Goal: Task Accomplishment & Management: Complete application form

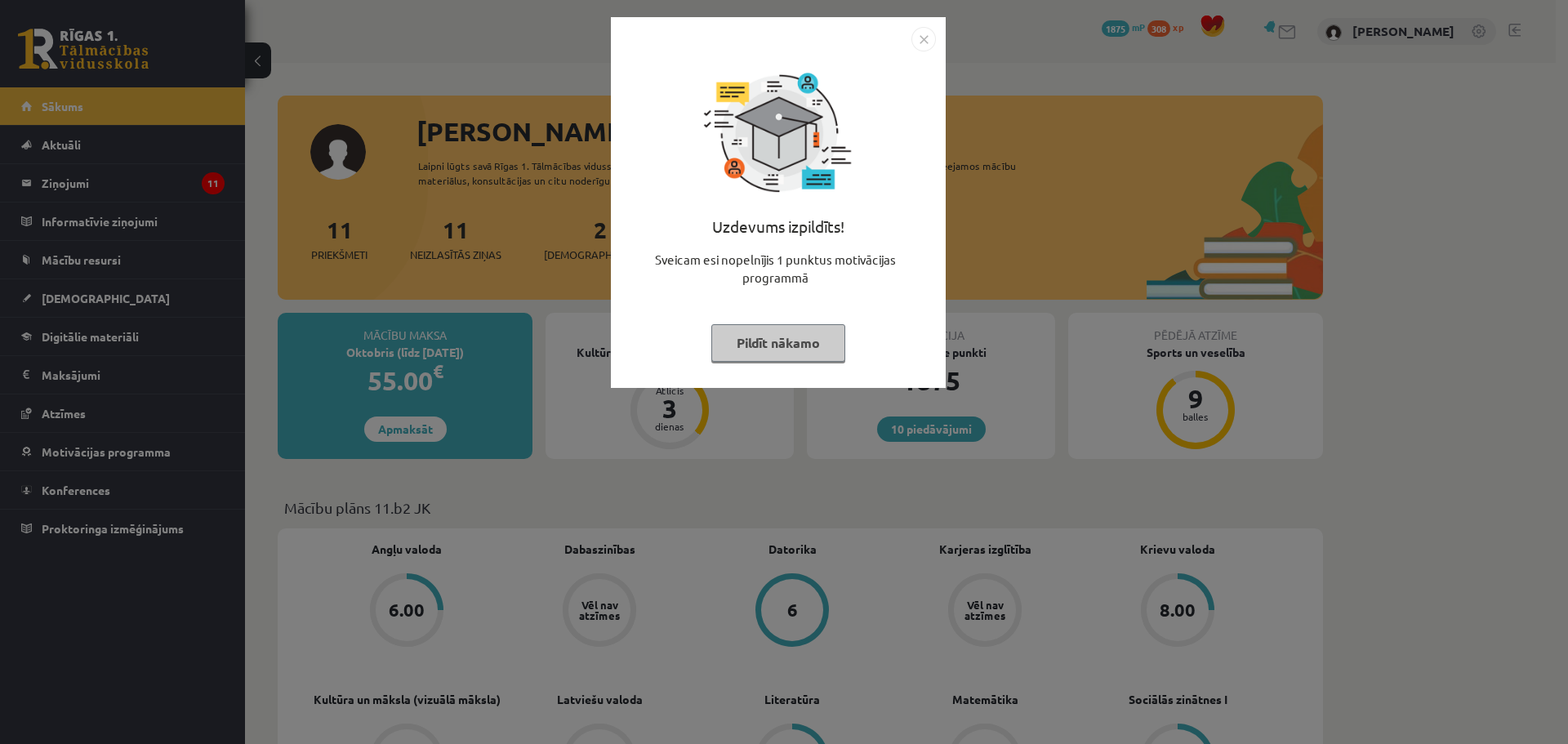
click at [773, 341] on button "Pildīt nākamo" at bounding box center [779, 342] width 134 height 37
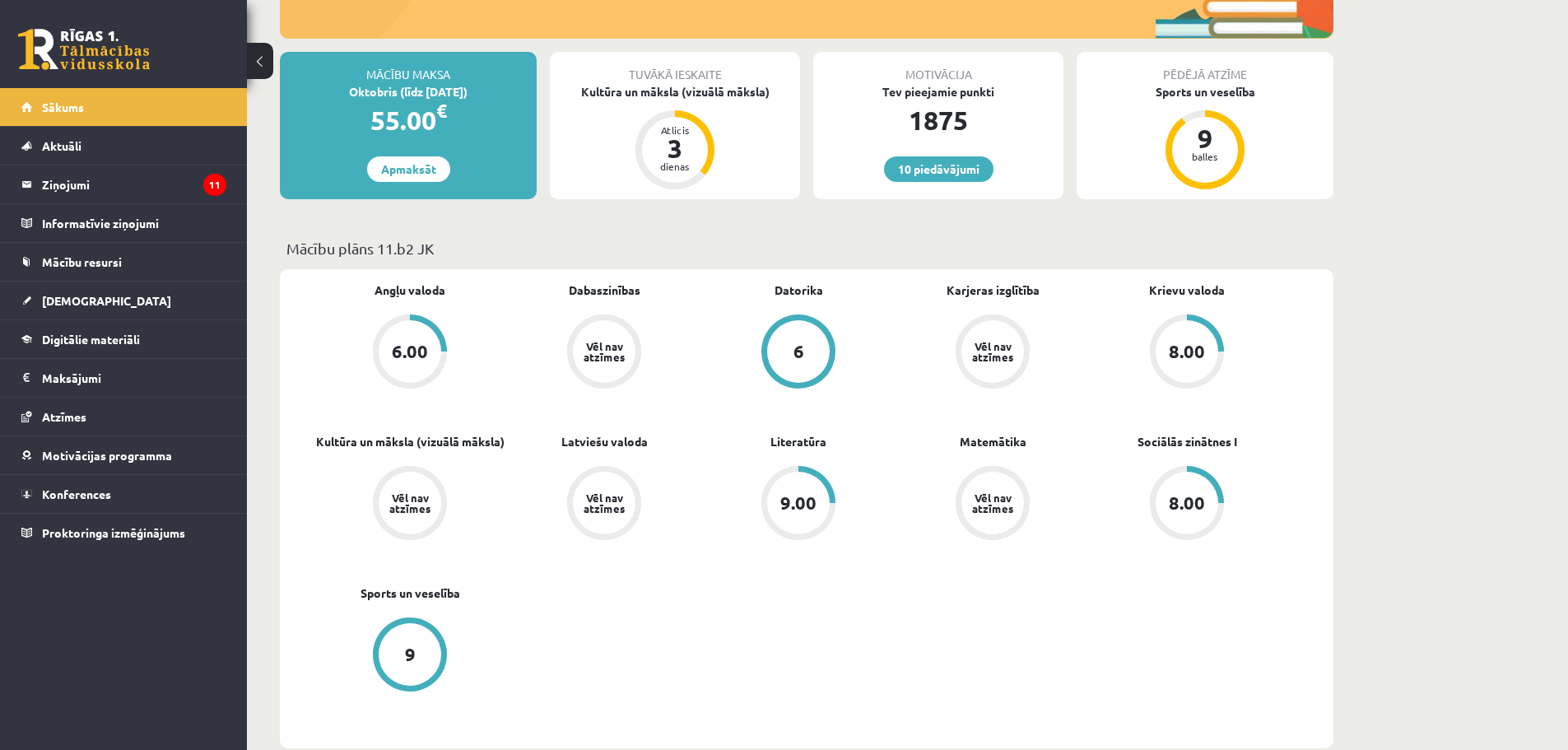
scroll to position [83, 0]
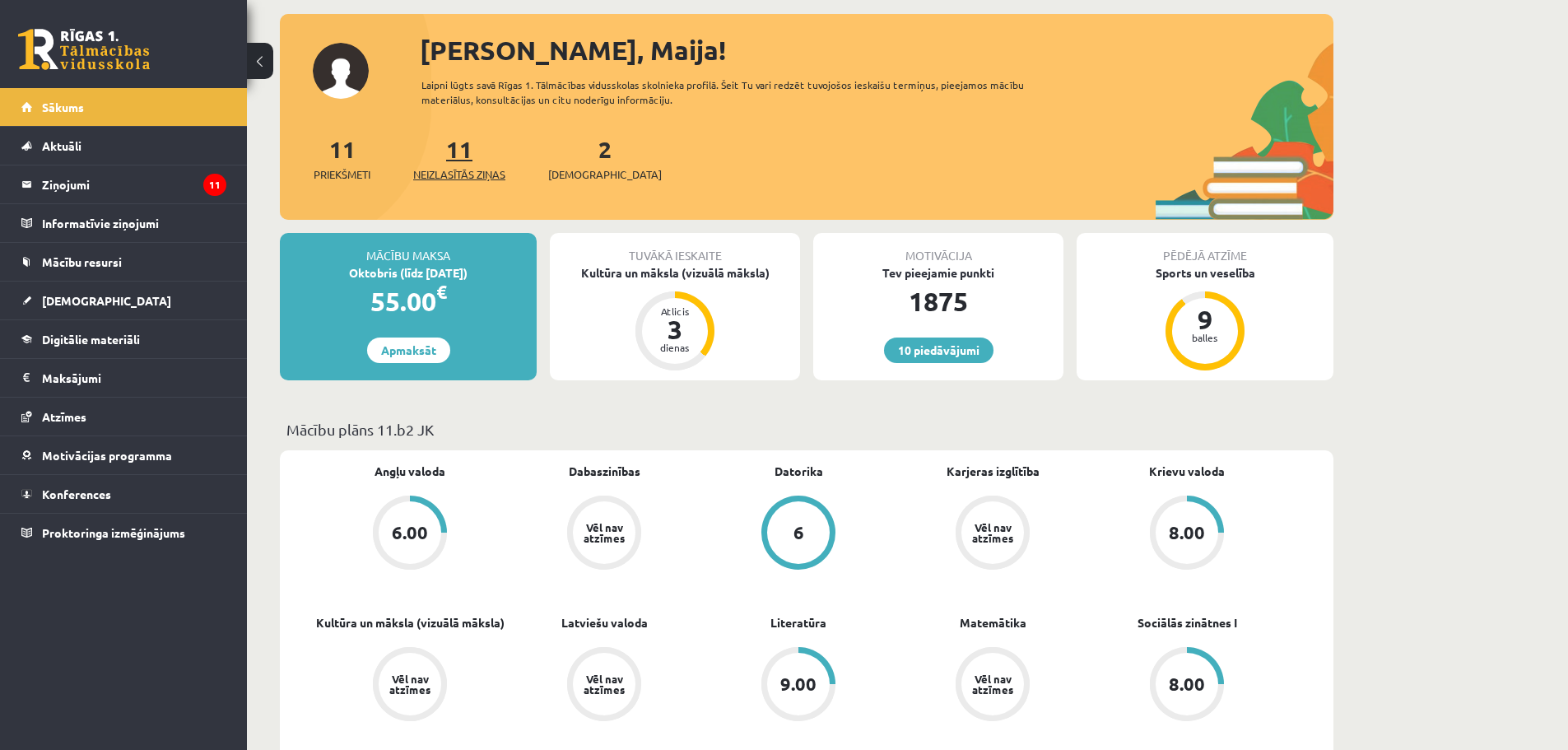
click at [460, 175] on span "Neizlasītās ziņas" at bounding box center [459, 175] width 92 height 17
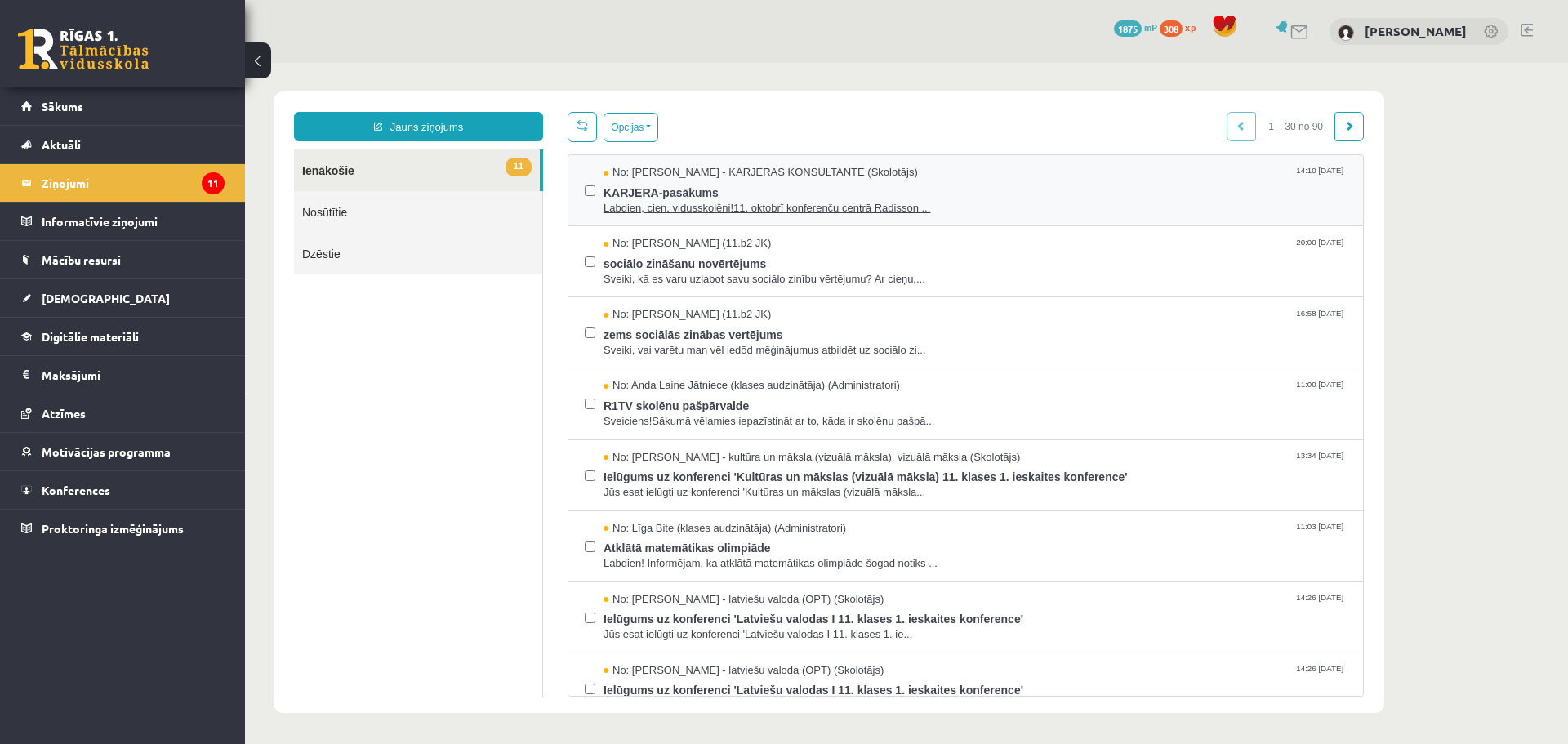
click at [783, 191] on span "KARJERA-pasākums" at bounding box center [975, 191] width 743 height 21
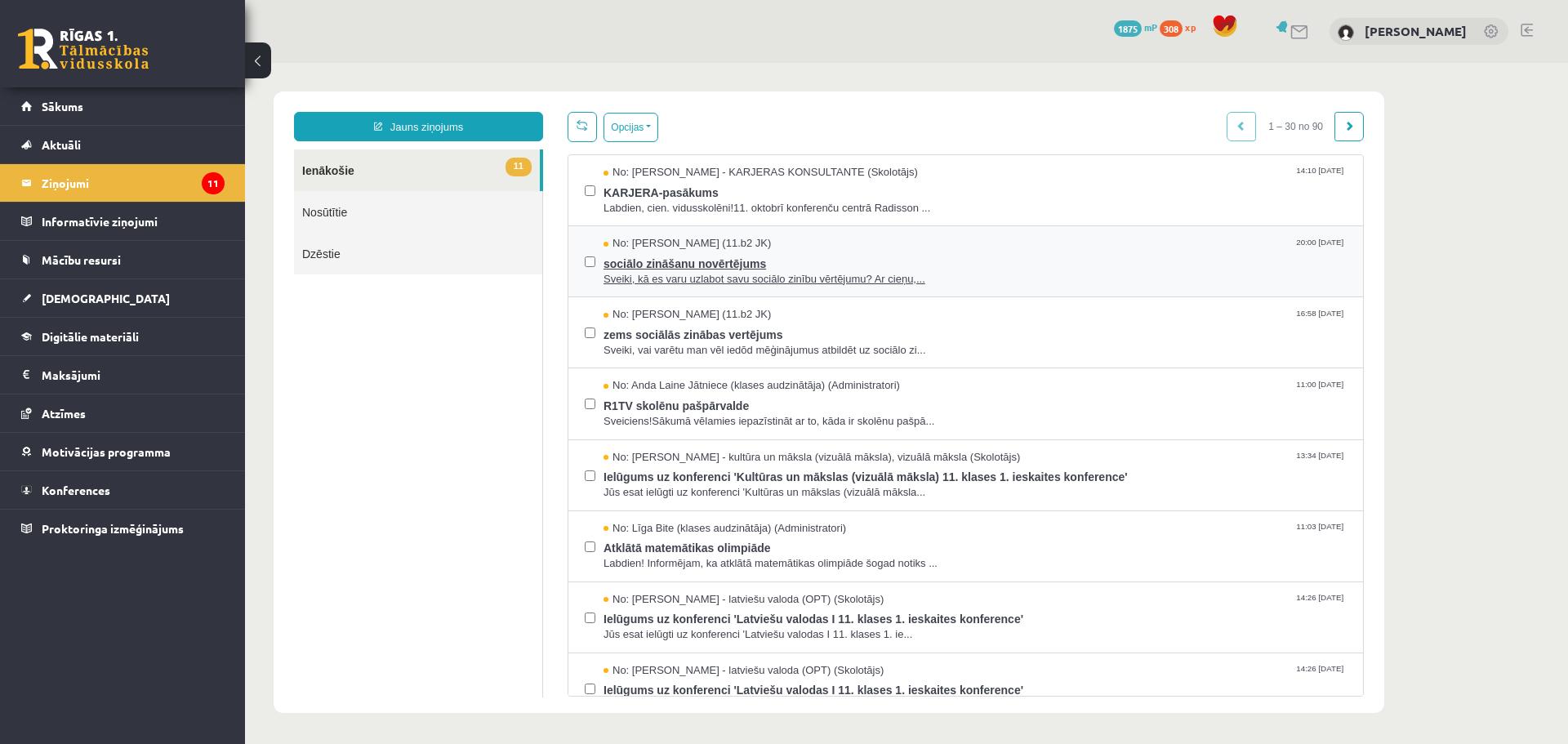
click at [670, 257] on span "sociālo zināšanu novērtējums" at bounding box center [975, 262] width 743 height 21
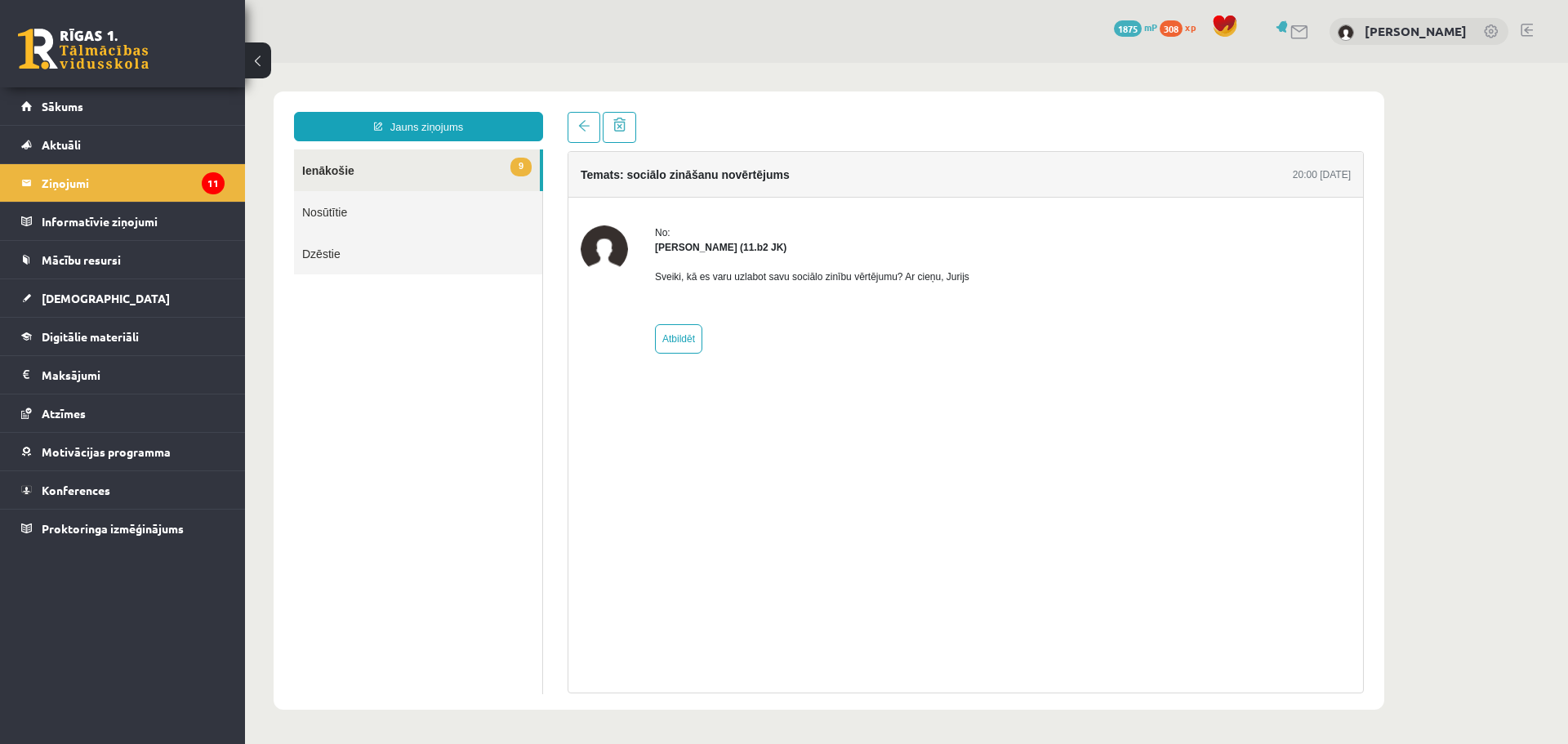
click at [421, 261] on link "Dzēstie" at bounding box center [418, 254] width 248 height 41
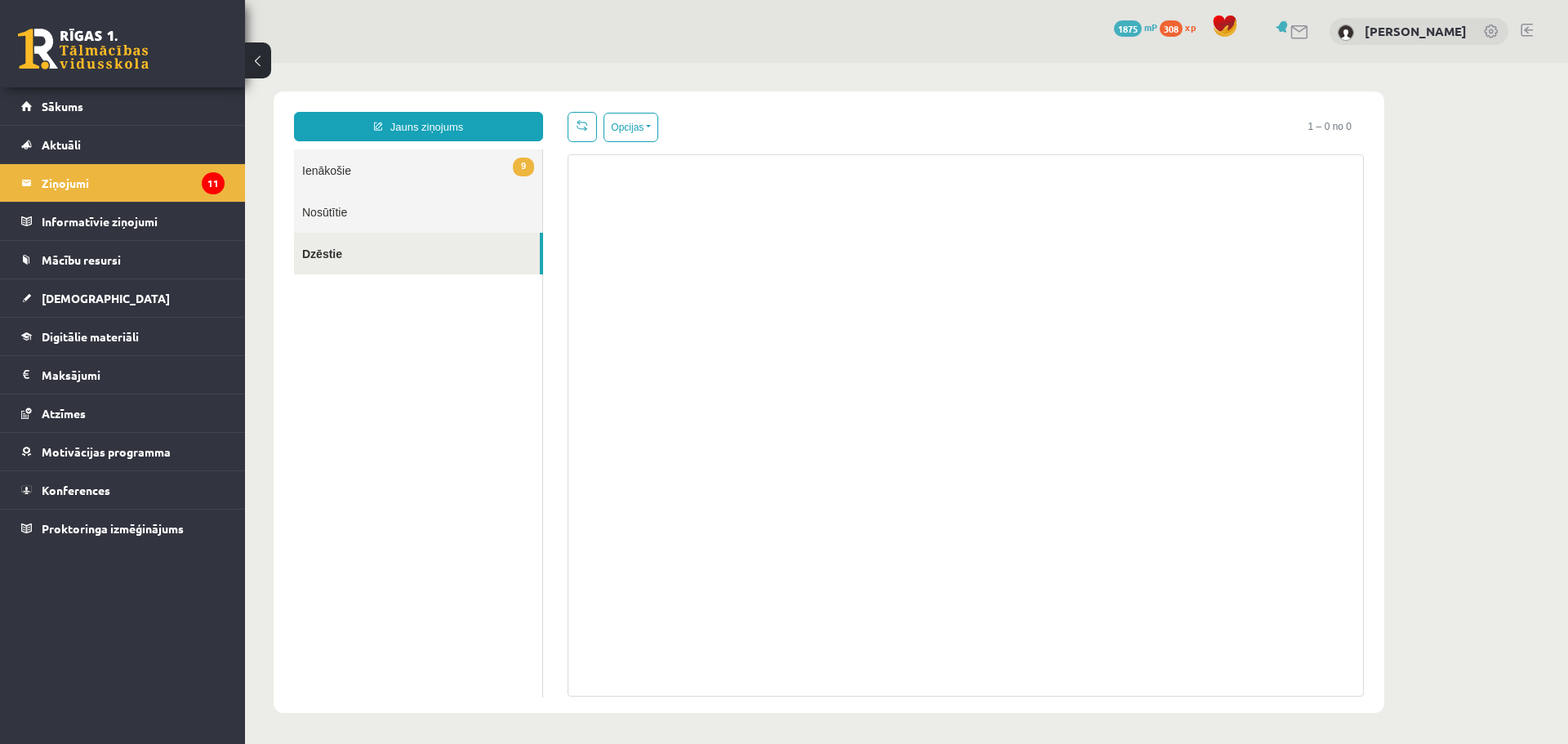
click at [430, 164] on link "9 Ienākošie" at bounding box center [418, 170] width 248 height 41
click at [320, 174] on link "9 Ienākošie" at bounding box center [418, 170] width 248 height 41
click at [533, 157] on link "9 Ienākošie" at bounding box center [418, 170] width 248 height 41
click at [522, 158] on span "9" at bounding box center [523, 167] width 22 height 19
click at [512, 160] on link "9 Ienākošie" at bounding box center [418, 170] width 248 height 41
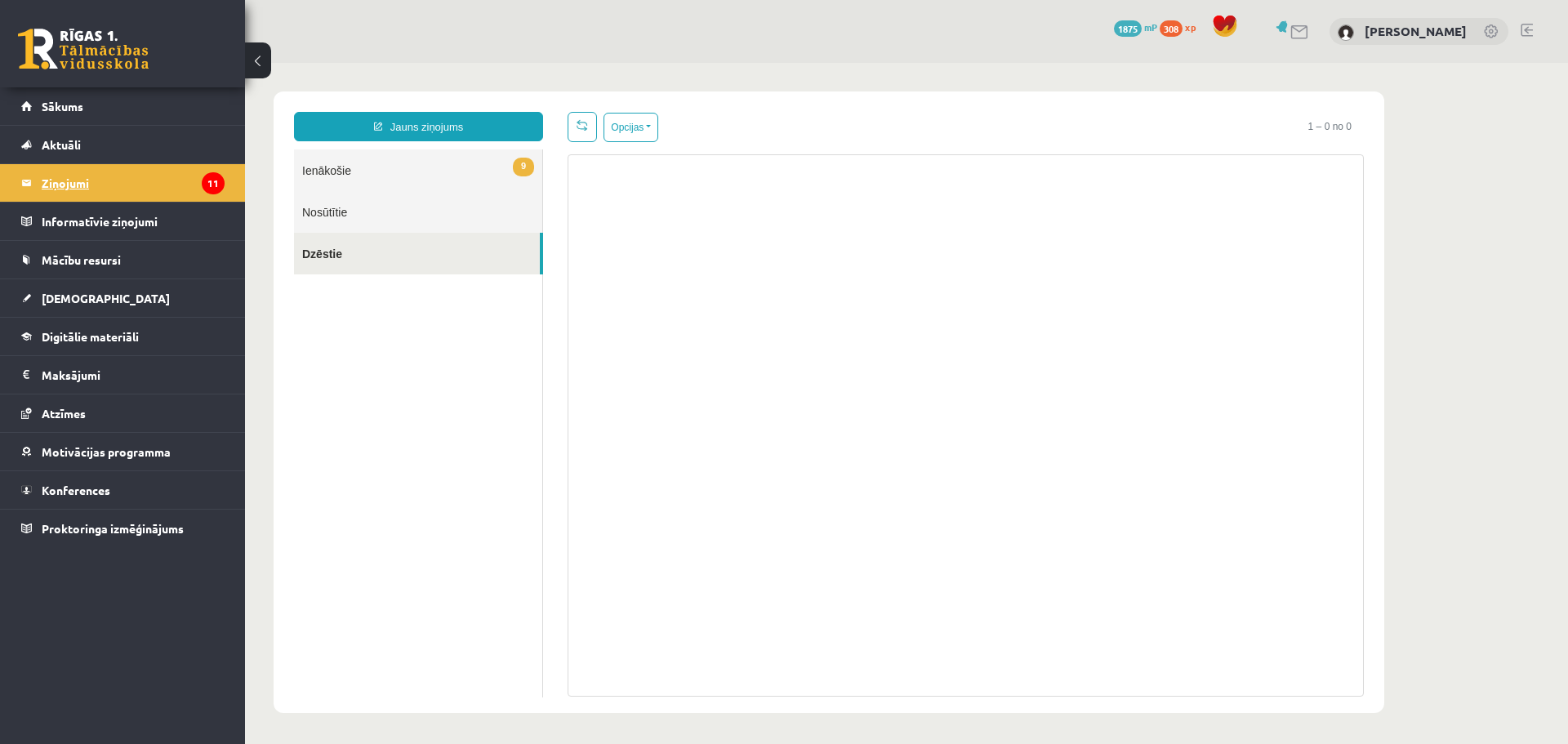
click at [93, 181] on legend "Ziņojumi 11" at bounding box center [133, 182] width 183 height 37
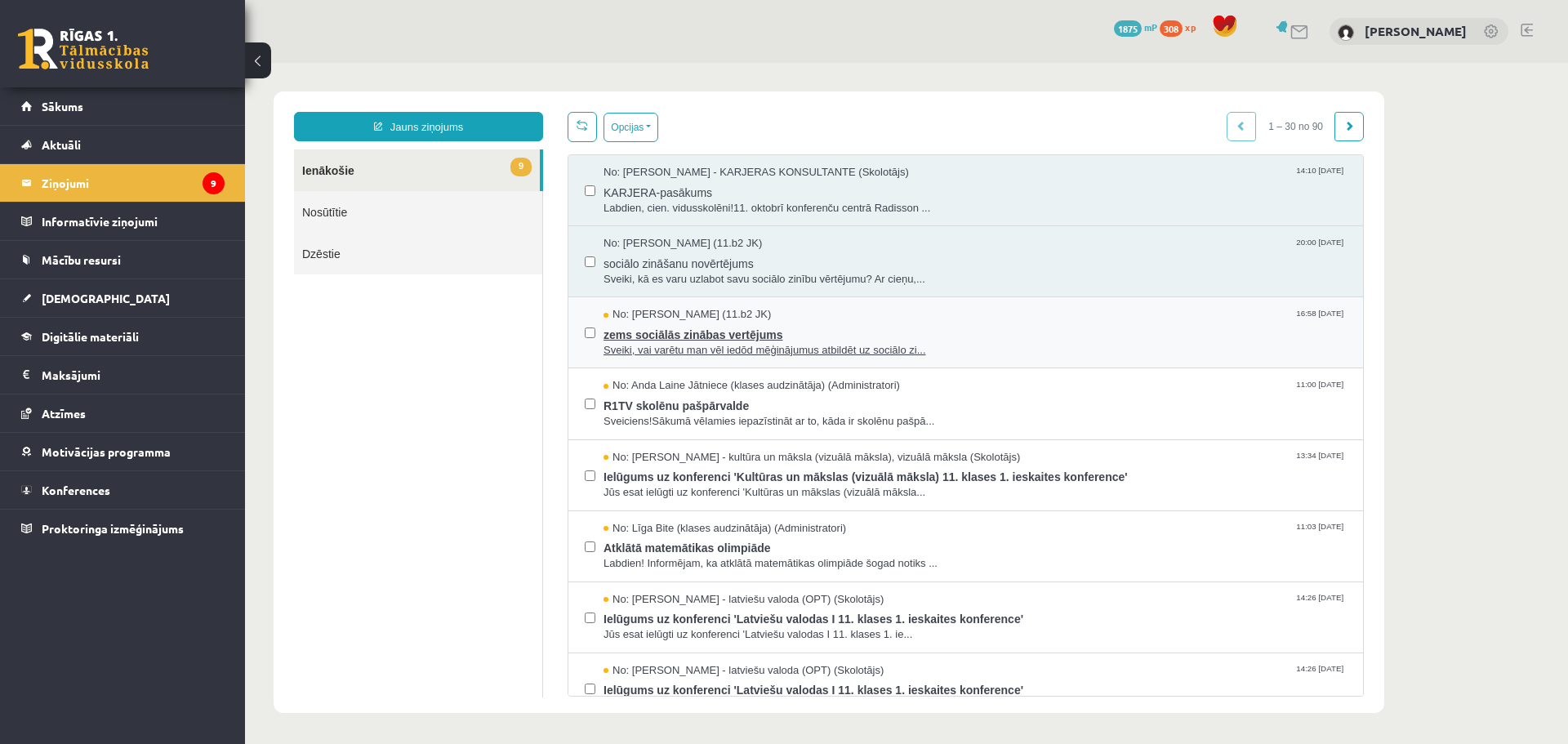
click at [713, 327] on span "zems sociālās zinābas vertējums" at bounding box center [975, 332] width 743 height 21
click at [661, 308] on span "No: Jurijs Kudrašins (11.b2 JK)" at bounding box center [688, 315] width 167 height 16
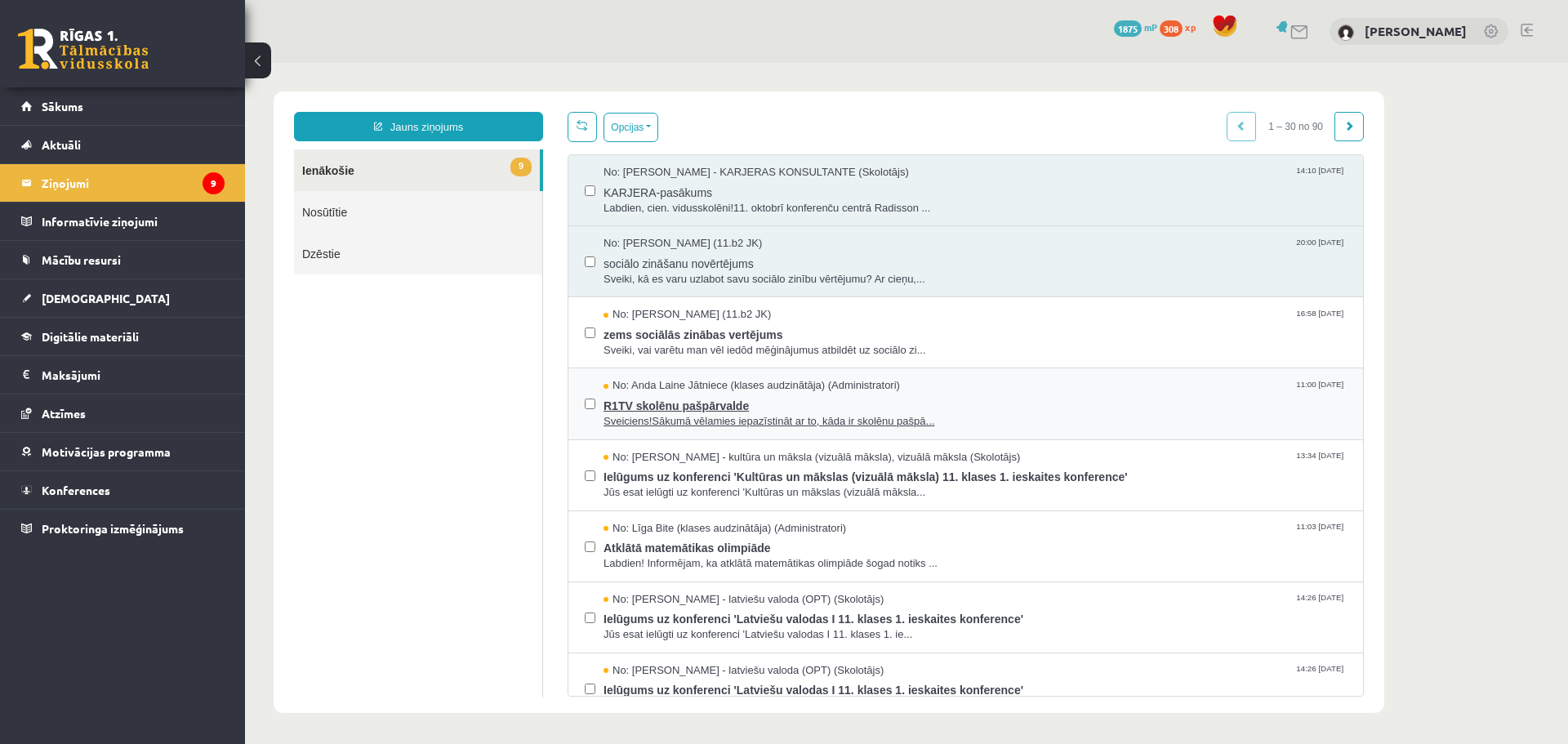
click at [651, 407] on span "R1TV skolēnu pašpārvalde" at bounding box center [975, 403] width 743 height 21
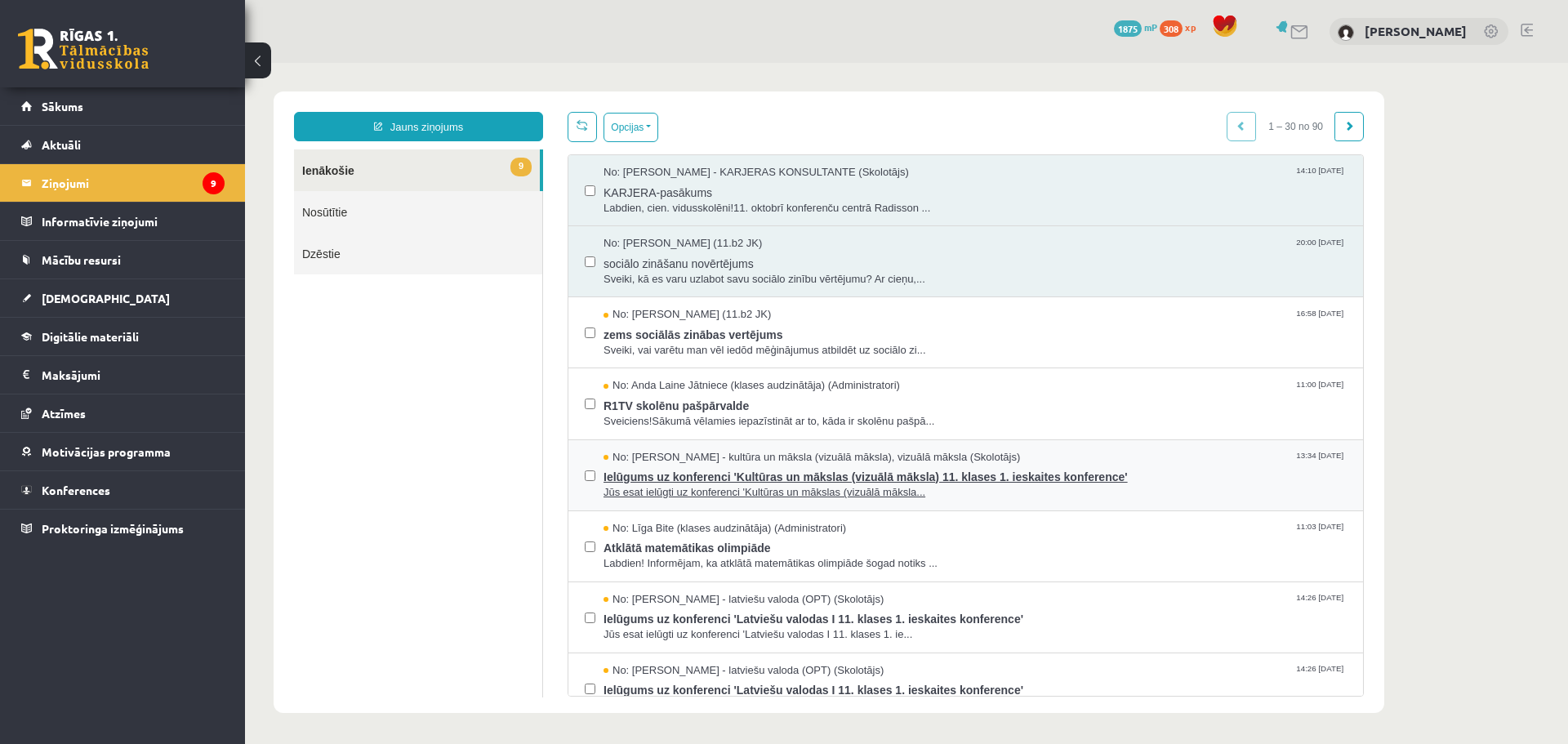
click at [695, 482] on span "Ielūgums uz konferenci 'Kultūras un mākslas (vizuālā māksla) 11. klases 1. iesk…" at bounding box center [975, 475] width 743 height 21
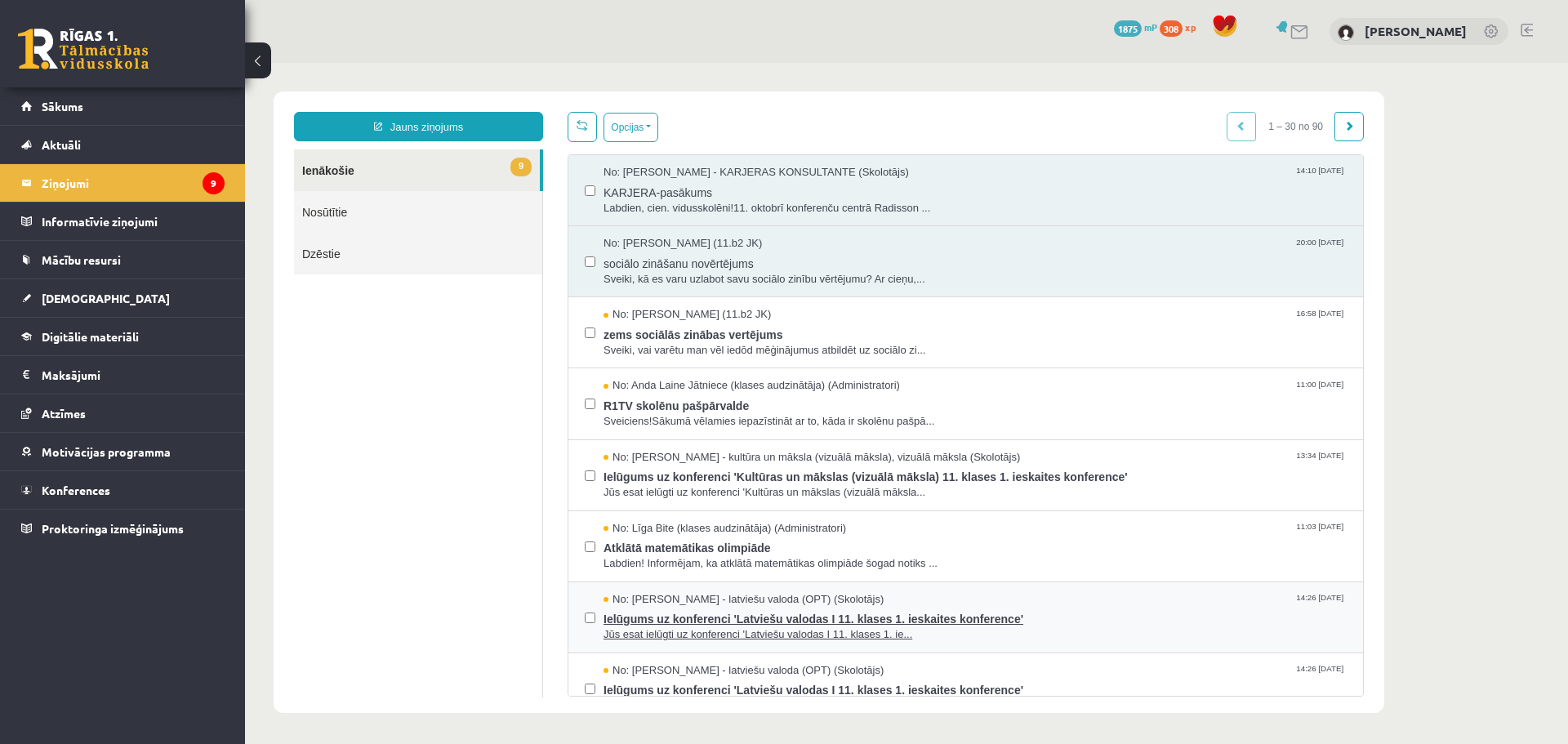
click at [692, 620] on span "Ielūgums uz konferenci 'Latviešu valodas I 11. klases 1. ieskaites konference'" at bounding box center [975, 617] width 743 height 21
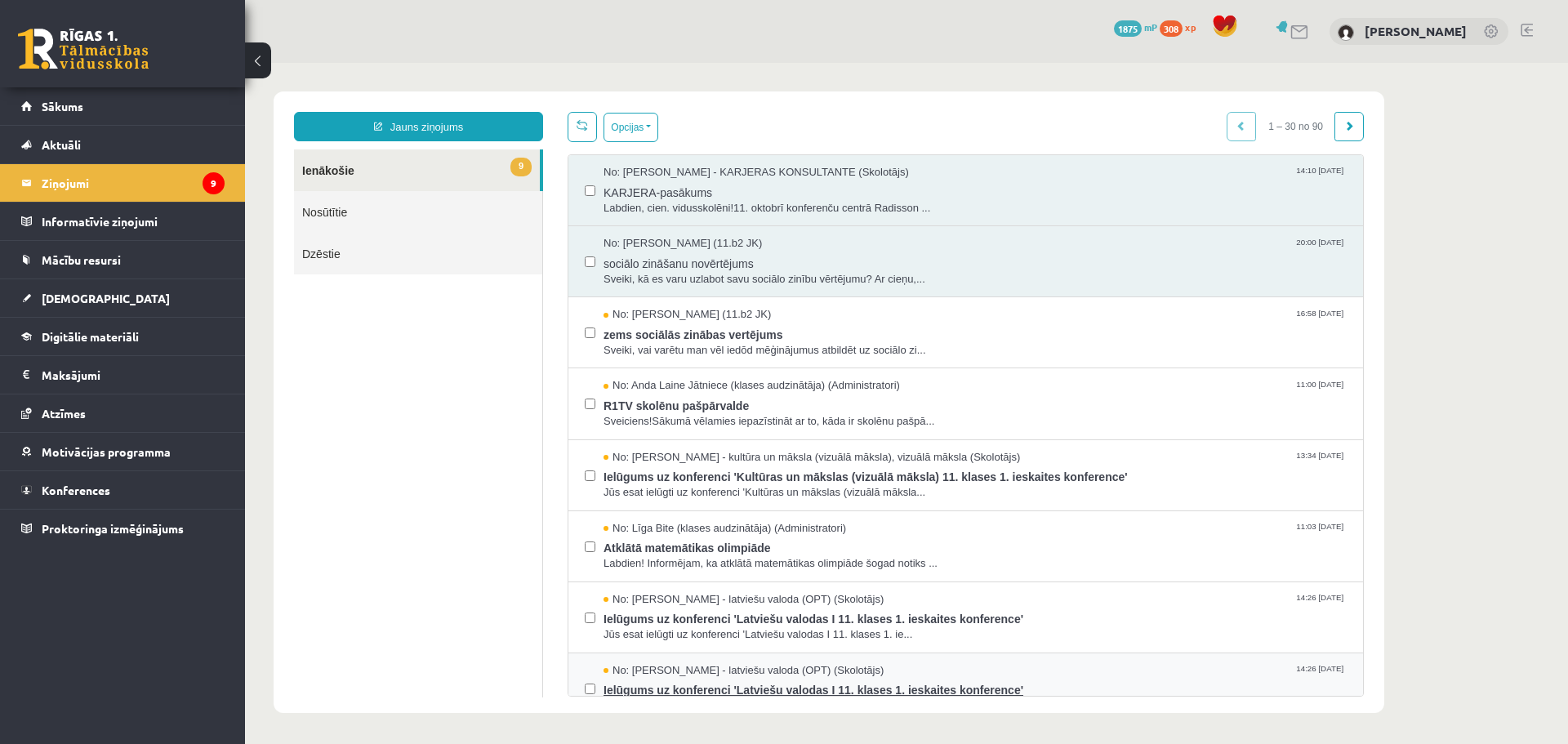
drag, startPoint x: 682, startPoint y: 681, endPoint x: 683, endPoint y: 668, distance: 13.0
click at [683, 680] on span "Ielūgums uz konferenci 'Latviešu valodas I 11. klases 1. ieskaites konference'" at bounding box center [975, 688] width 743 height 21
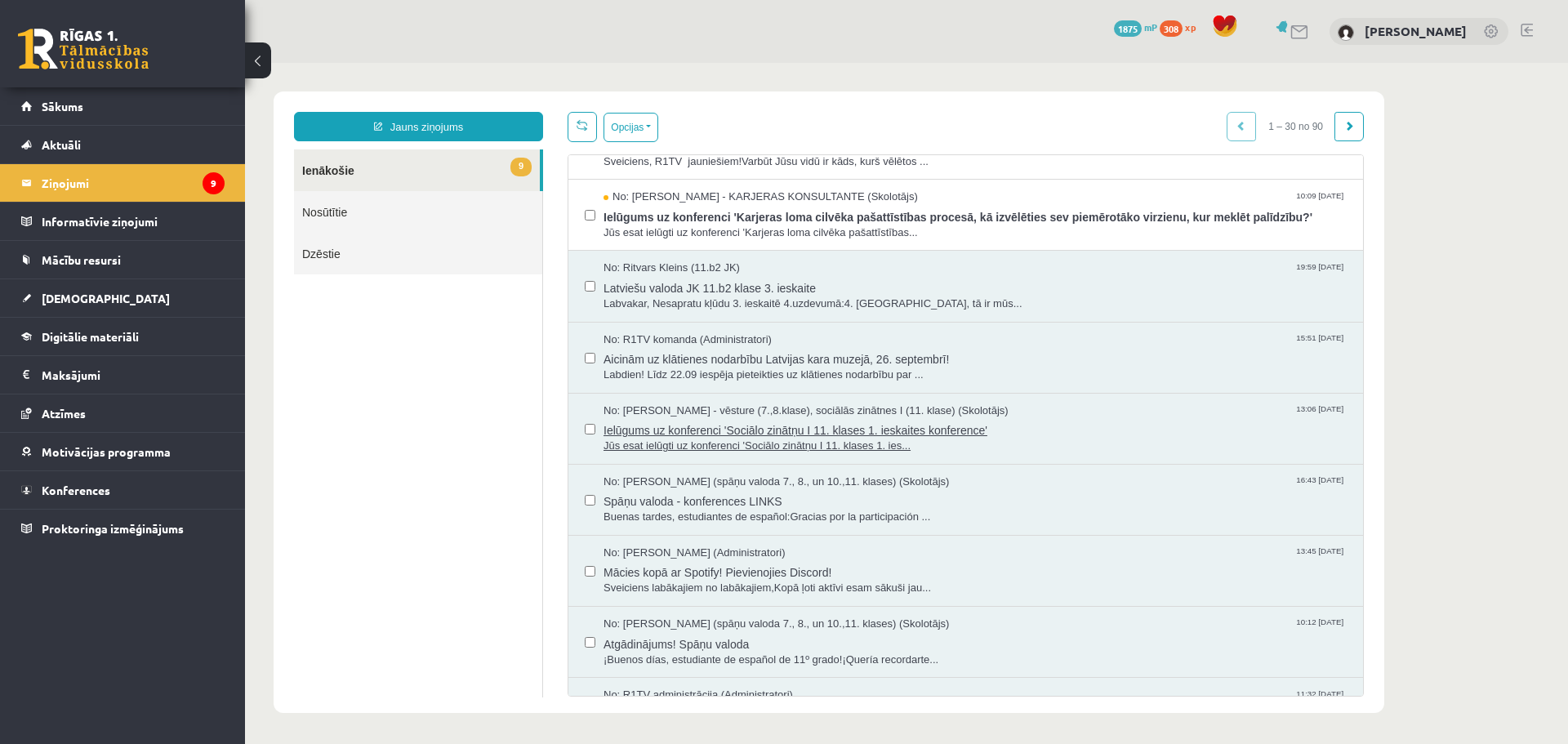
scroll to position [490, 0]
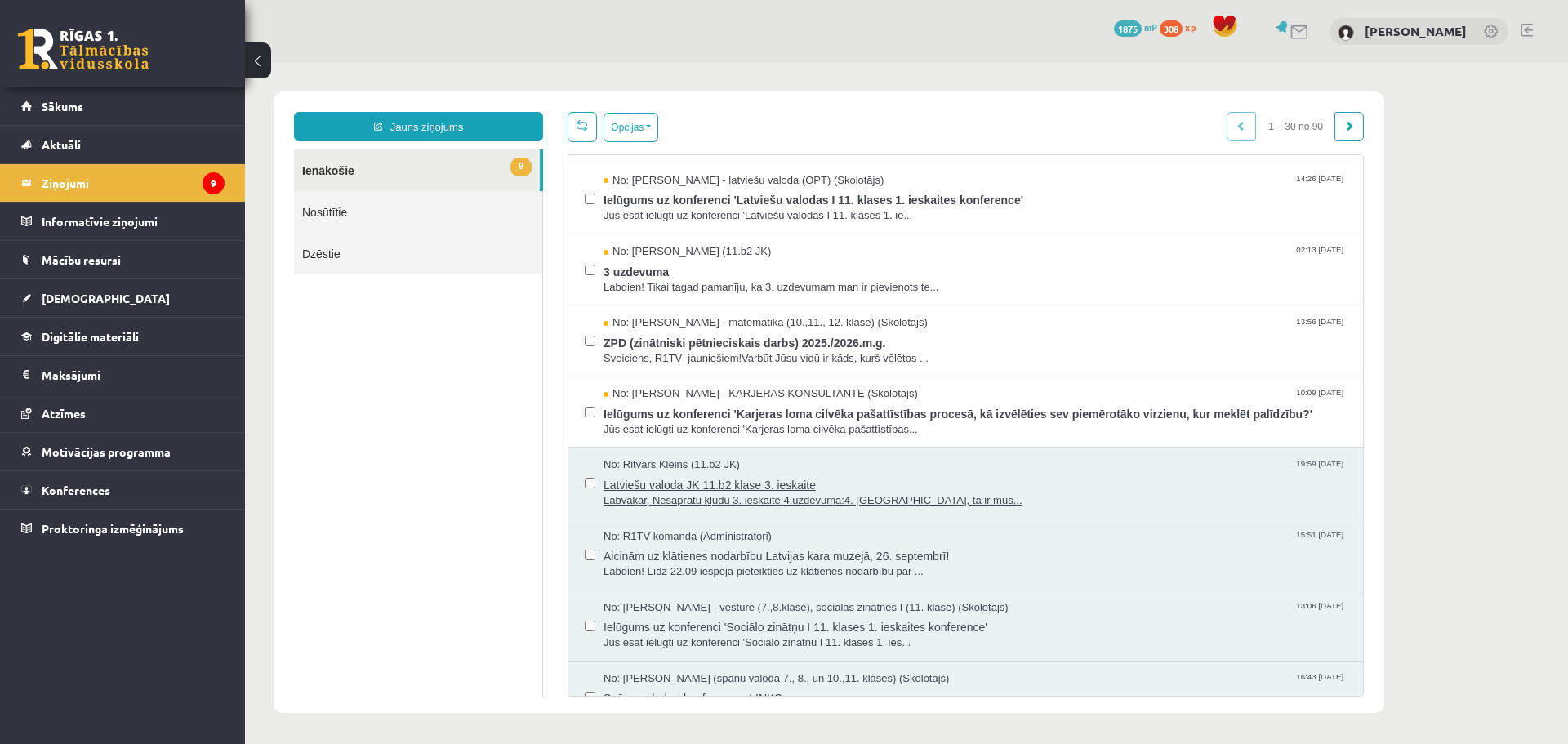
click at [745, 469] on div "No: Ritvars Kleins (11.b2 JK) 19:59 25/09/2025" at bounding box center [975, 465] width 743 height 16
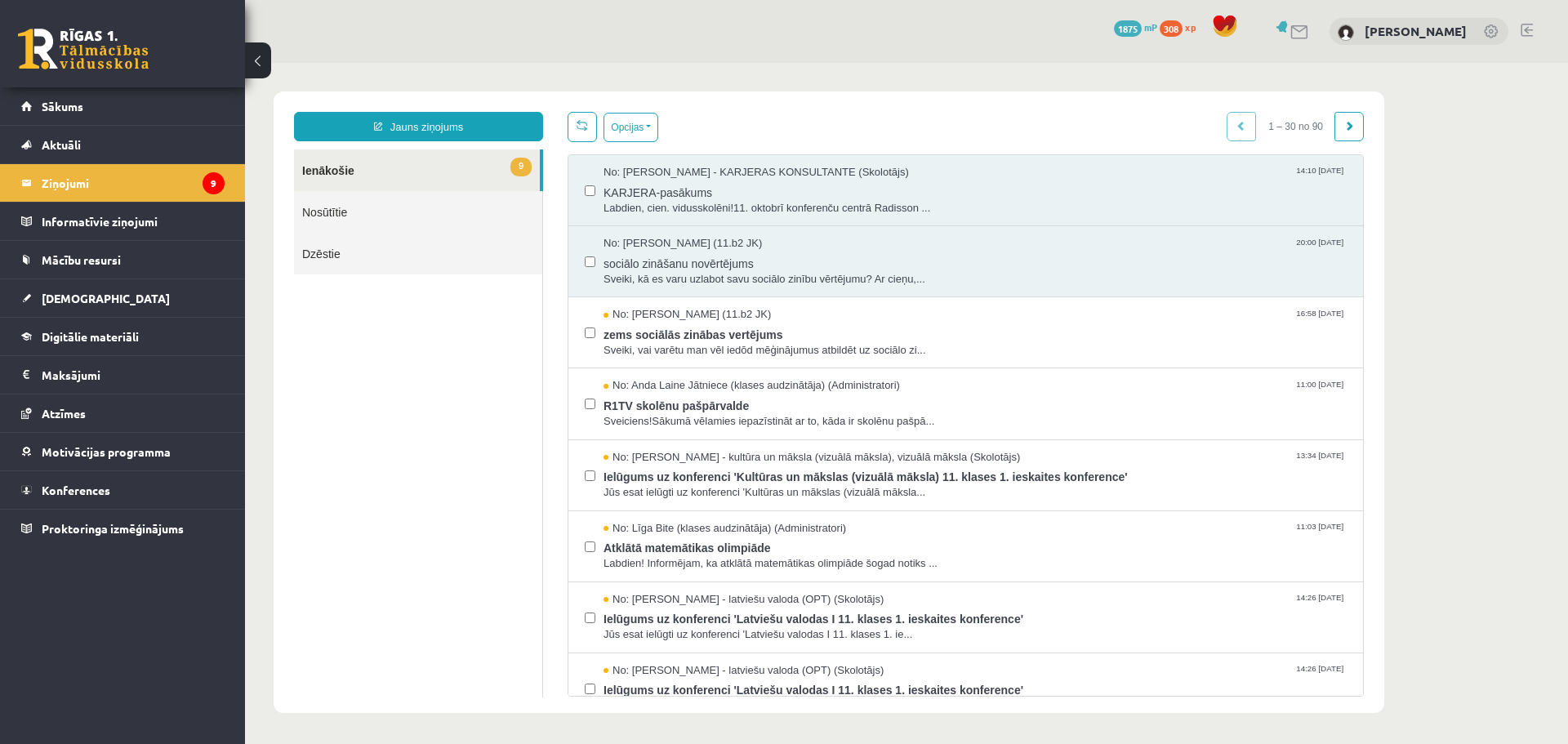
scroll to position [0, 0]
click at [117, 106] on link "Sākums" at bounding box center [123, 105] width 203 height 37
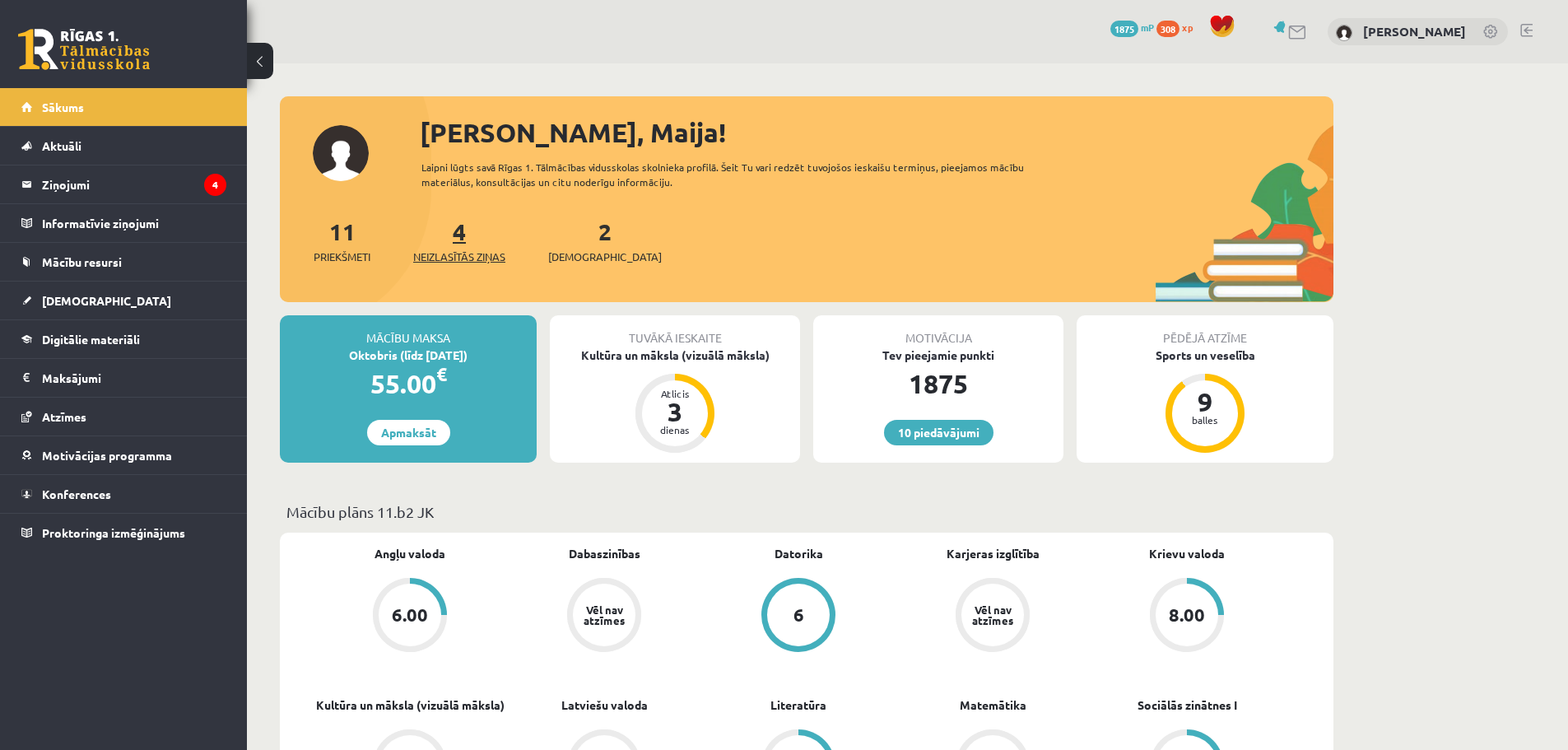
click at [461, 254] on span "Neizlasītās ziņas" at bounding box center [459, 257] width 92 height 17
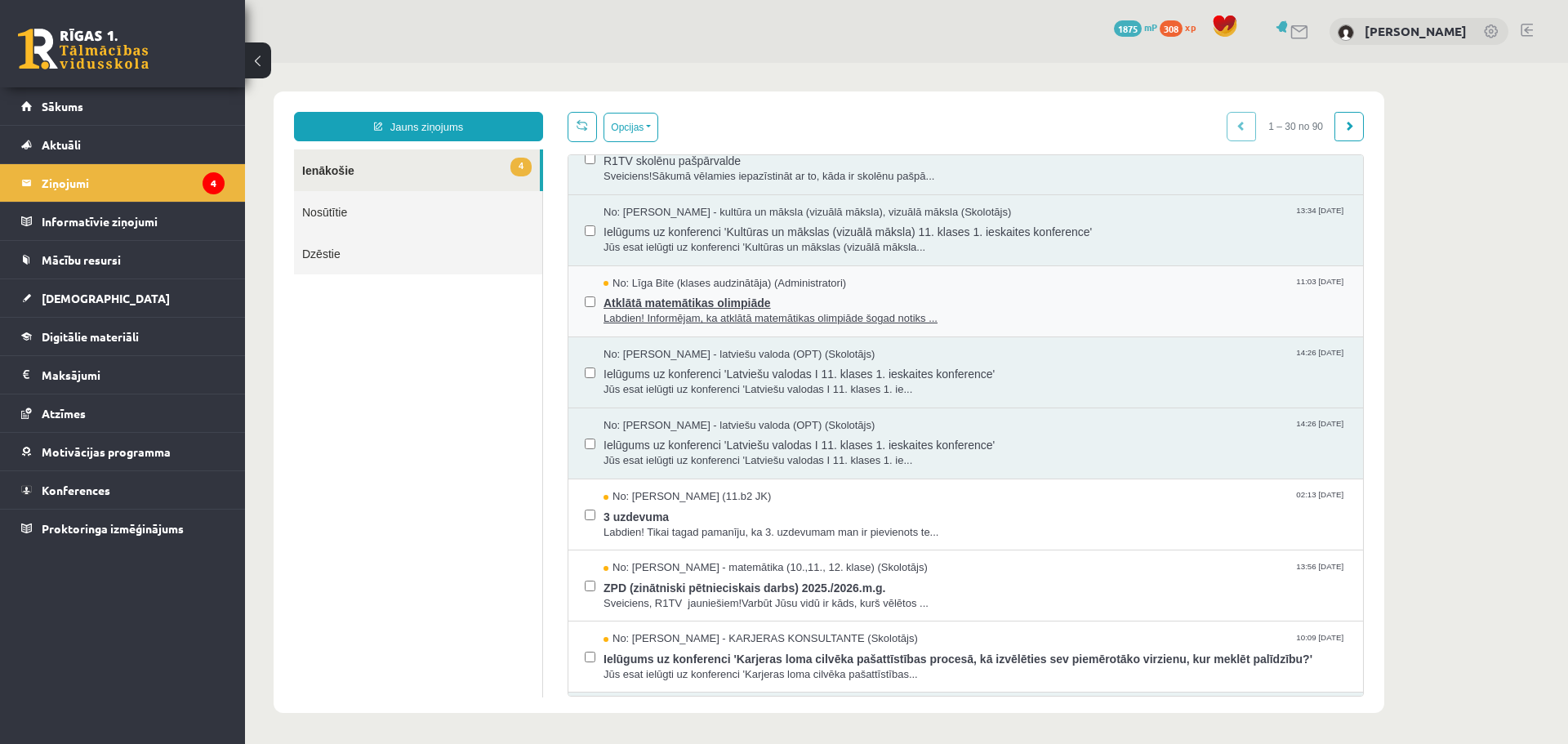
click at [699, 307] on span "Atklātā matemātikas olimpiāde" at bounding box center [975, 301] width 743 height 21
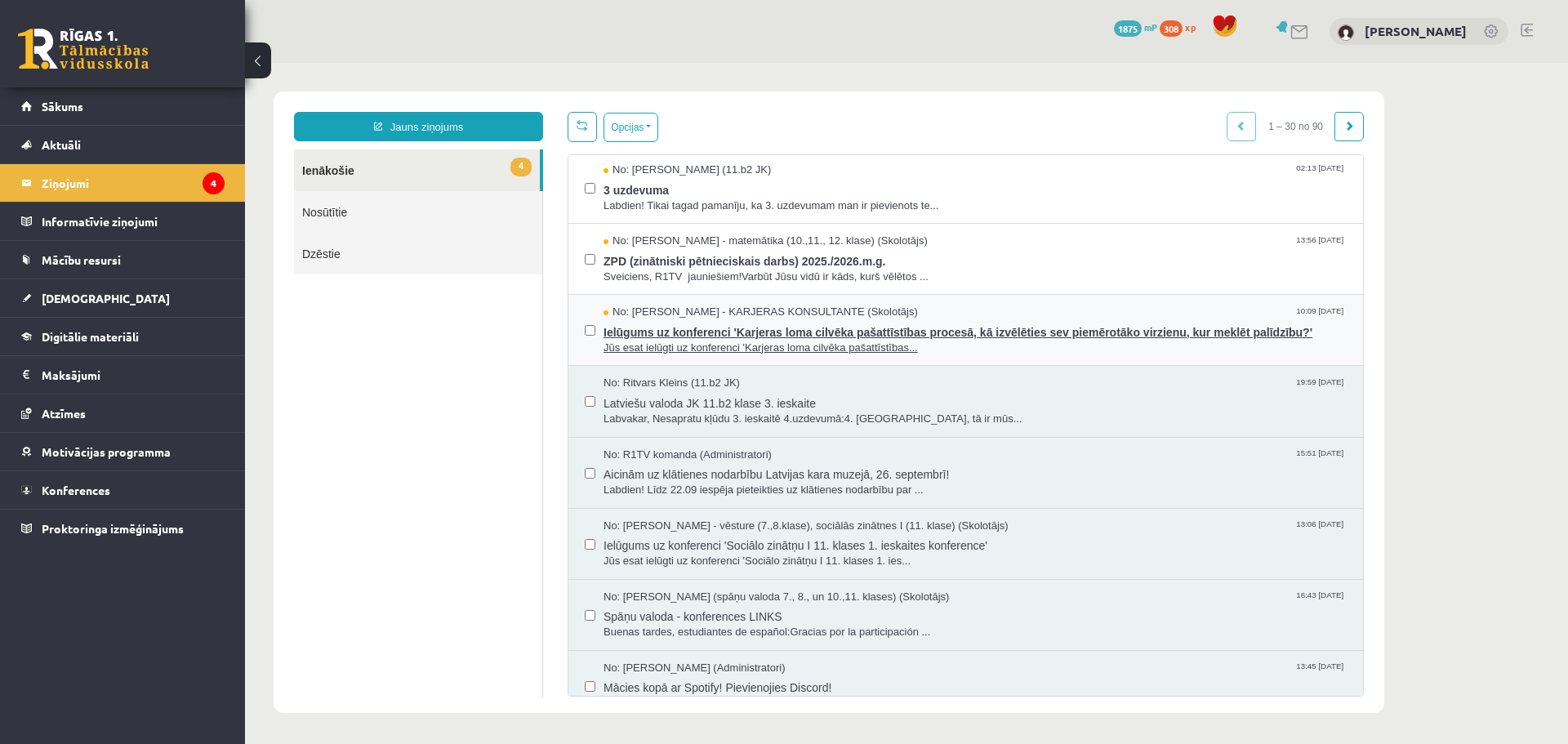
click at [659, 326] on span "Ielūgums uz konferenci 'Karjeras loma cilvēka pašattīstības procesā, kā izvēlēt…" at bounding box center [975, 330] width 743 height 21
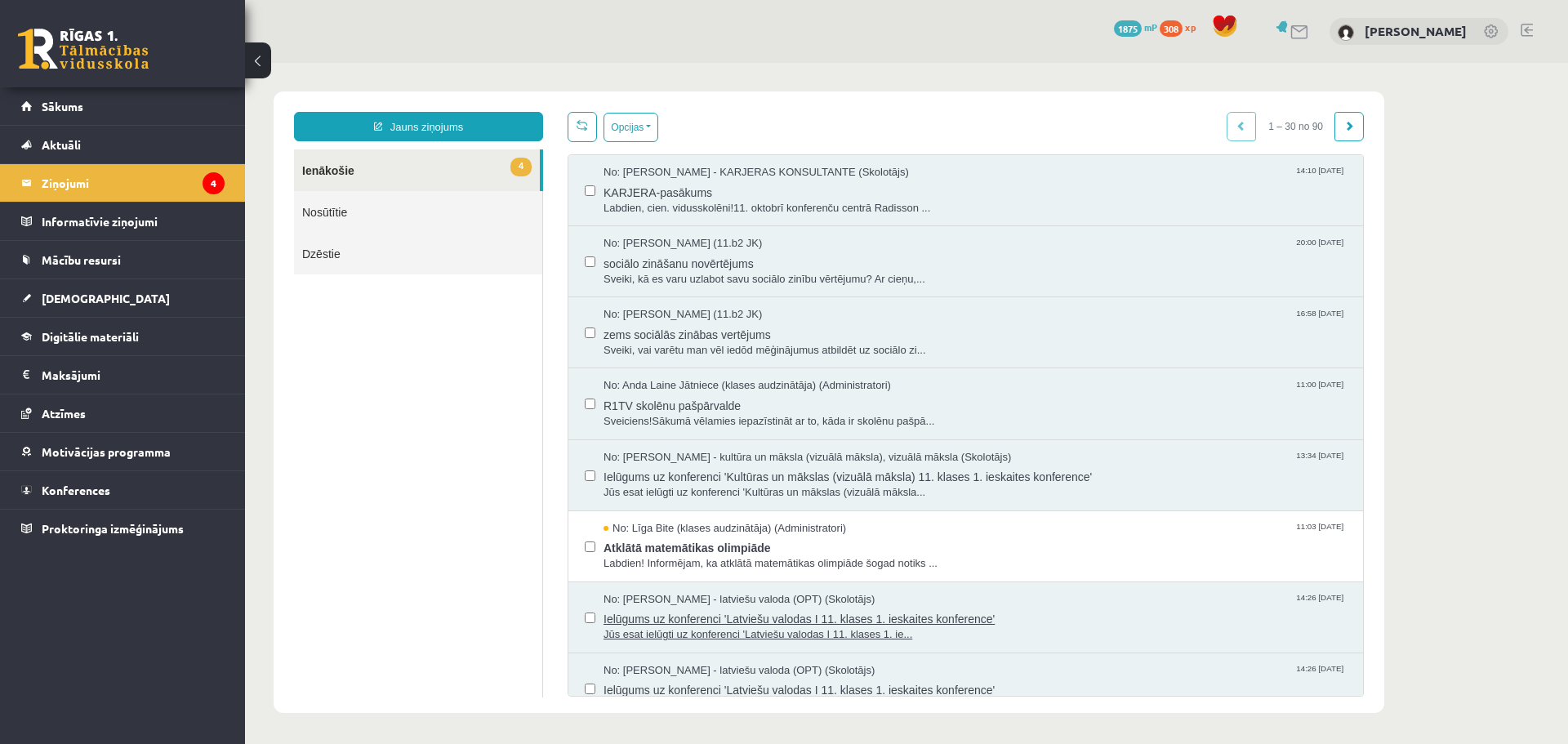
click at [721, 612] on span "Ielūgums uz konferenci 'Latviešu valodas I 11. klases 1. ieskaites konference'" at bounding box center [975, 617] width 743 height 21
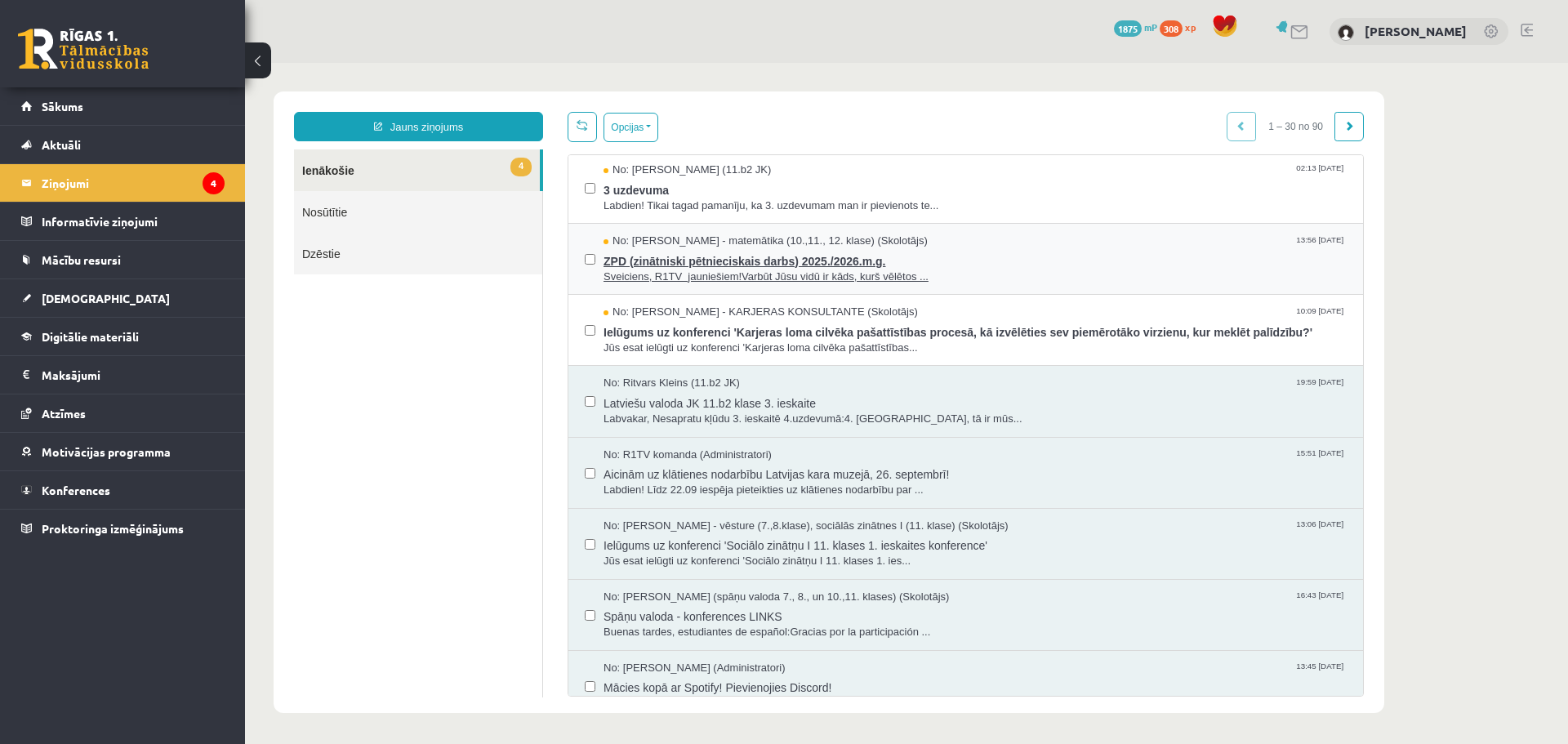
click at [702, 247] on span "No: Laima Tukāne - Grosa - matemātika (10.,11., 12. klase) (Skolotājs)" at bounding box center [765, 241] width 324 height 16
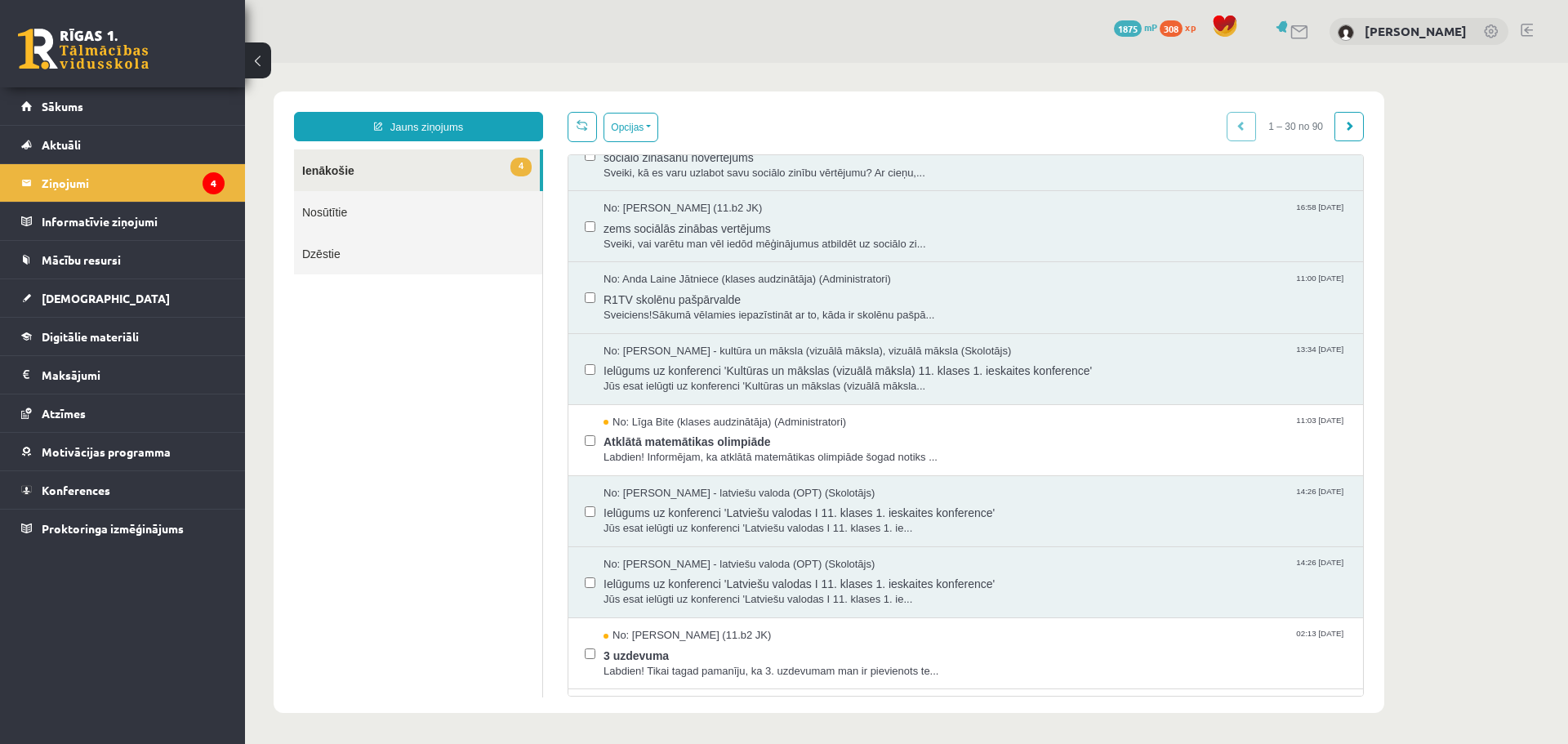
scroll to position [408, 0]
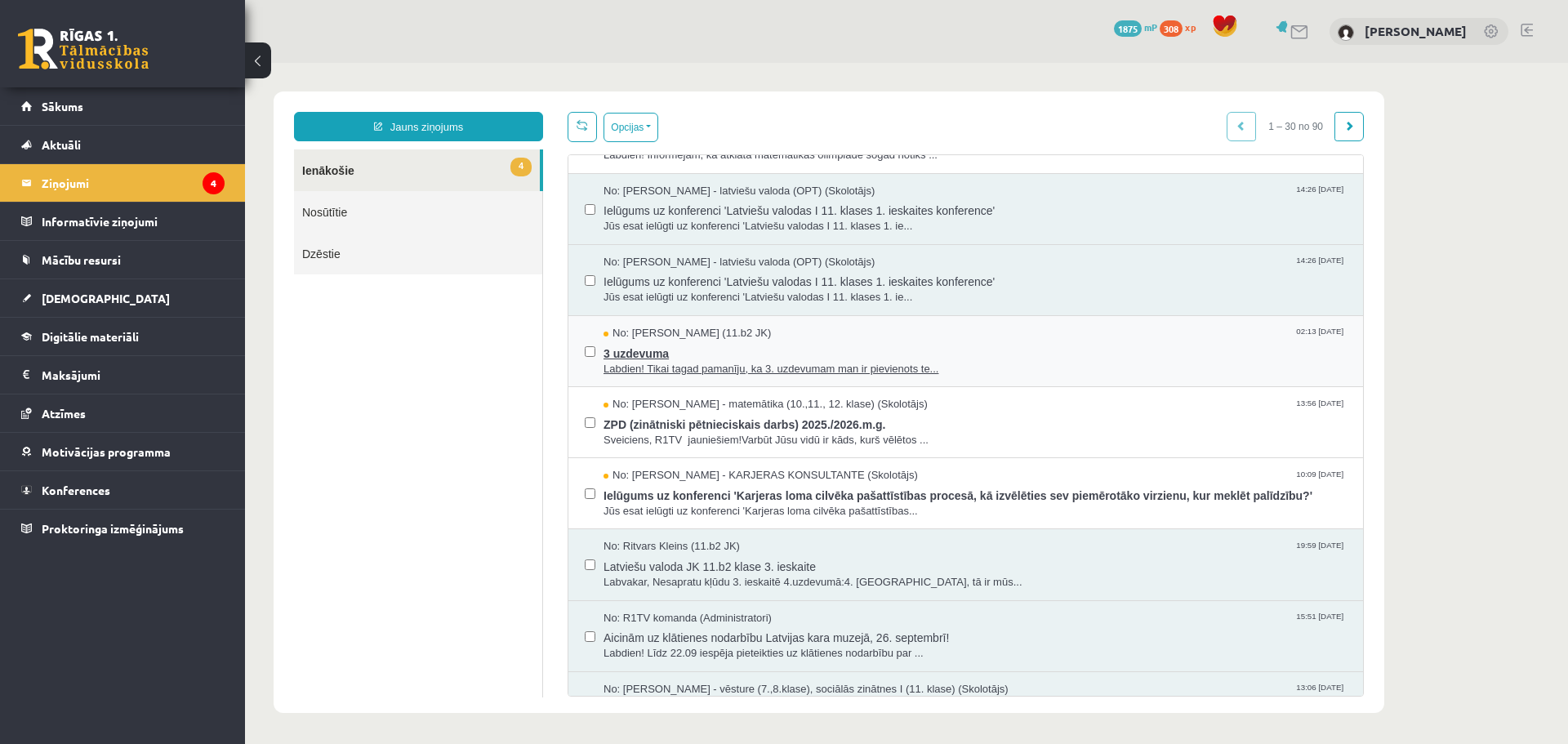
click at [755, 362] on span "Labdien! Tikai tagad pamanīju, ka 3. uzdevumam man ir pievienots te..." at bounding box center [975, 370] width 743 height 16
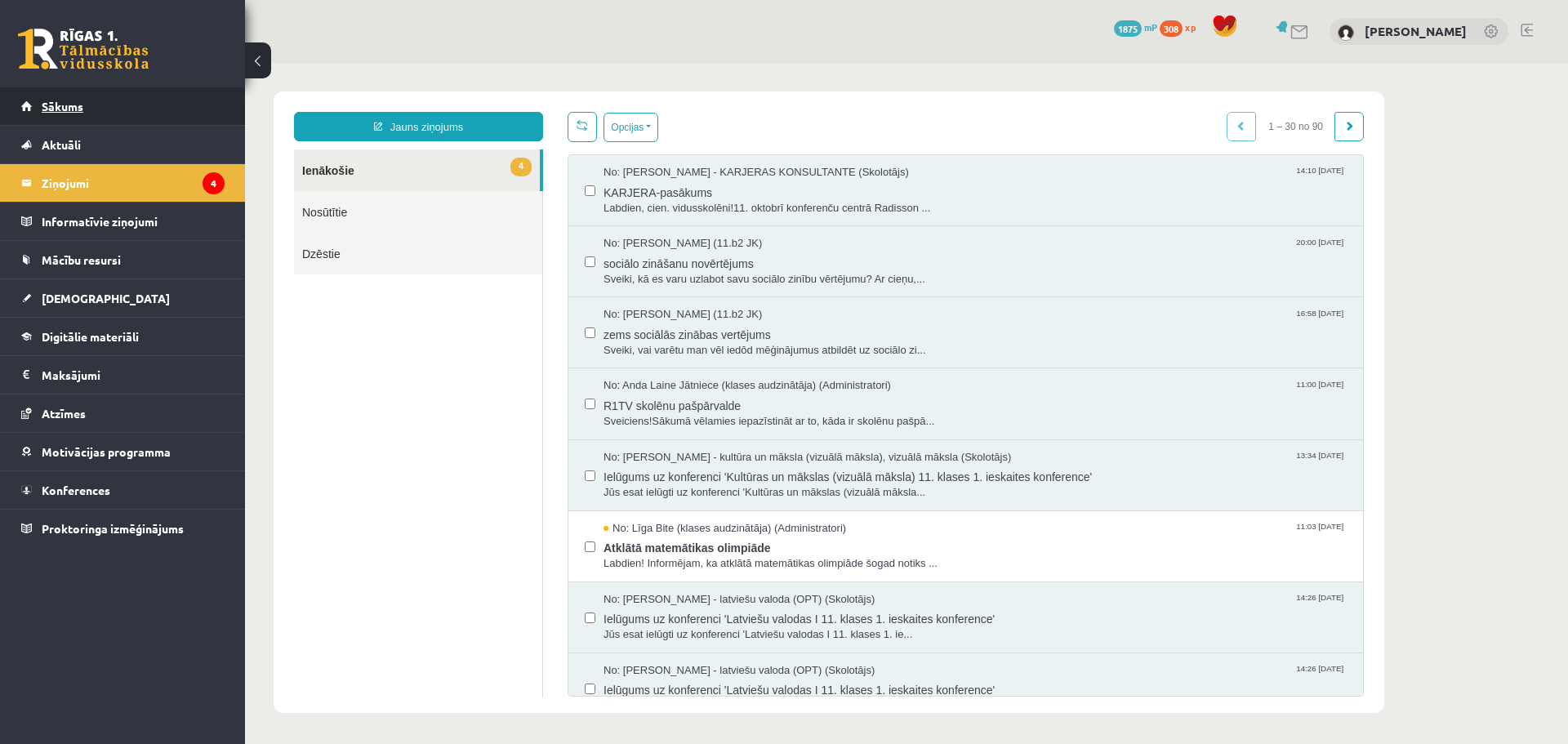
scroll to position [0, 0]
click at [109, 94] on link "Sākums" at bounding box center [123, 105] width 203 height 37
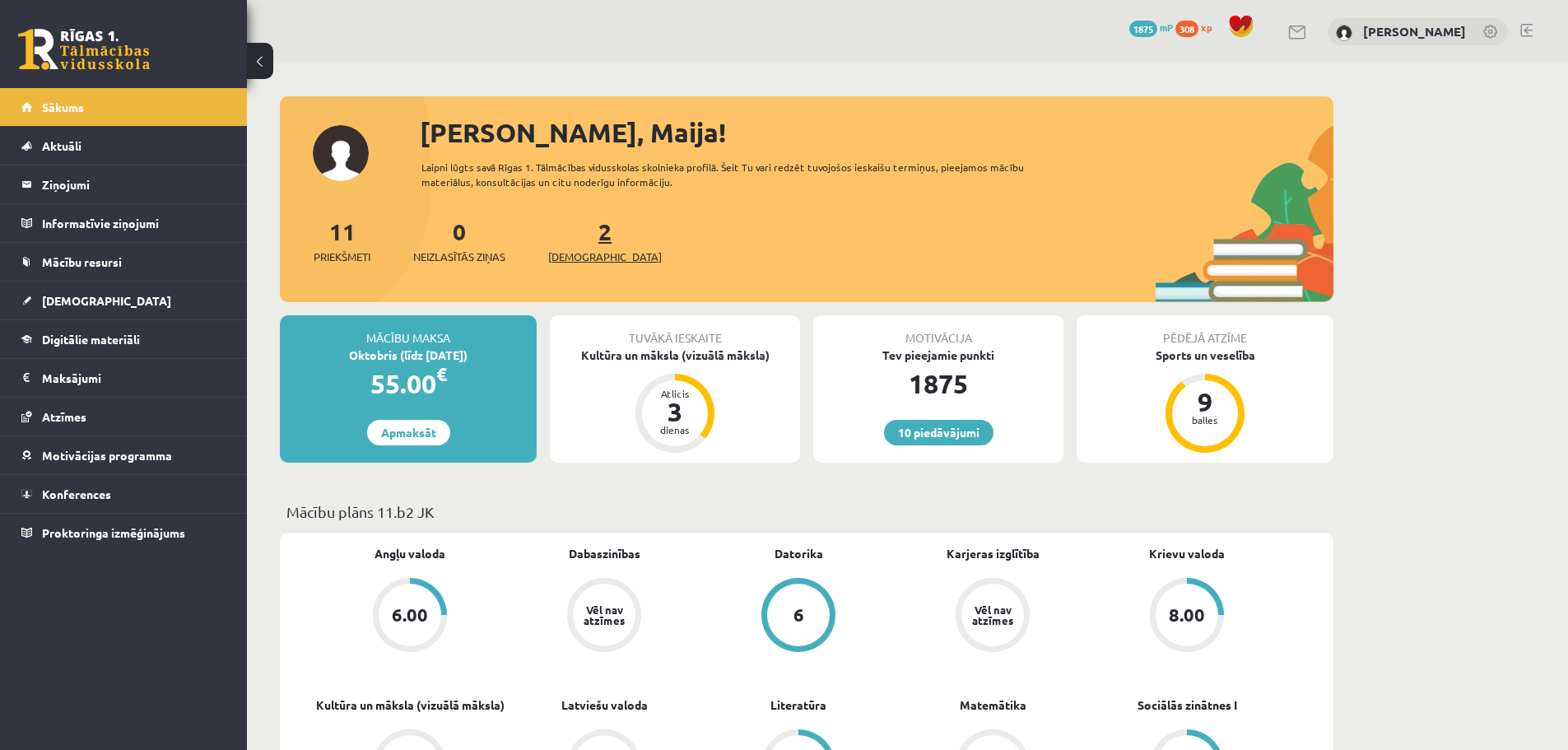
click at [589, 261] on span "[DEMOGRAPHIC_DATA]" at bounding box center [605, 257] width 114 height 17
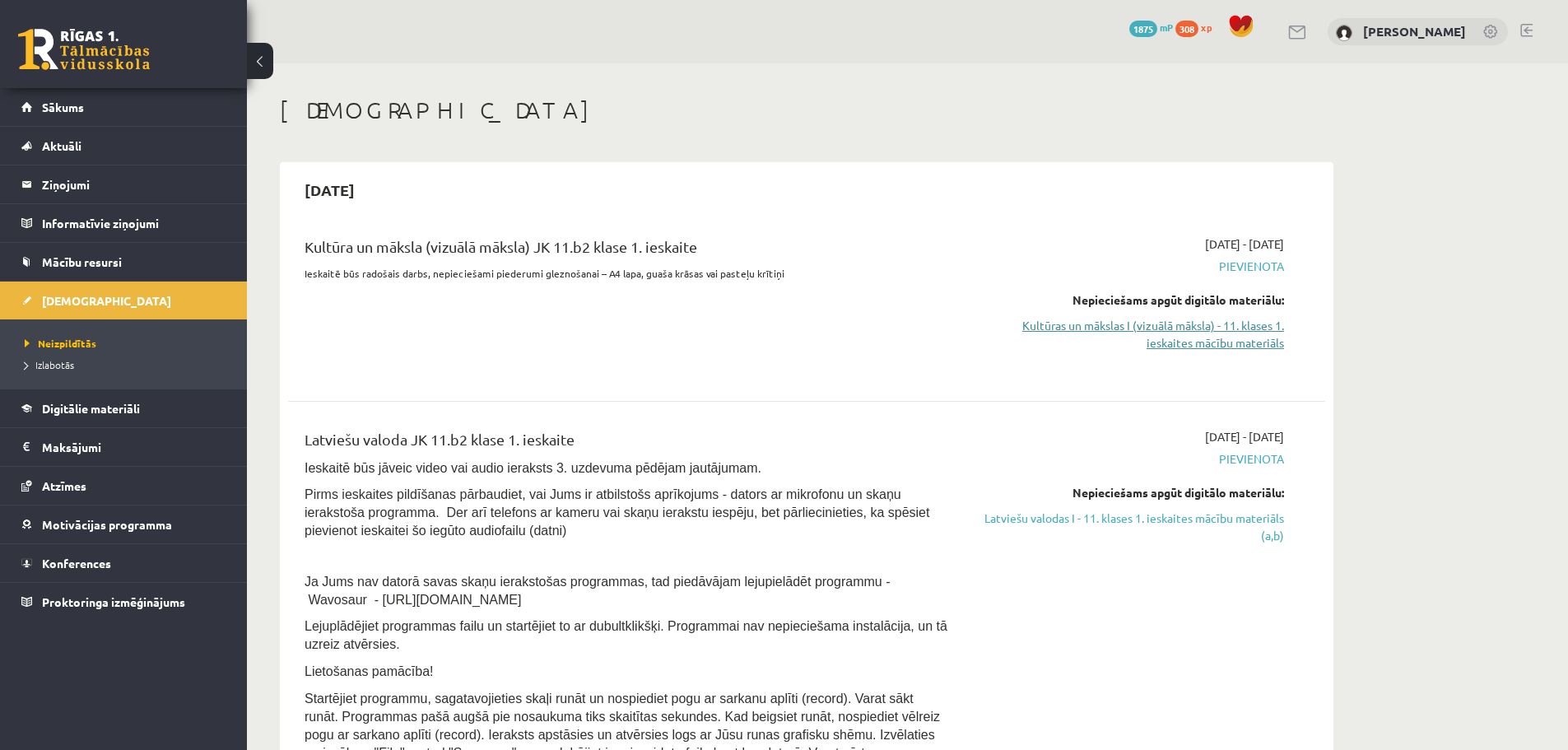
click at [1162, 323] on link "Kultūras un mākslas I (vizuālā māksla) - 11. klases 1. ieskaites mācību materiā…" at bounding box center [1129, 334] width 311 height 34
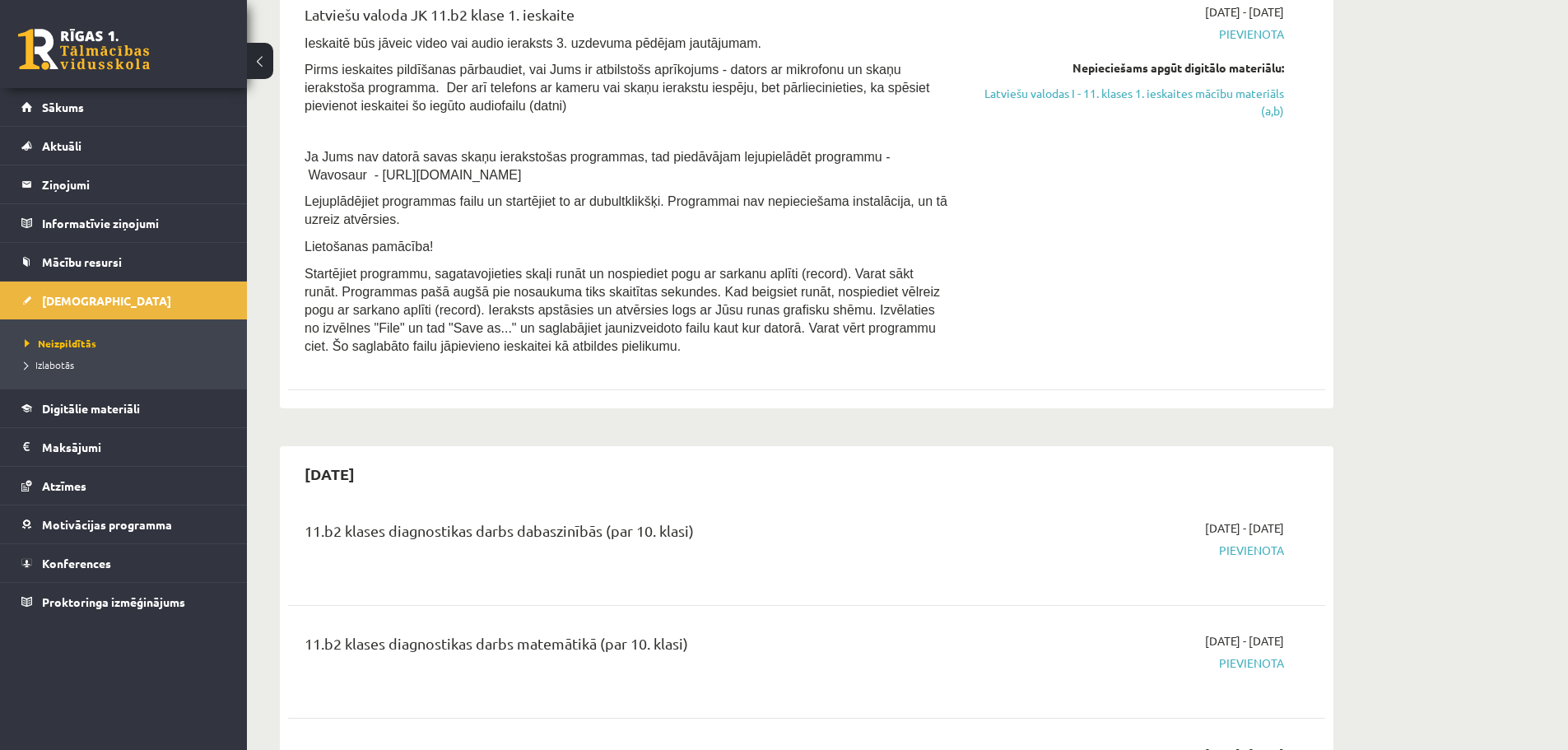
scroll to position [576, 0]
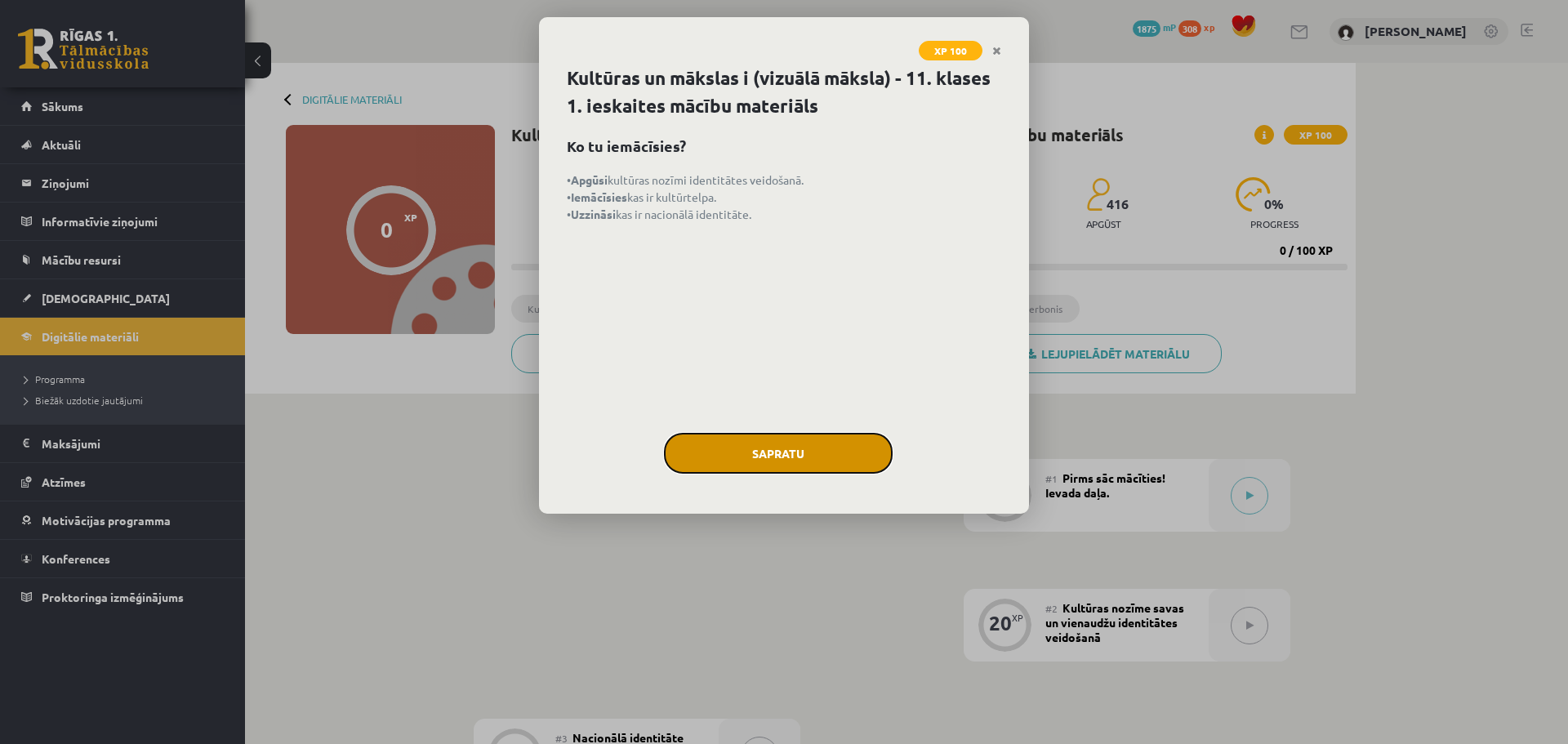
click at [774, 453] on button "Sapratu" at bounding box center [779, 453] width 229 height 41
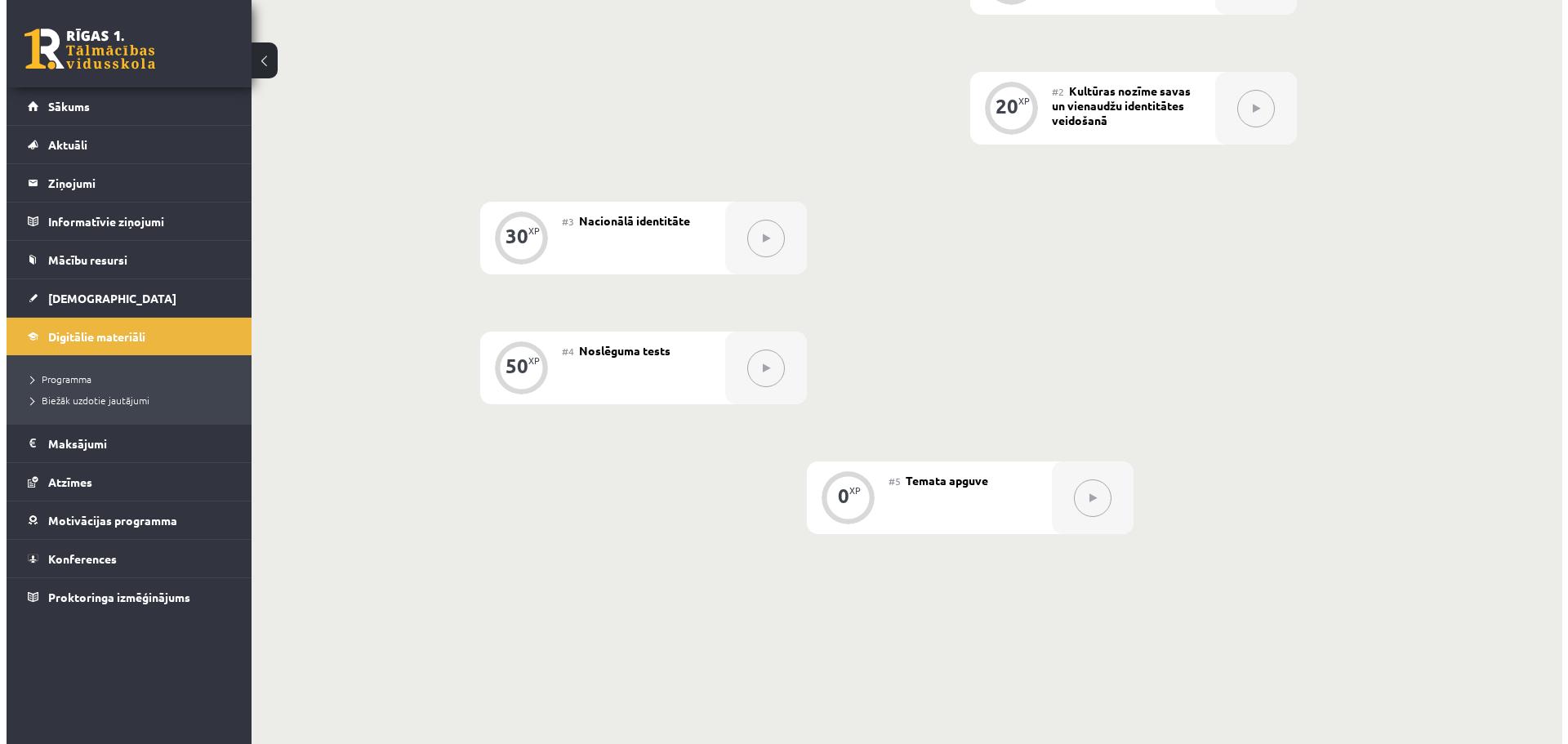
scroll to position [103, 0]
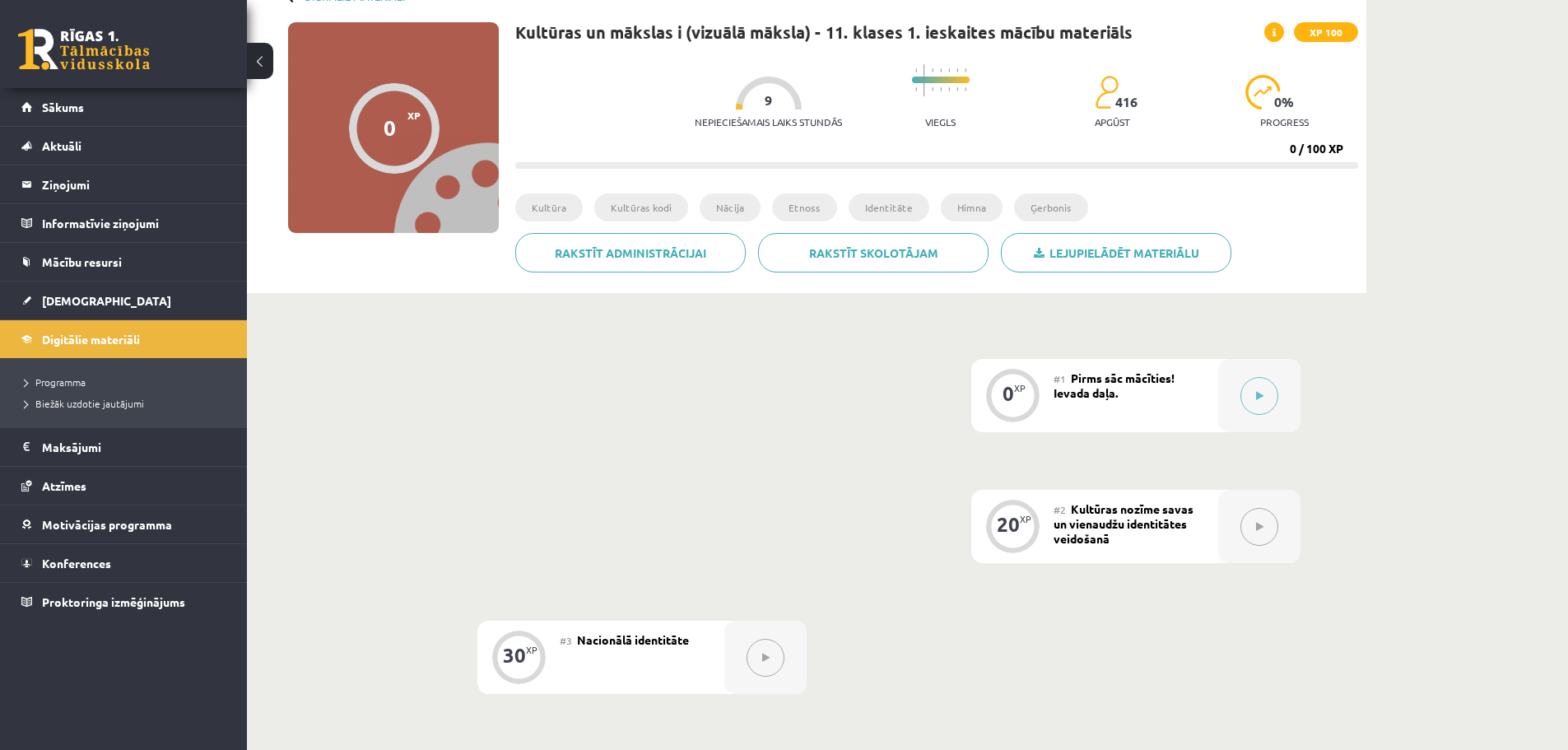
click at [1138, 396] on div "#1 Pirms sāc mācīties! Ievada daļa." at bounding box center [1136, 396] width 164 height 73
click at [1265, 388] on button at bounding box center [1259, 396] width 38 height 38
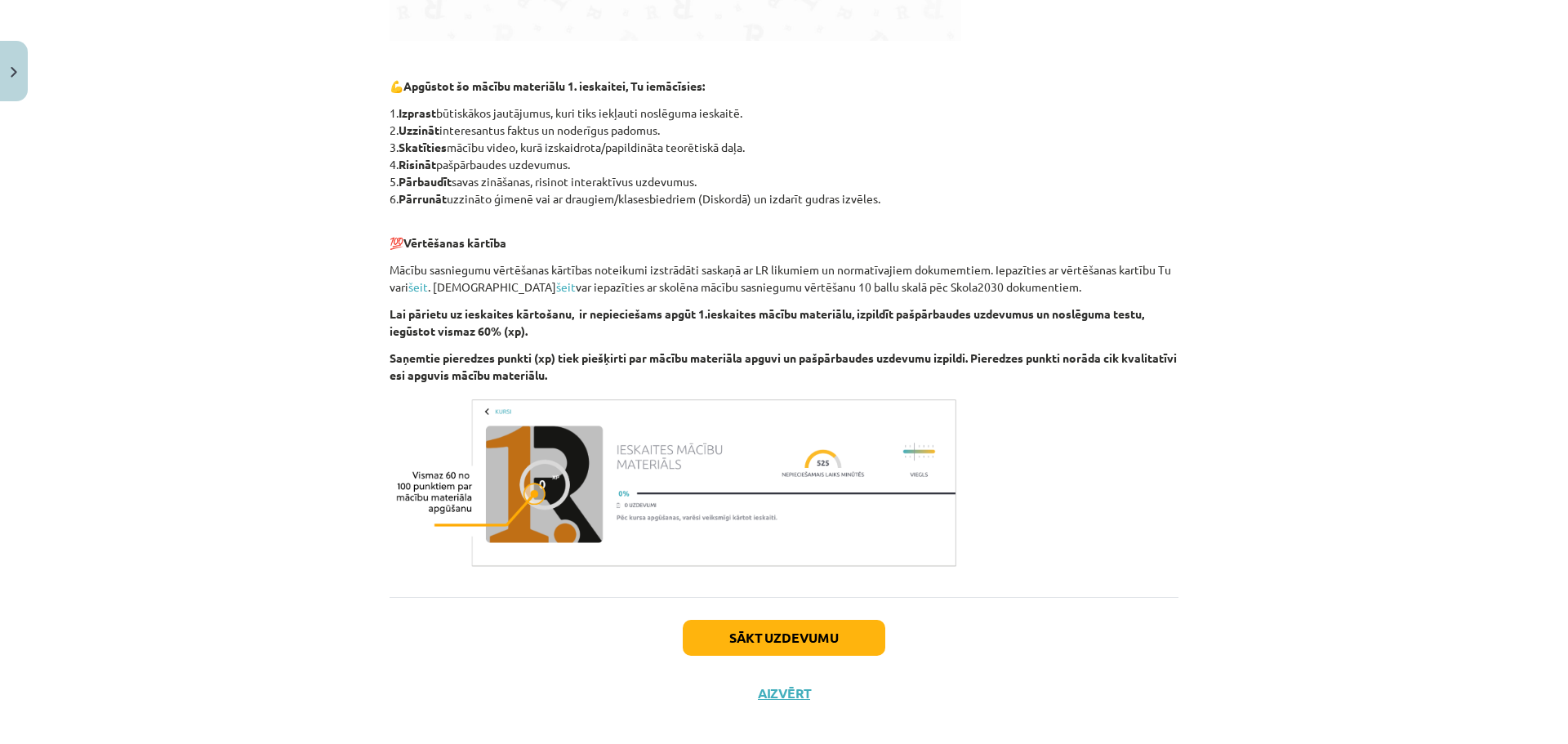
scroll to position [746, 0]
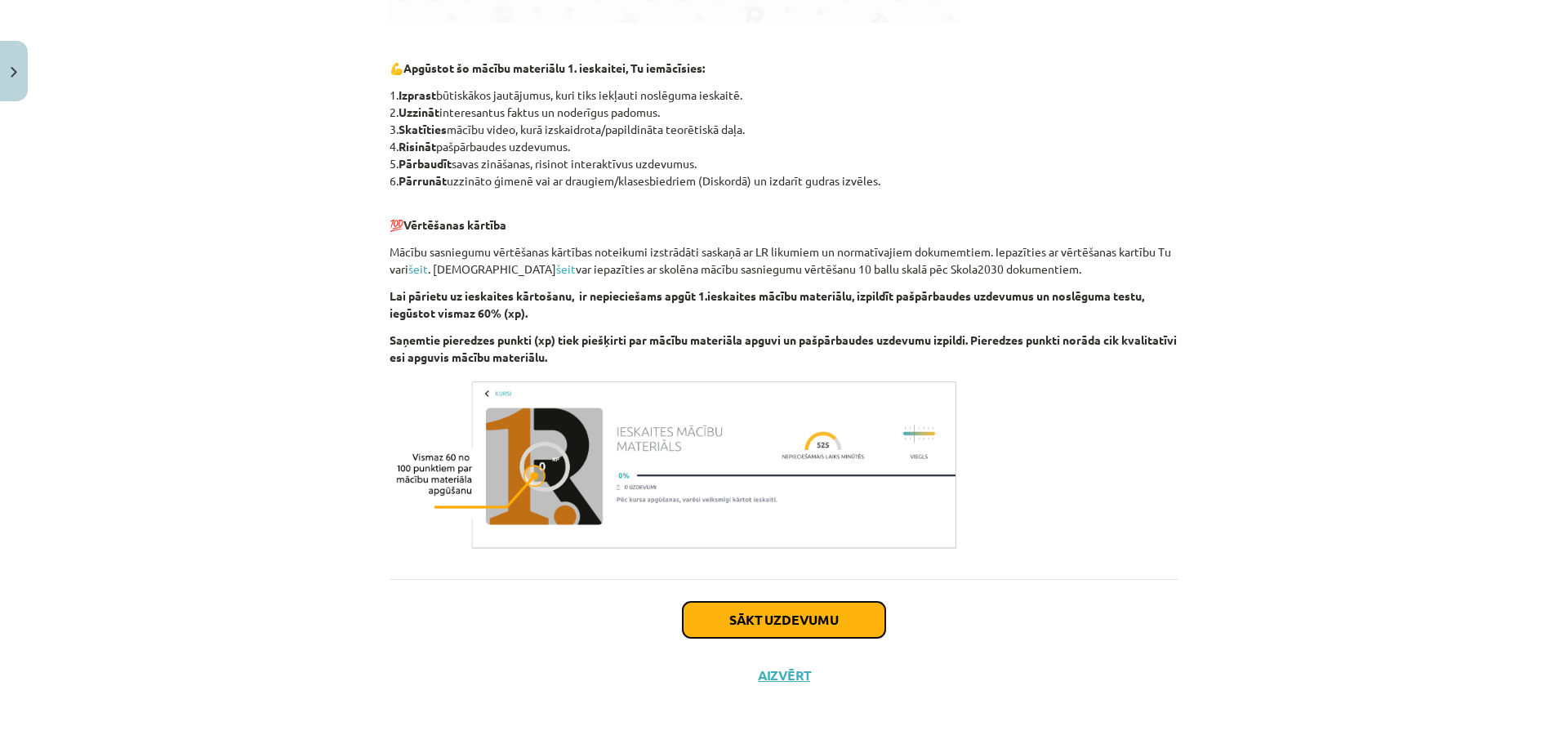
click at [766, 625] on button "Sākt uzdevumu" at bounding box center [784, 620] width 203 height 36
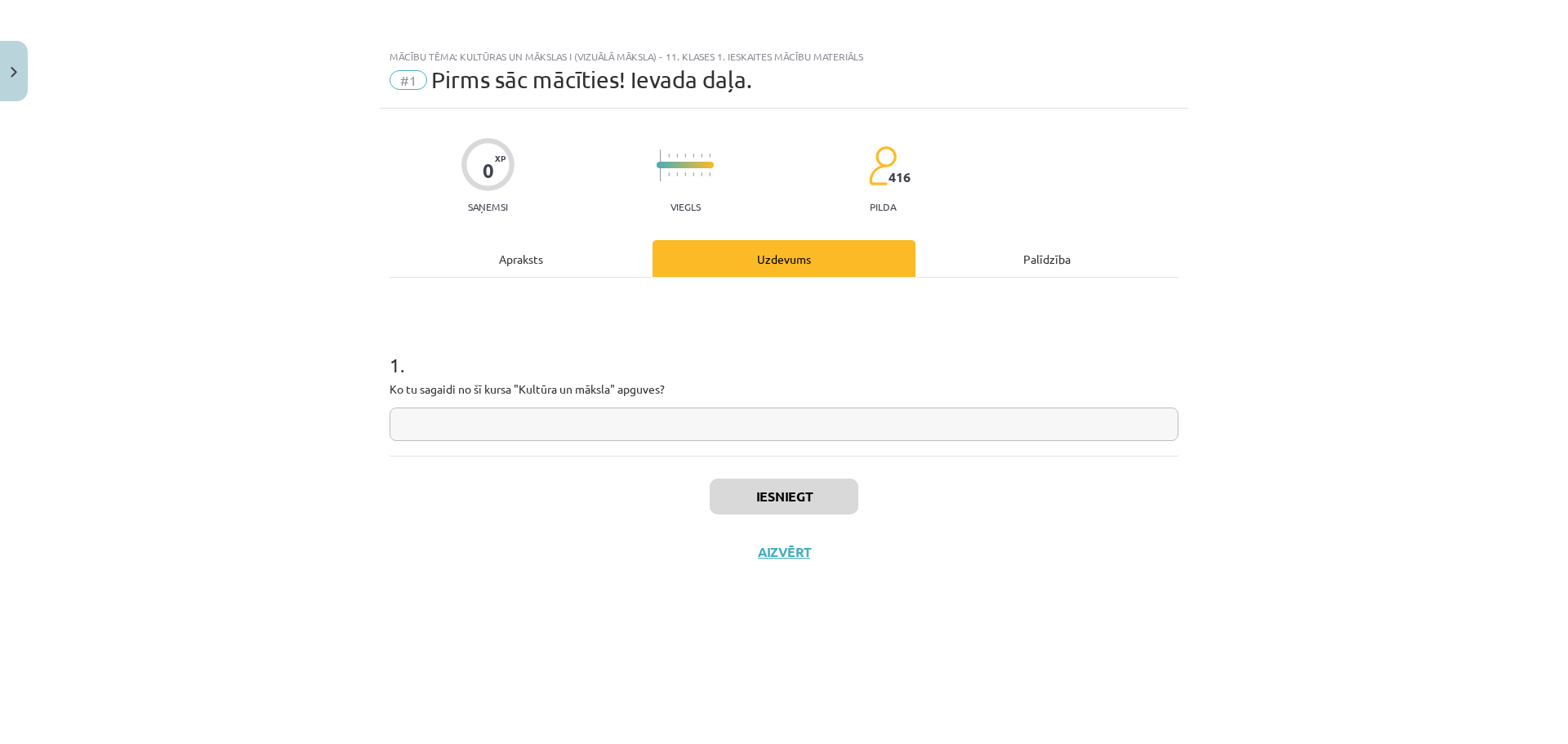
click at [552, 269] on div "Apraksts" at bounding box center [520, 258] width 263 height 36
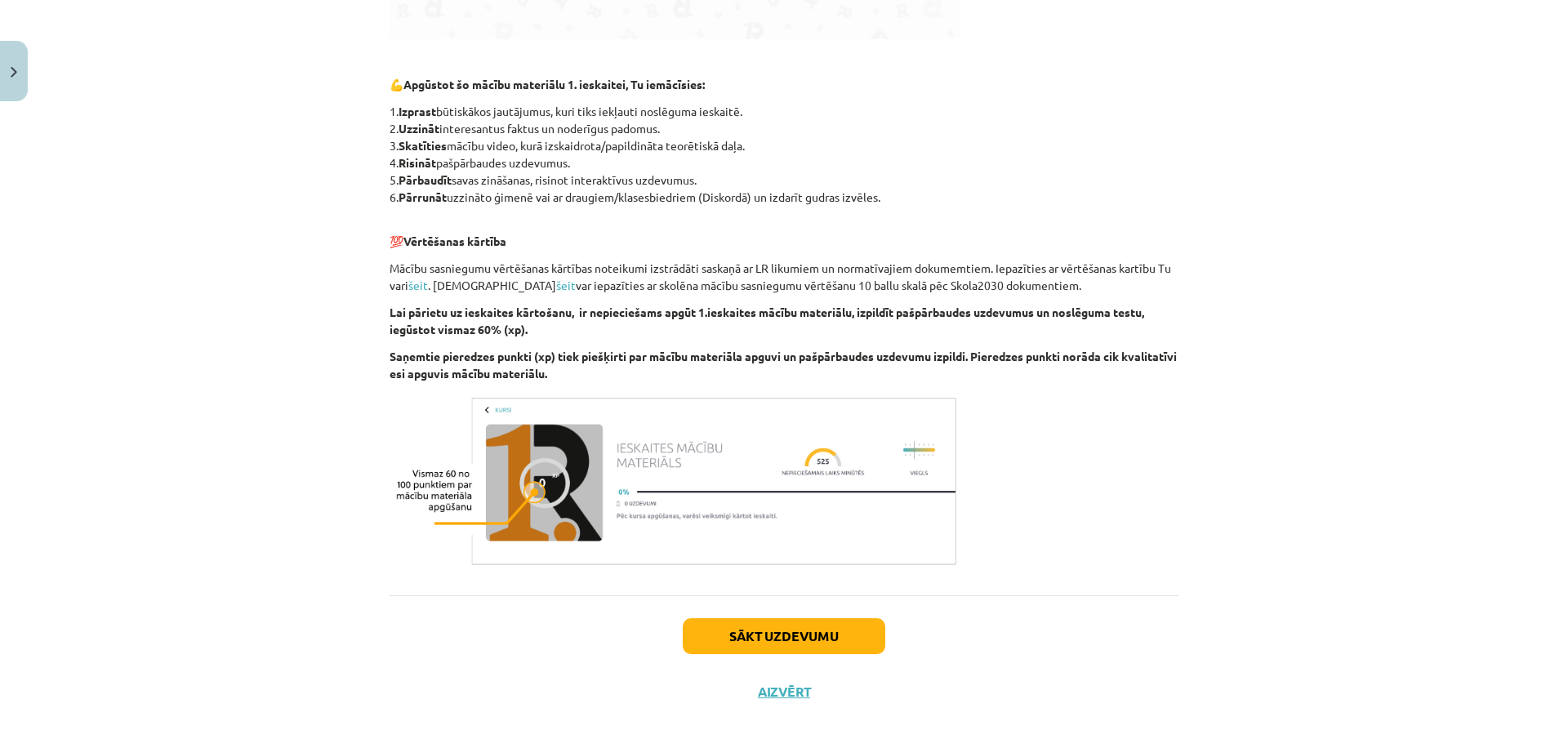
scroll to position [735, 0]
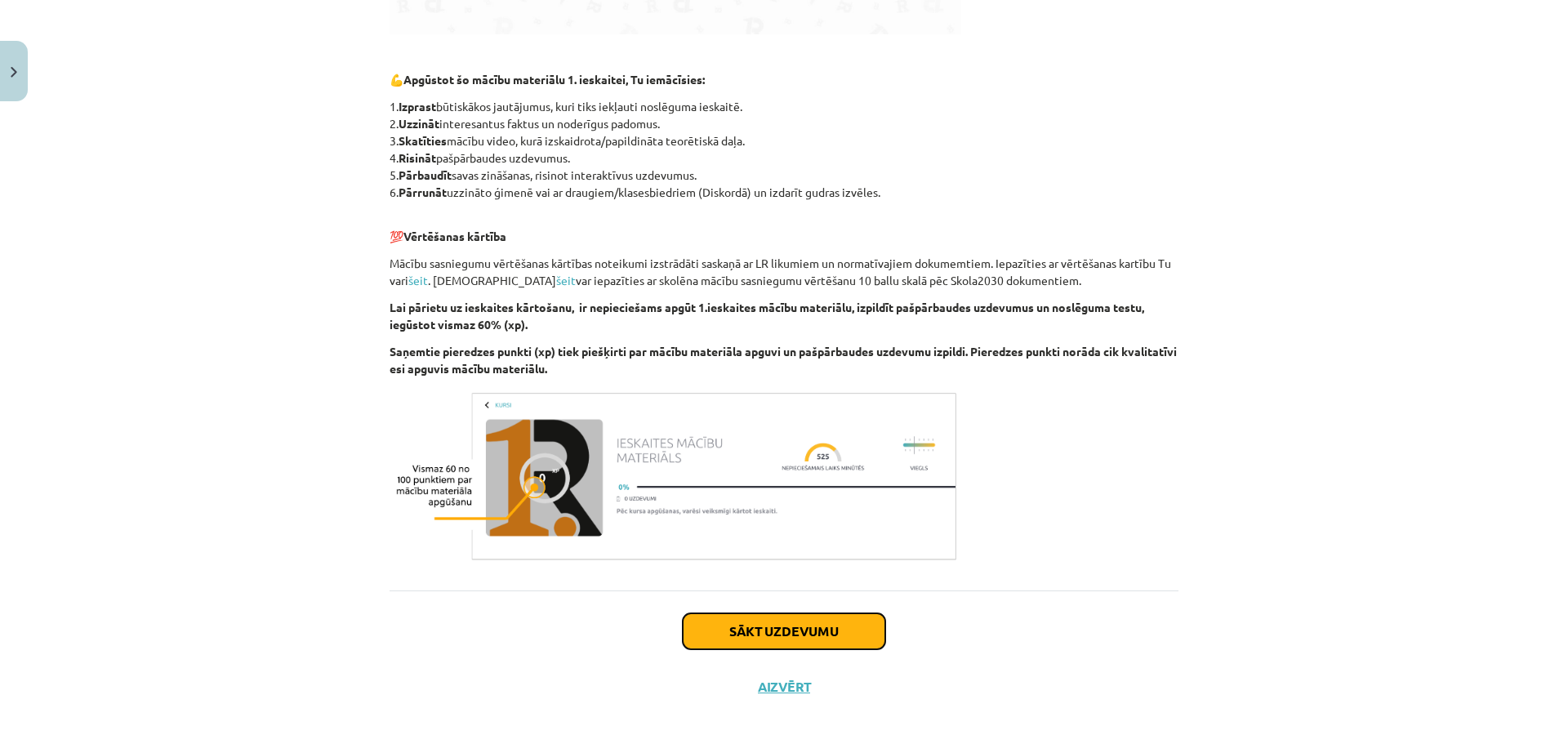
click at [766, 635] on button "Sākt uzdevumu" at bounding box center [784, 630] width 203 height 36
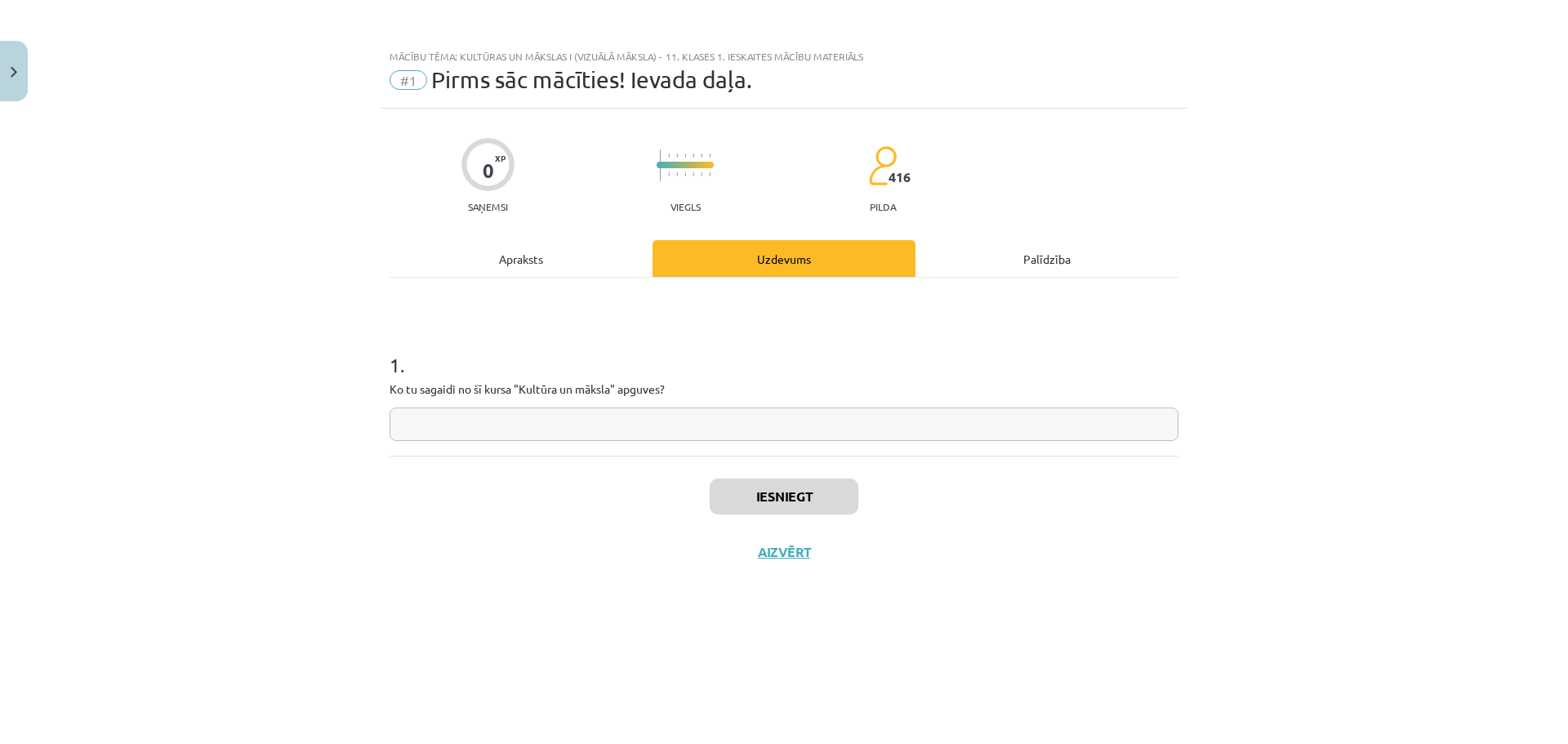
click at [757, 436] on input "text" at bounding box center [784, 424] width 789 height 33
type input "*"
type input "**********"
click at [844, 501] on button "Iesniegt" at bounding box center [784, 496] width 148 height 36
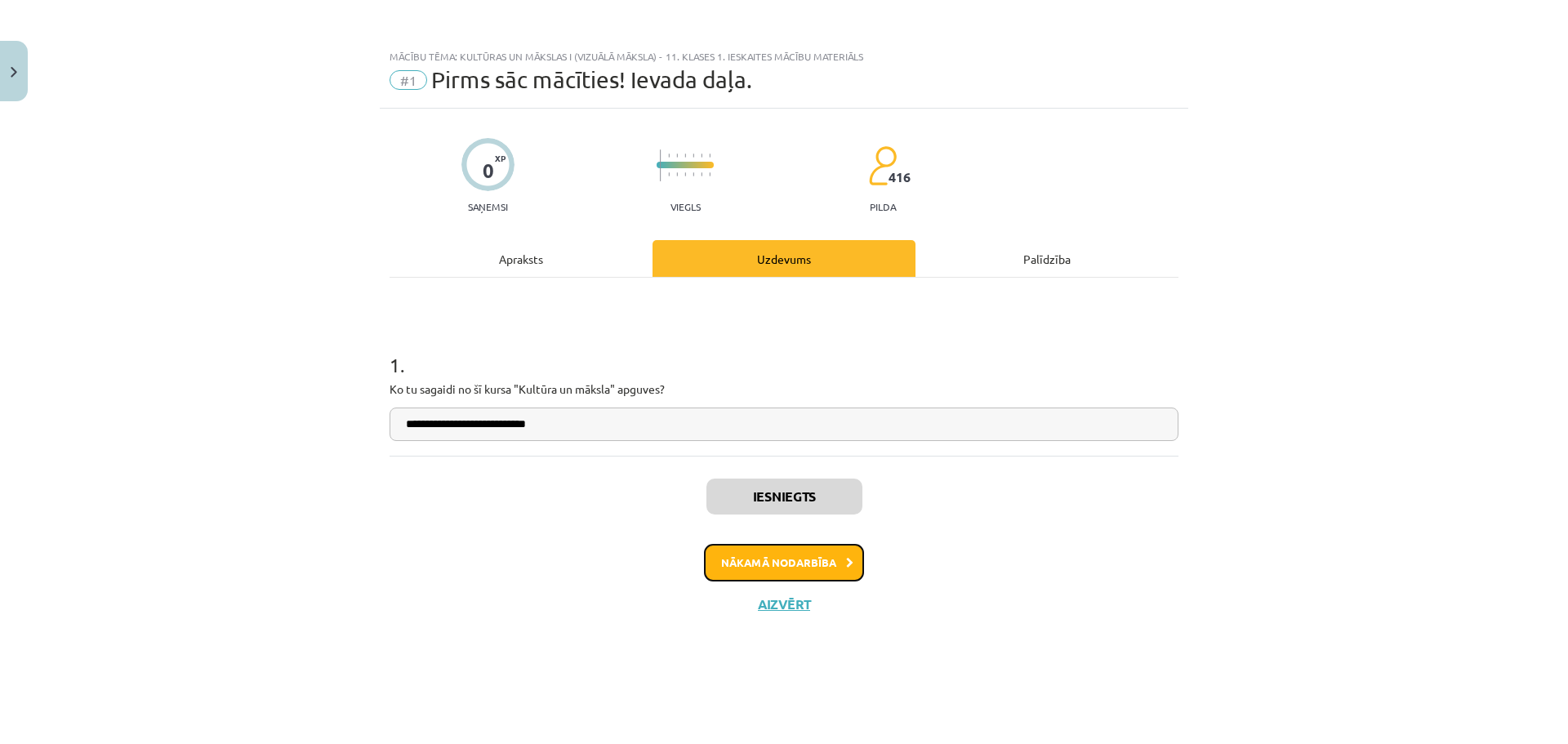
click at [789, 556] on button "Nākamā nodarbība" at bounding box center [784, 563] width 160 height 37
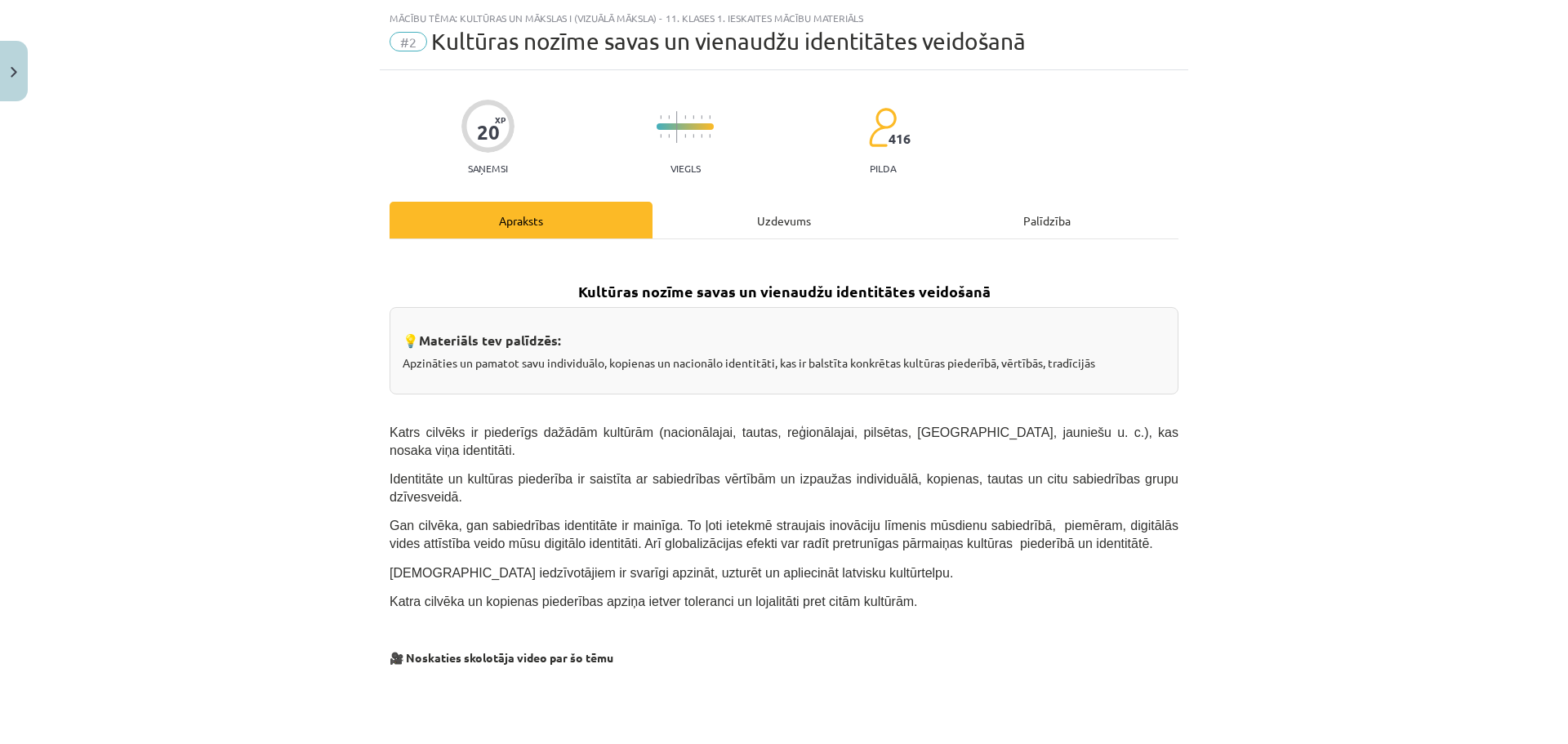
scroll to position [37, 0]
click at [772, 232] on div "Uzdevums" at bounding box center [784, 221] width 263 height 36
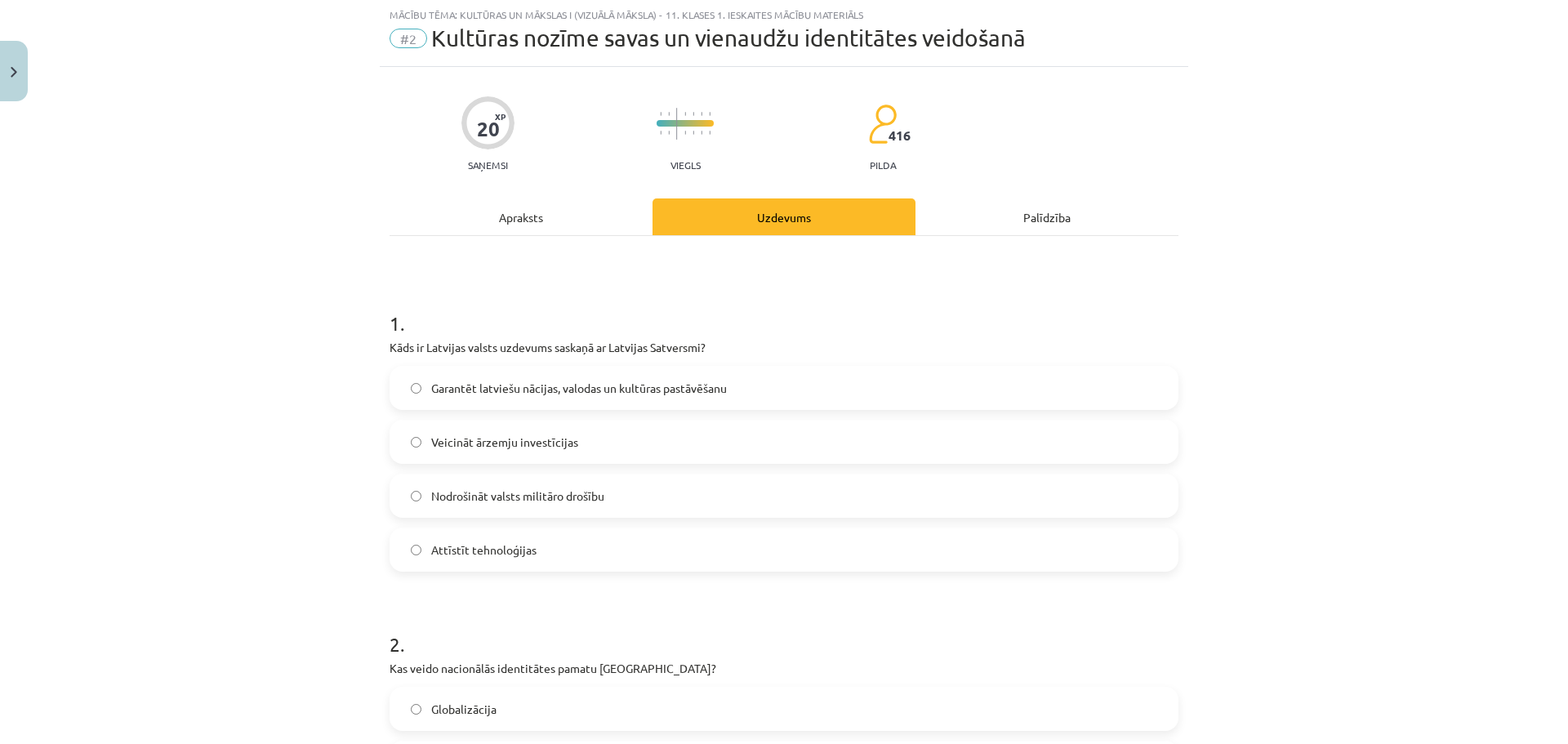
scroll to position [0, 0]
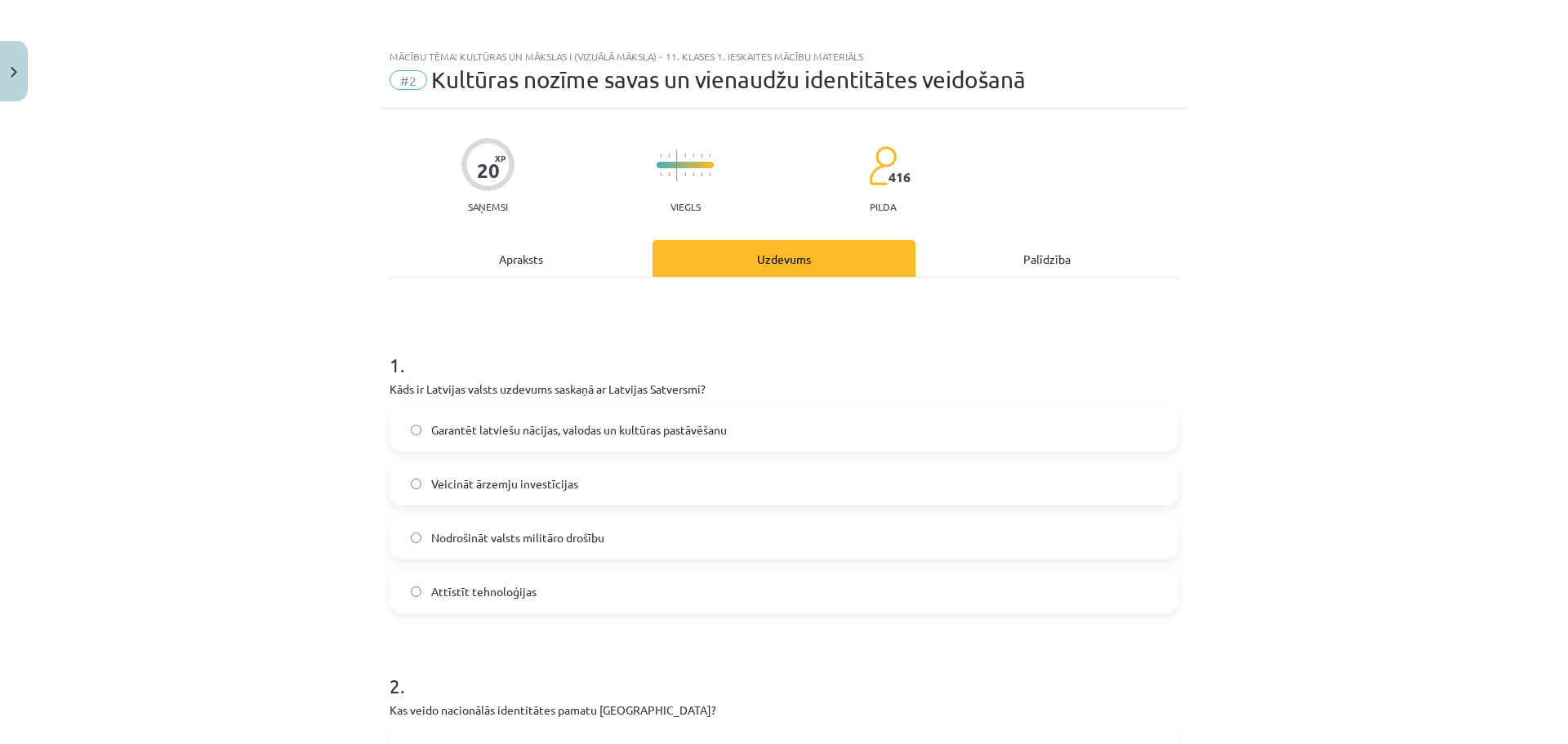
click at [538, 261] on div "Apraksts" at bounding box center [520, 258] width 263 height 36
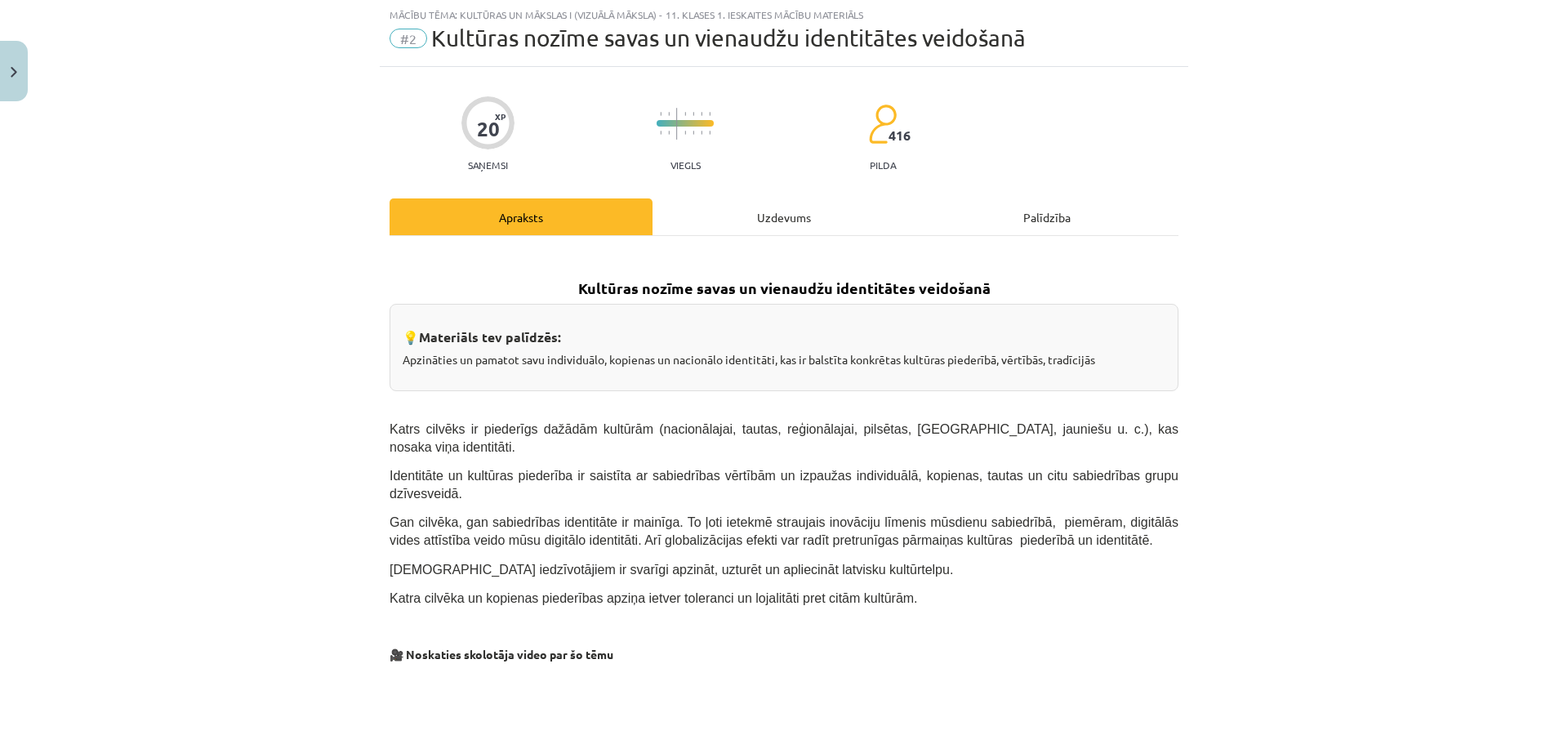
scroll to position [41, 0]
click at [791, 218] on div "Uzdevums" at bounding box center [784, 218] width 263 height 36
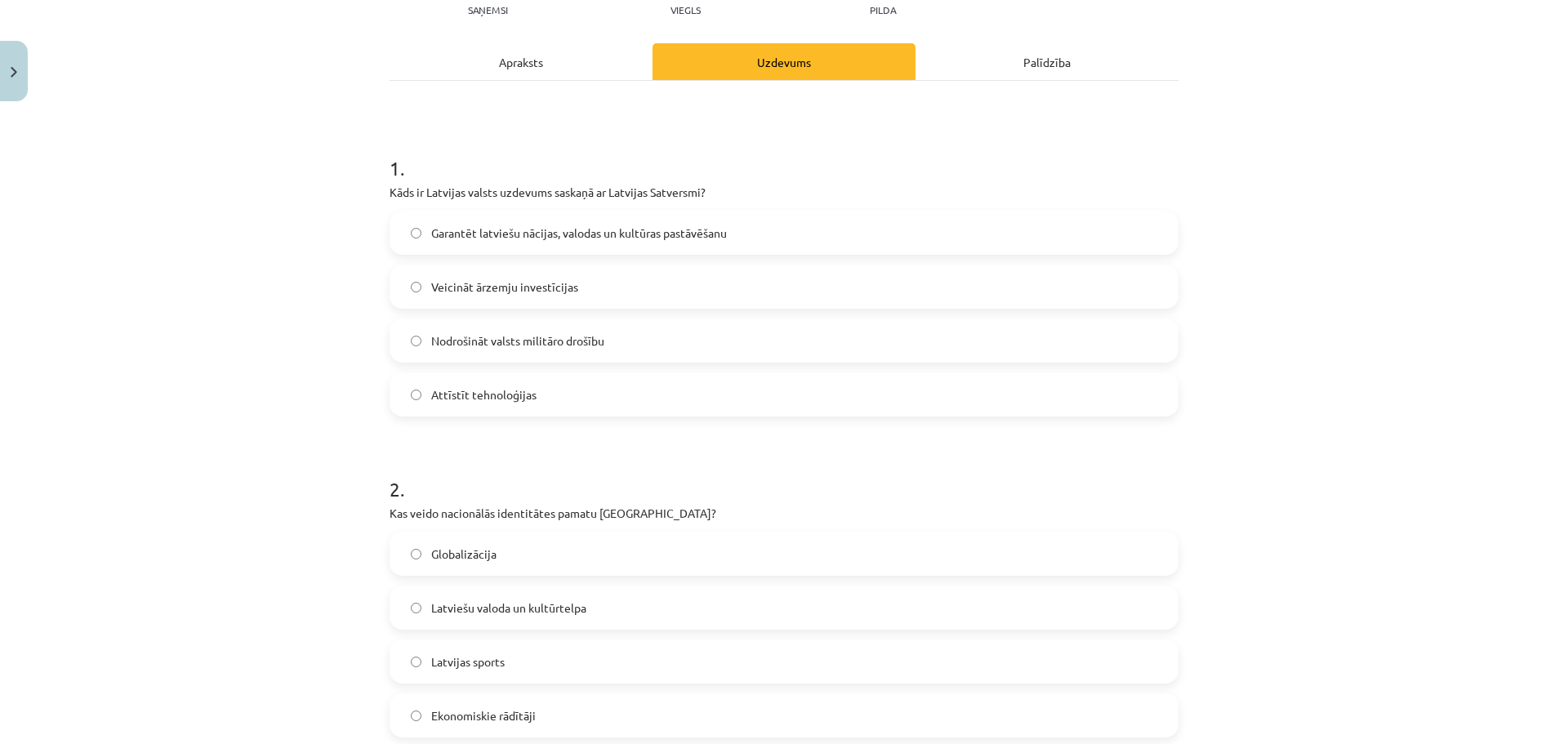
scroll to position [204, 0]
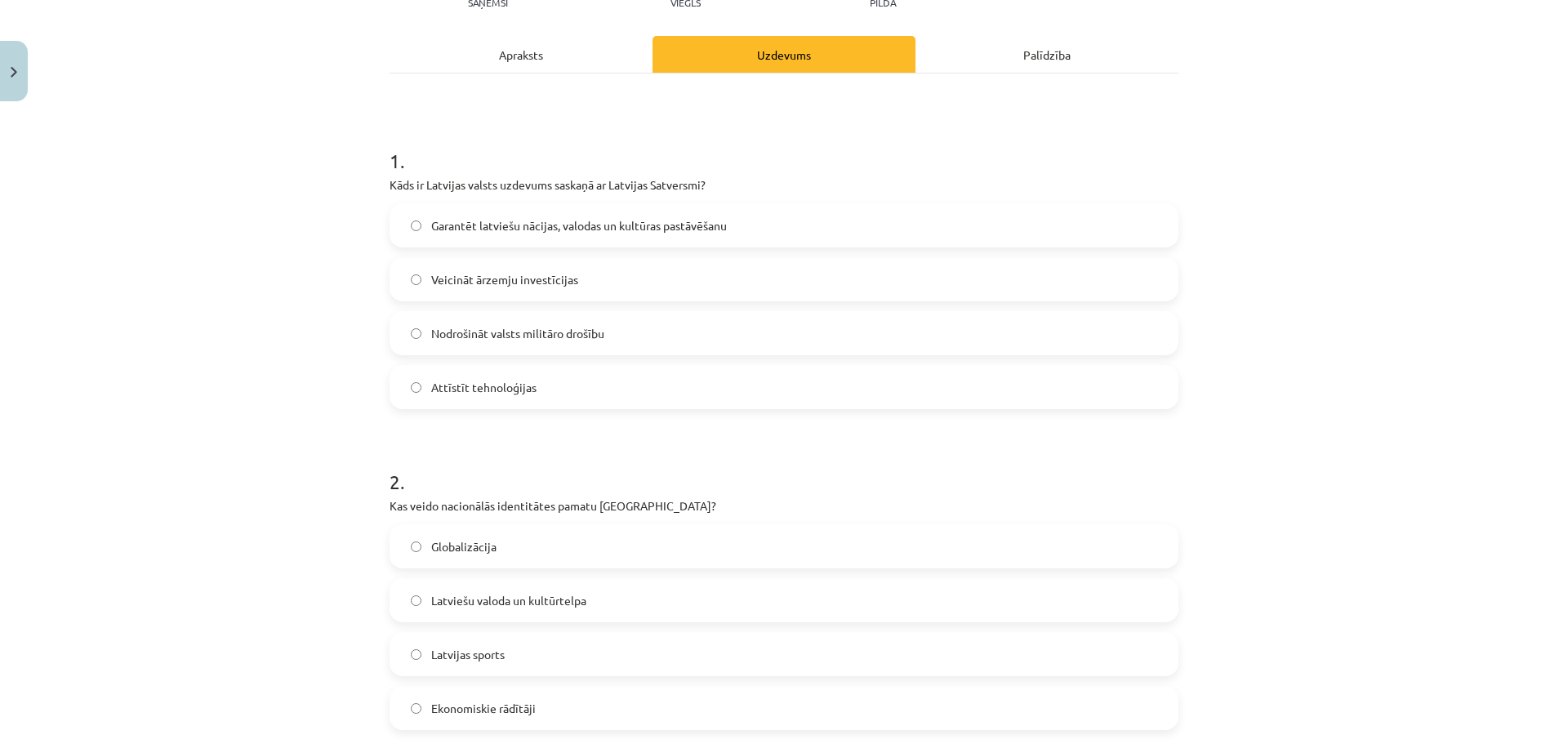
click at [550, 604] on span "Latviešu valoda un kultūrtelpa" at bounding box center [509, 601] width 155 height 17
click at [535, 65] on div "Apraksts" at bounding box center [520, 54] width 263 height 36
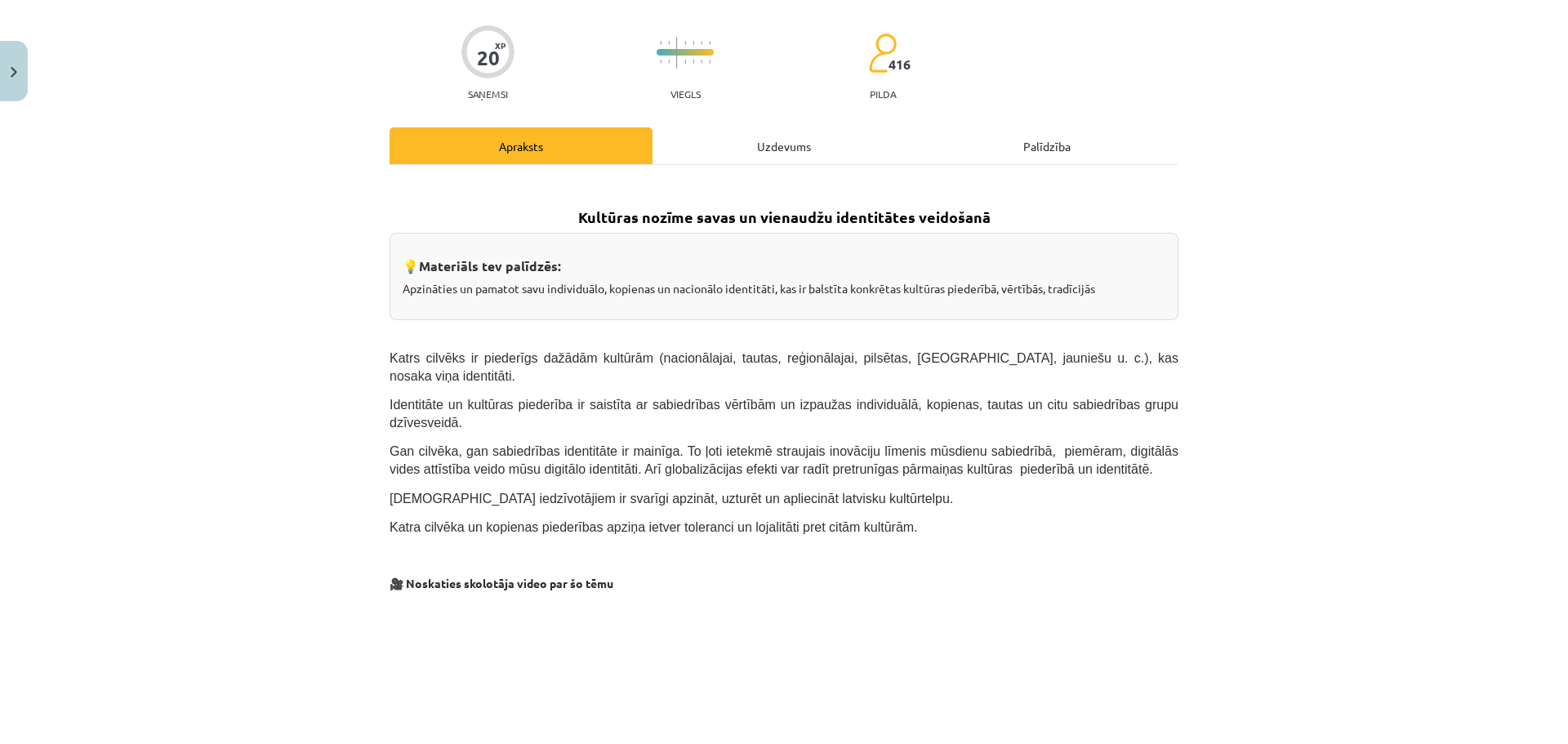
scroll to position [0, 0]
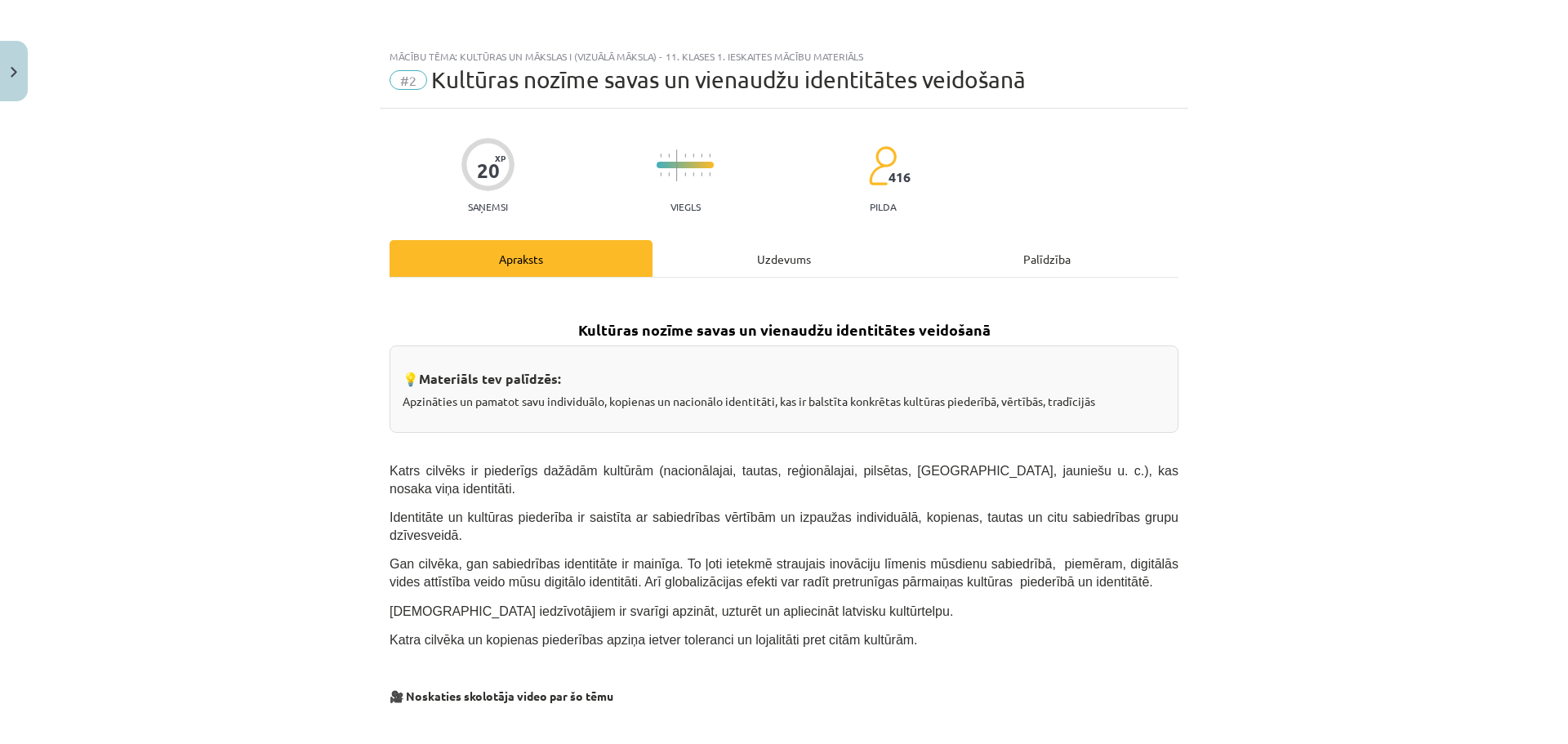
click at [764, 256] on div "Uzdevums" at bounding box center [784, 258] width 263 height 36
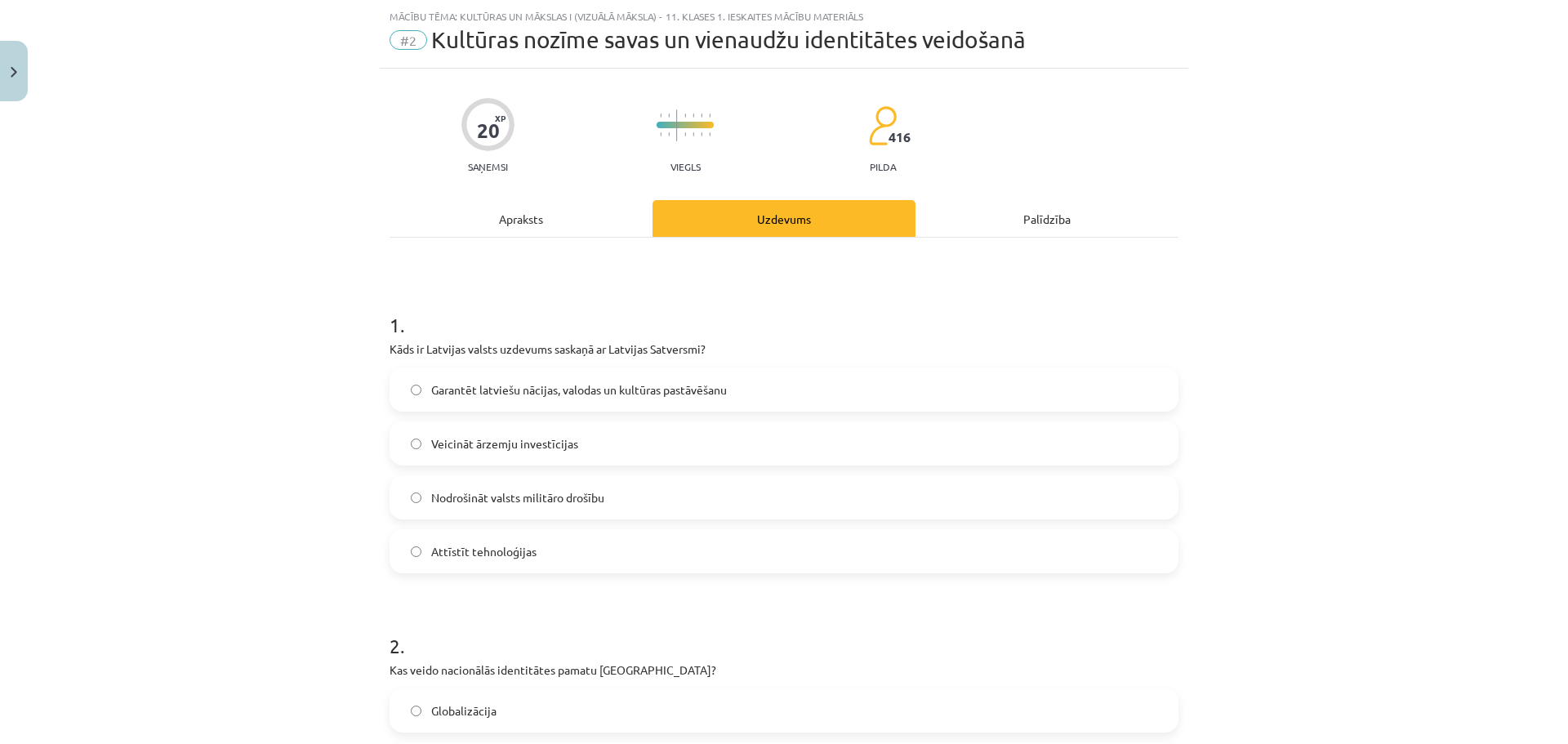
scroll to position [41, 0]
click at [519, 207] on div "Apraksts" at bounding box center [520, 218] width 263 height 36
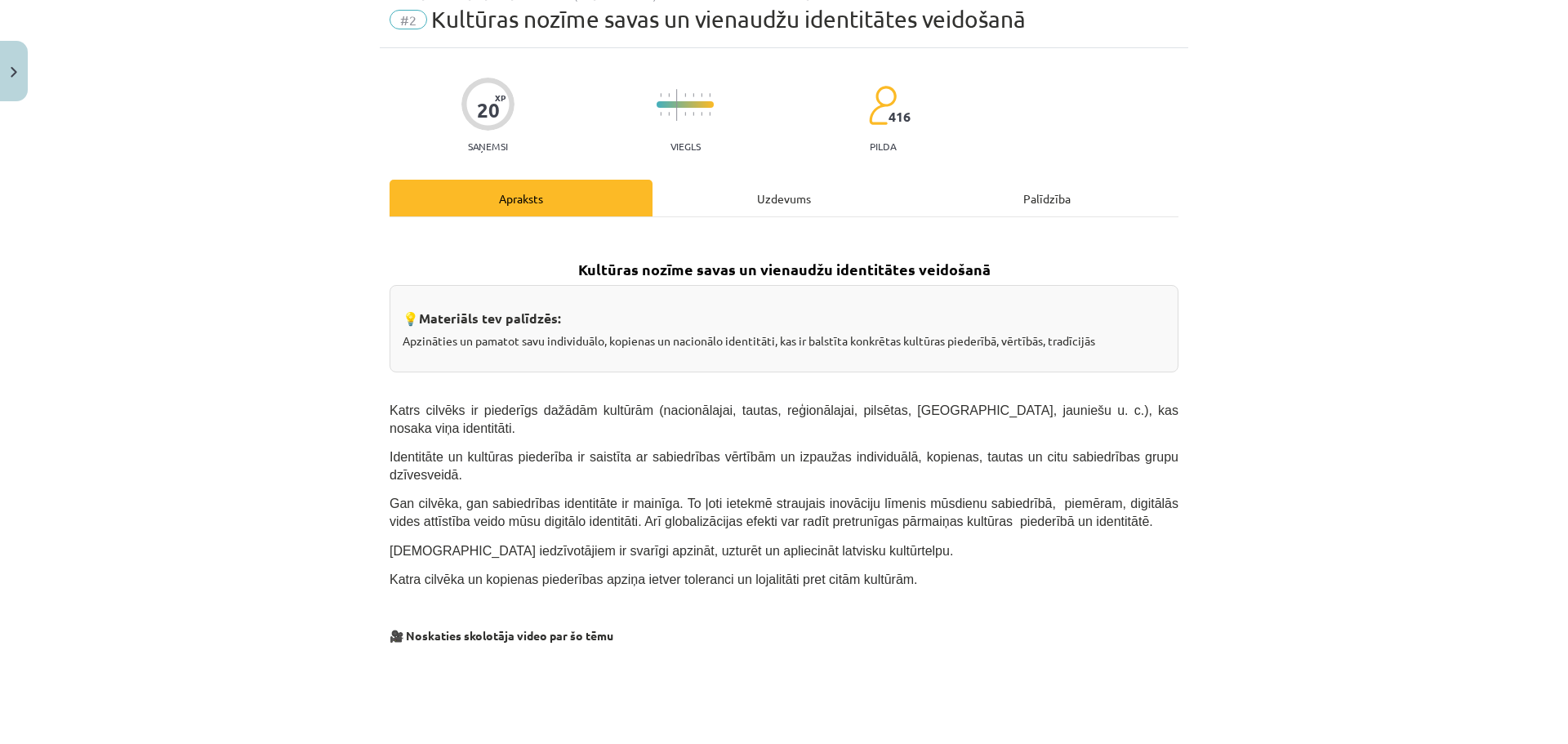
scroll to position [0, 0]
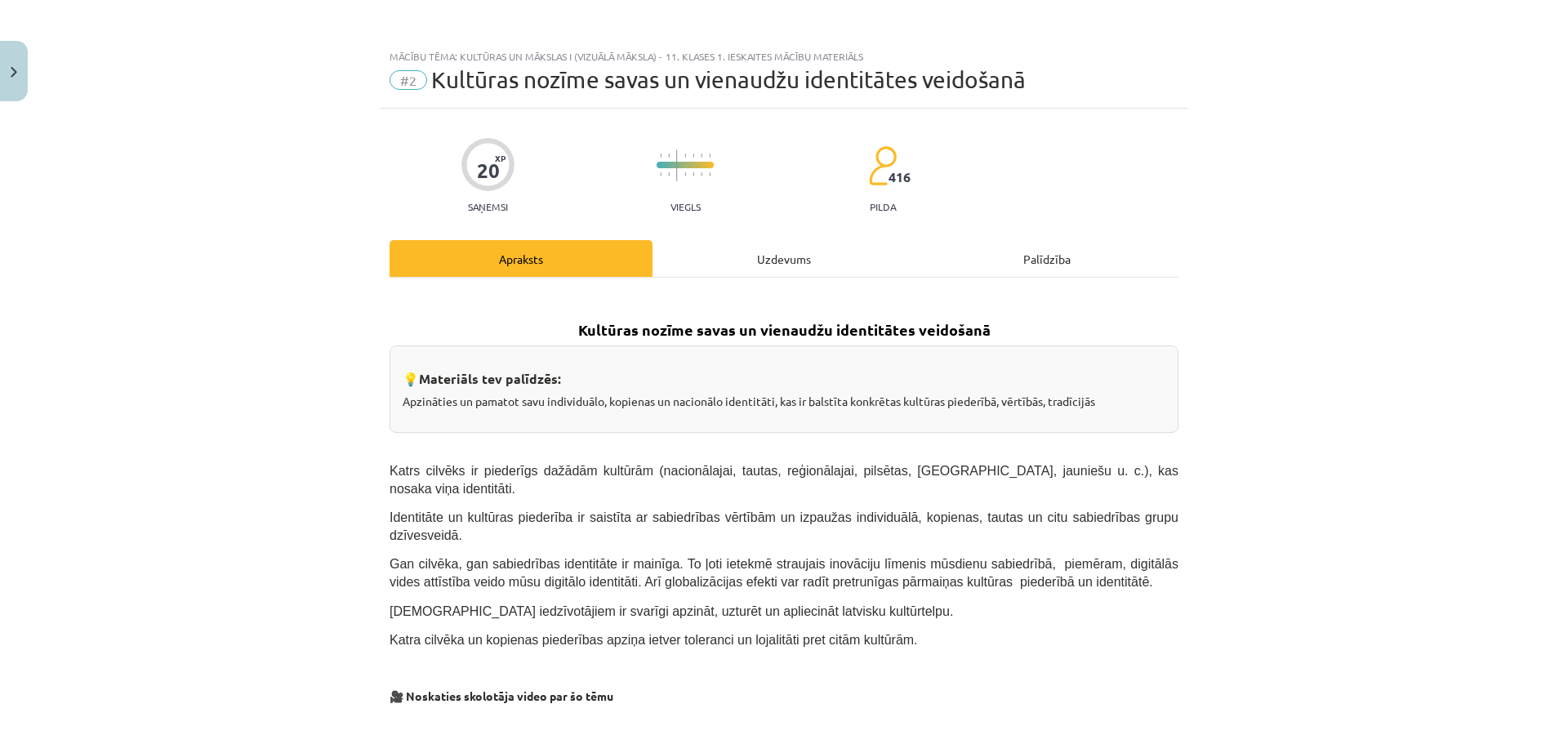
click at [783, 260] on div "Uzdevums" at bounding box center [784, 258] width 263 height 36
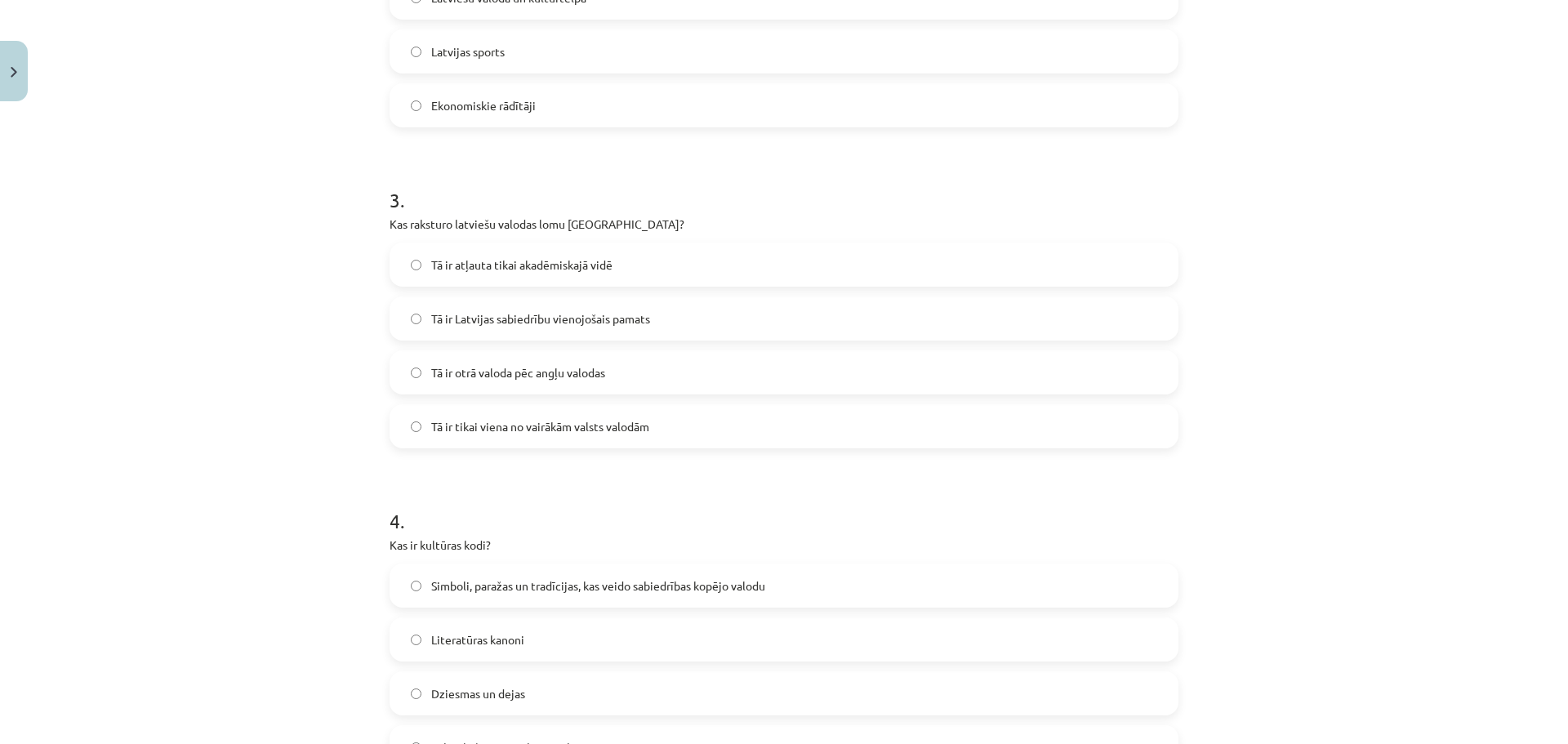
scroll to position [858, 0]
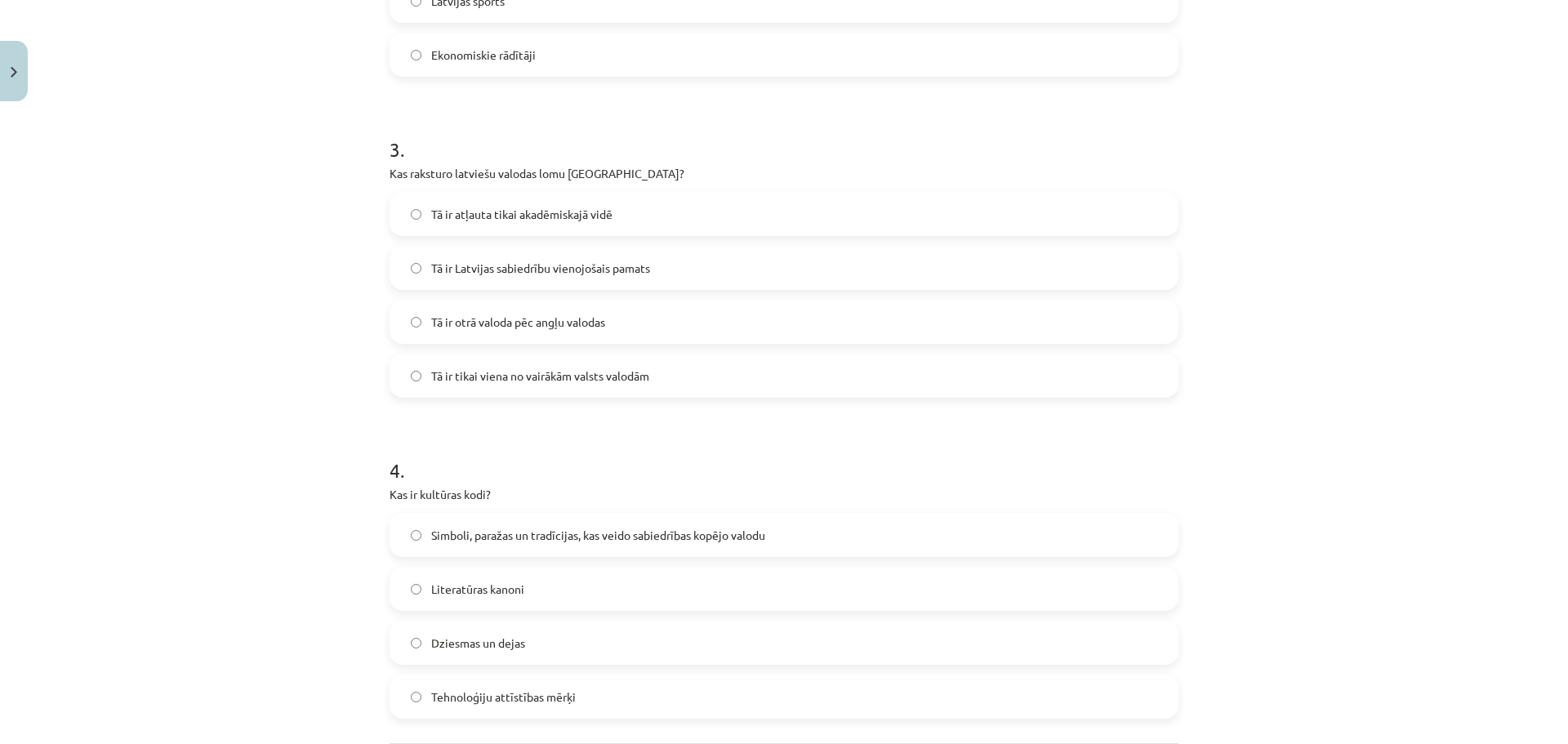
click at [533, 539] on span "Simboli, paražas un tradīcijas, kas veido sabiedrības kopējo valodu" at bounding box center [598, 535] width 334 height 17
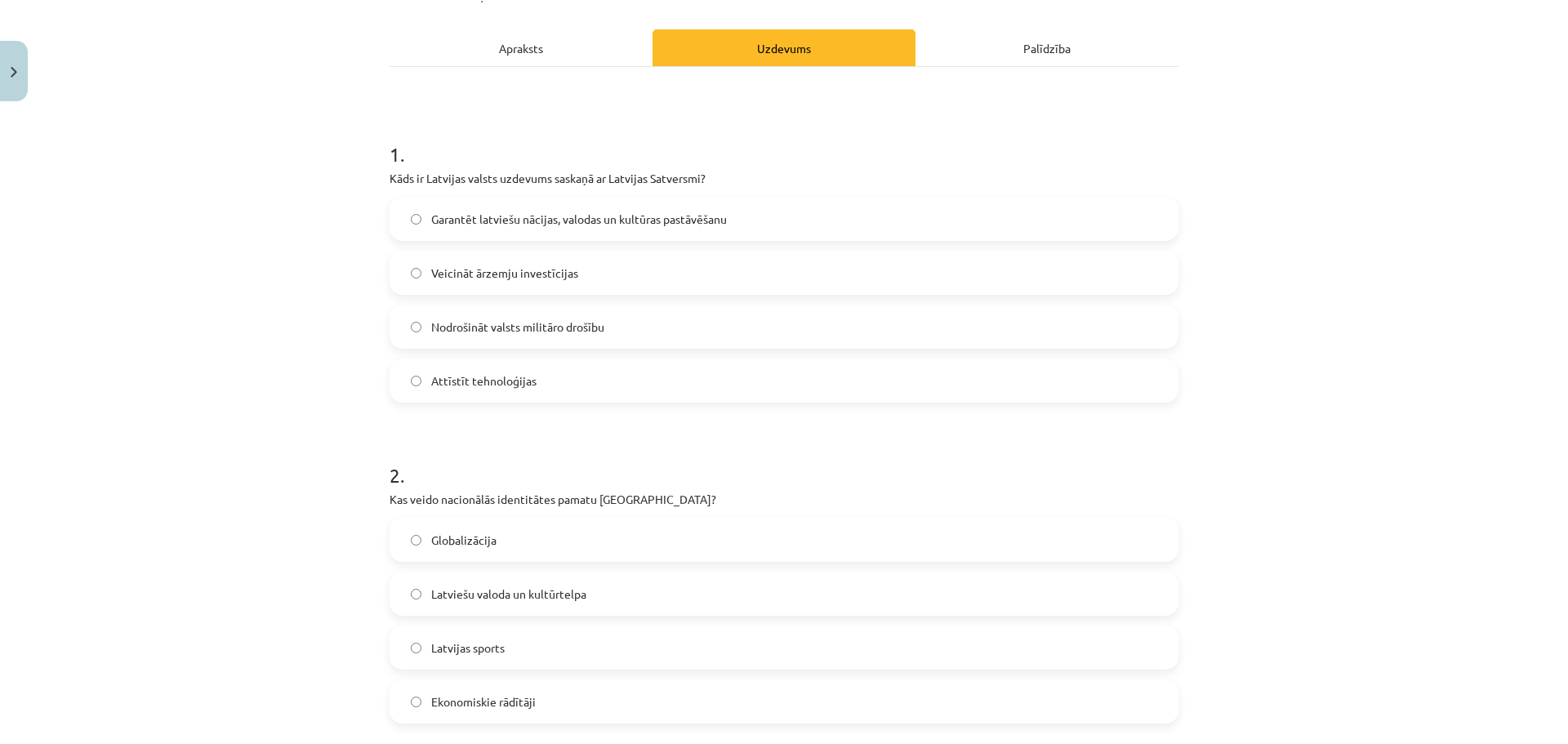
scroll to position [245, 0]
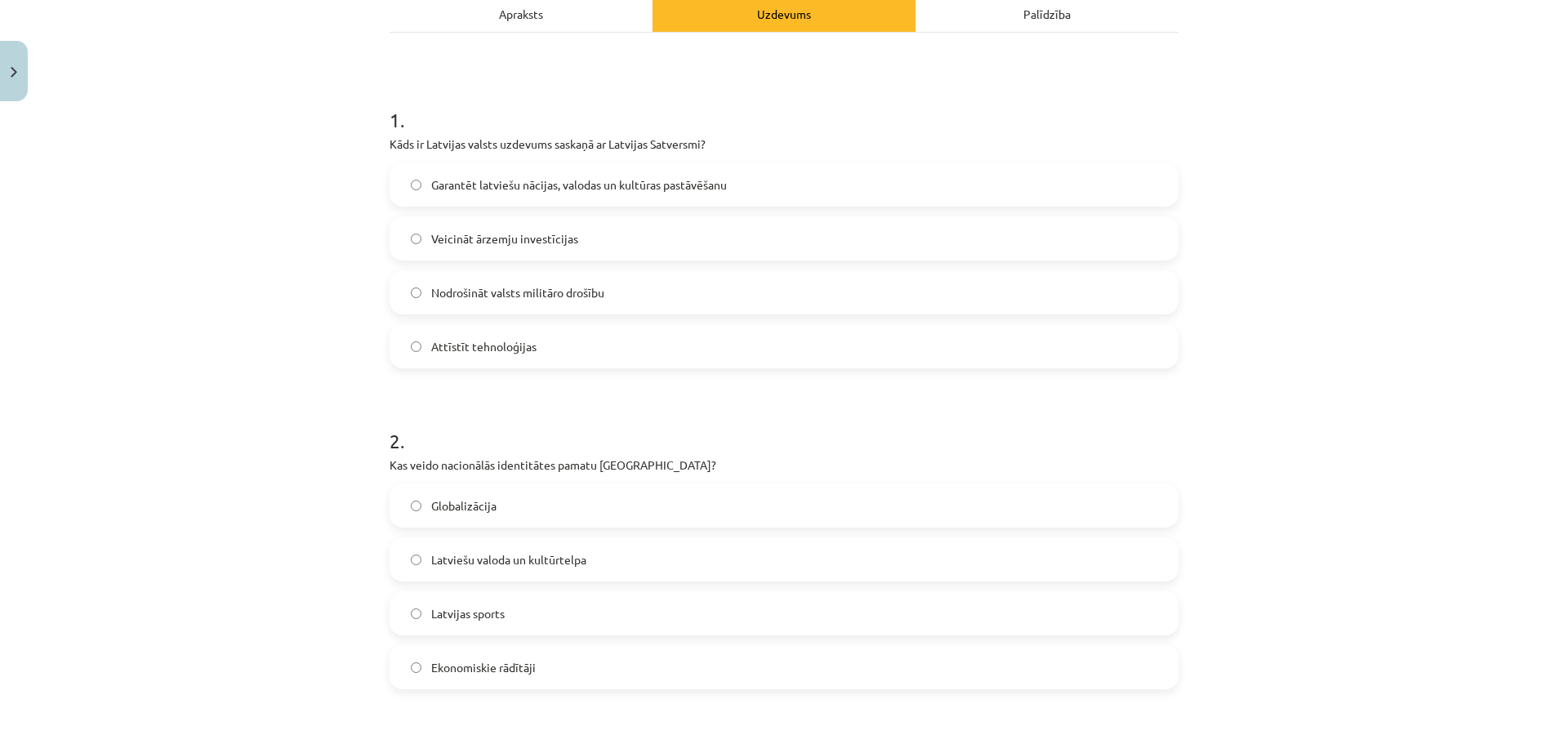
click at [580, 195] on label "Garantēt latviešu nācijas, valodas un kultūras pastāvēšanu" at bounding box center [784, 184] width 785 height 41
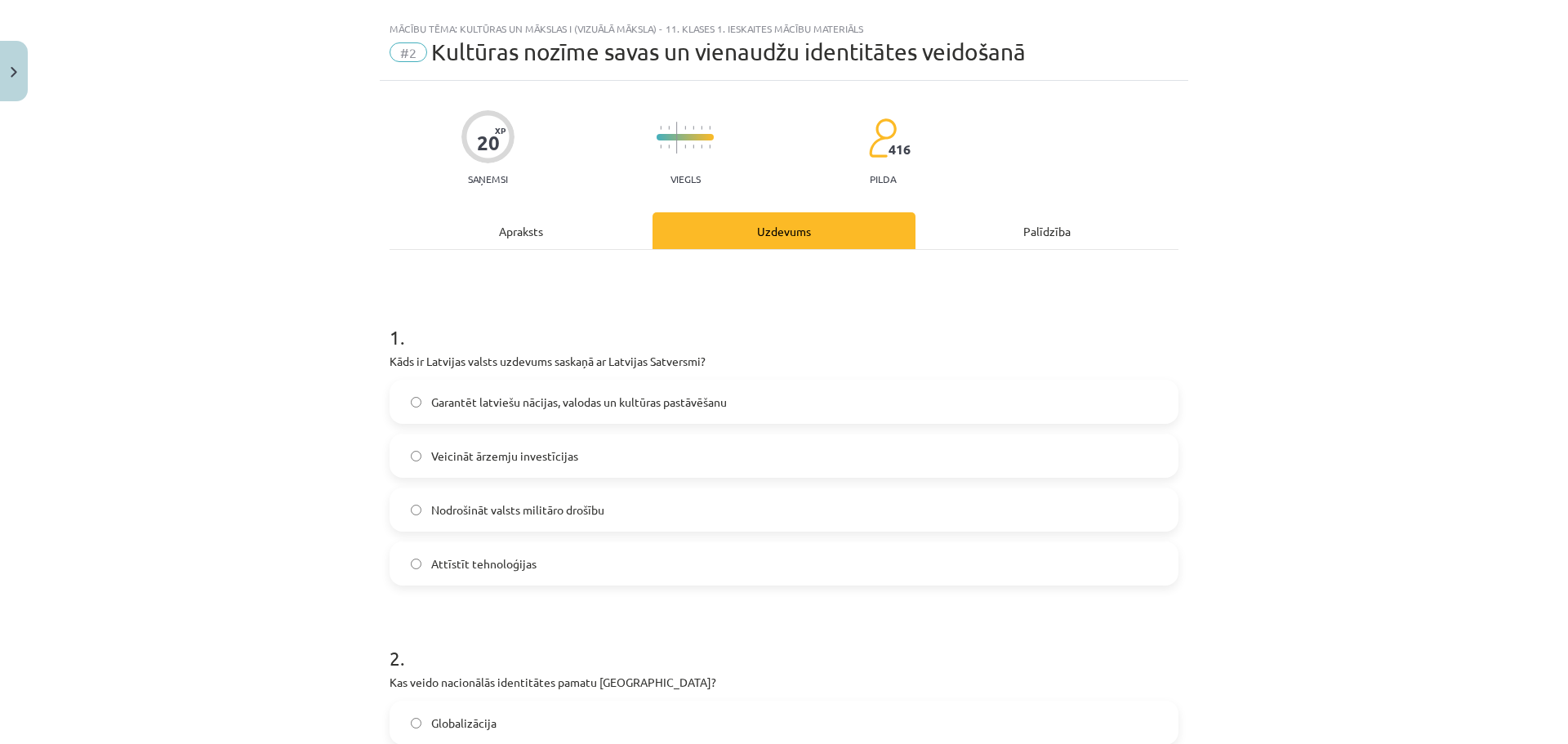
scroll to position [0, 0]
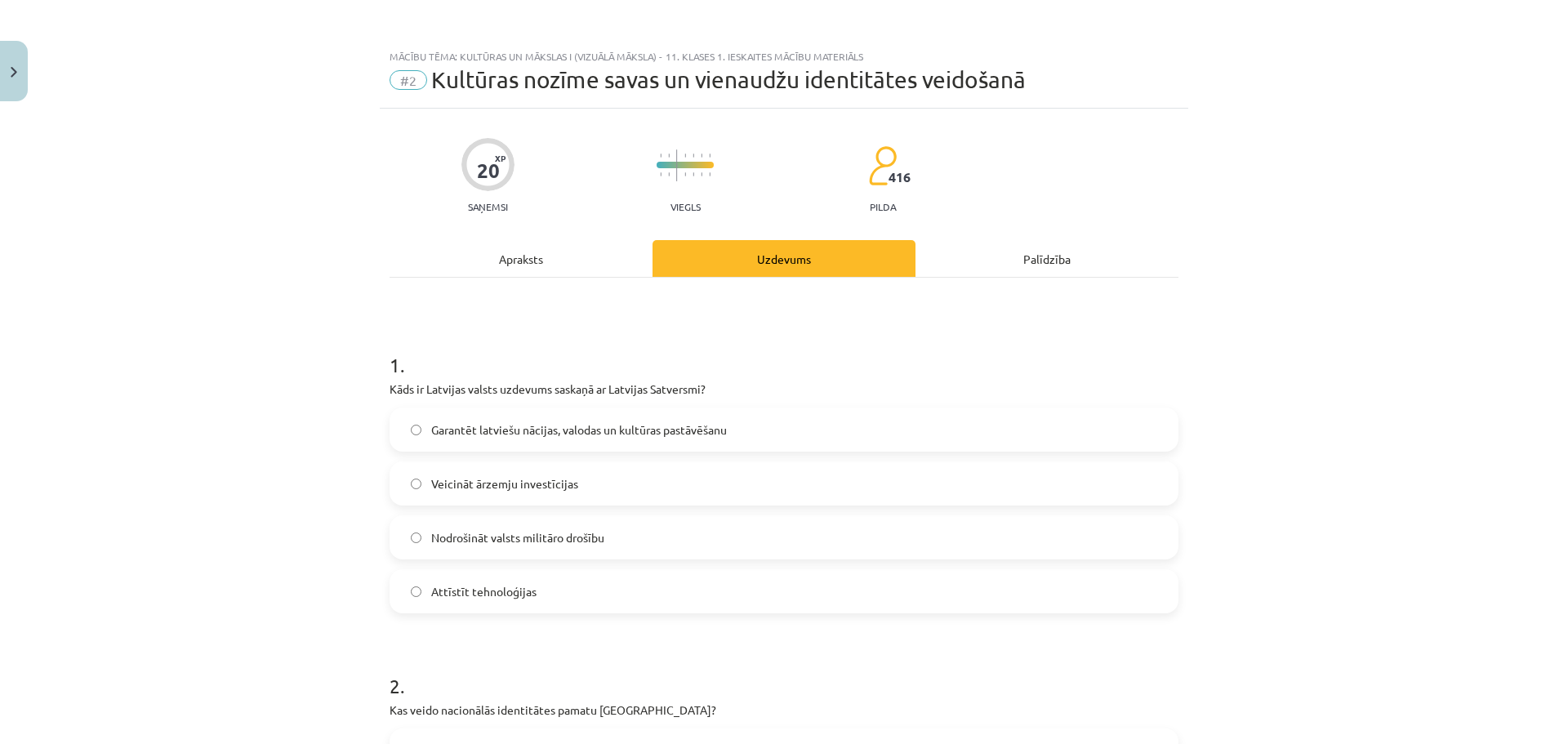
click at [521, 260] on div "Apraksts" at bounding box center [520, 258] width 263 height 36
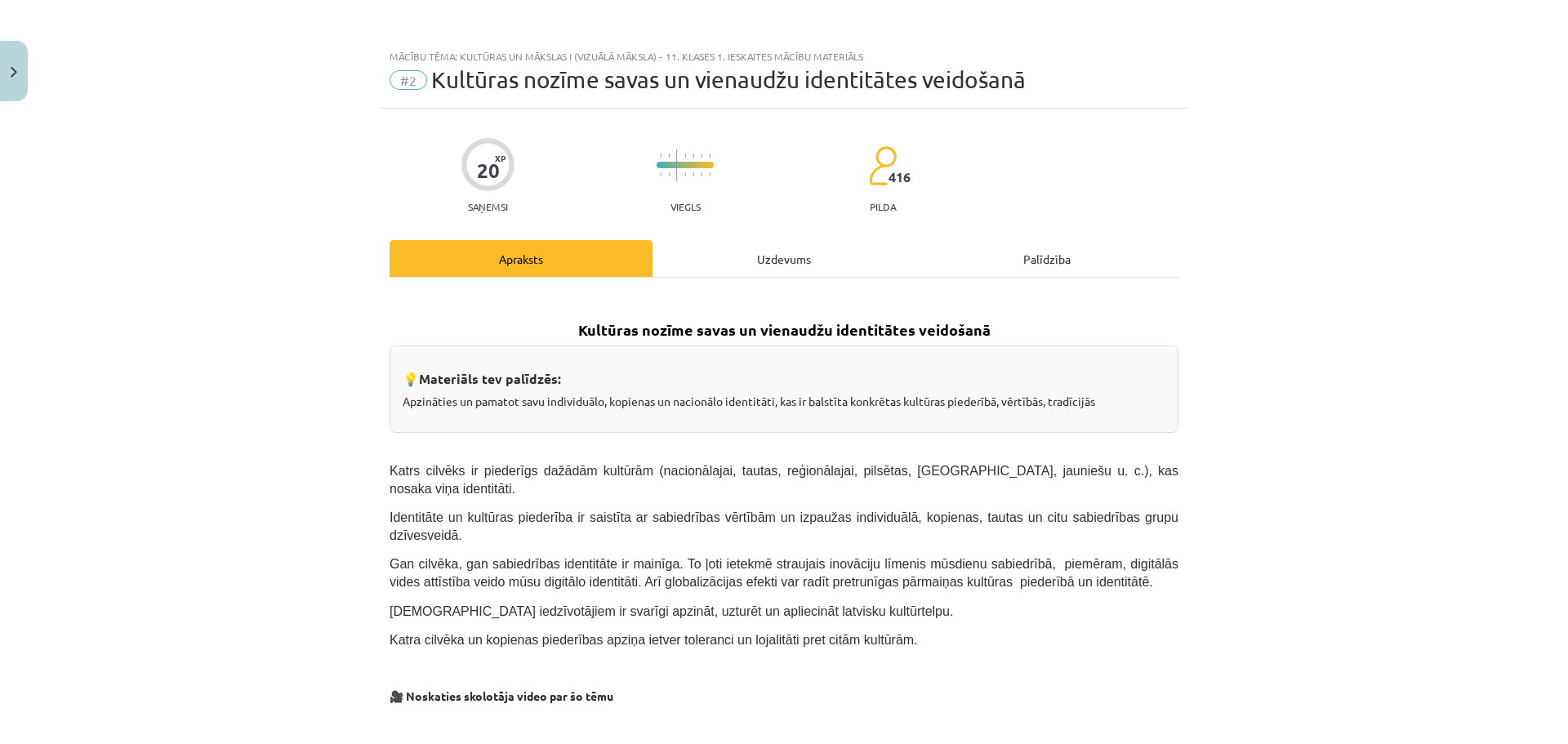
click at [760, 260] on div "Uzdevums" at bounding box center [784, 258] width 263 height 36
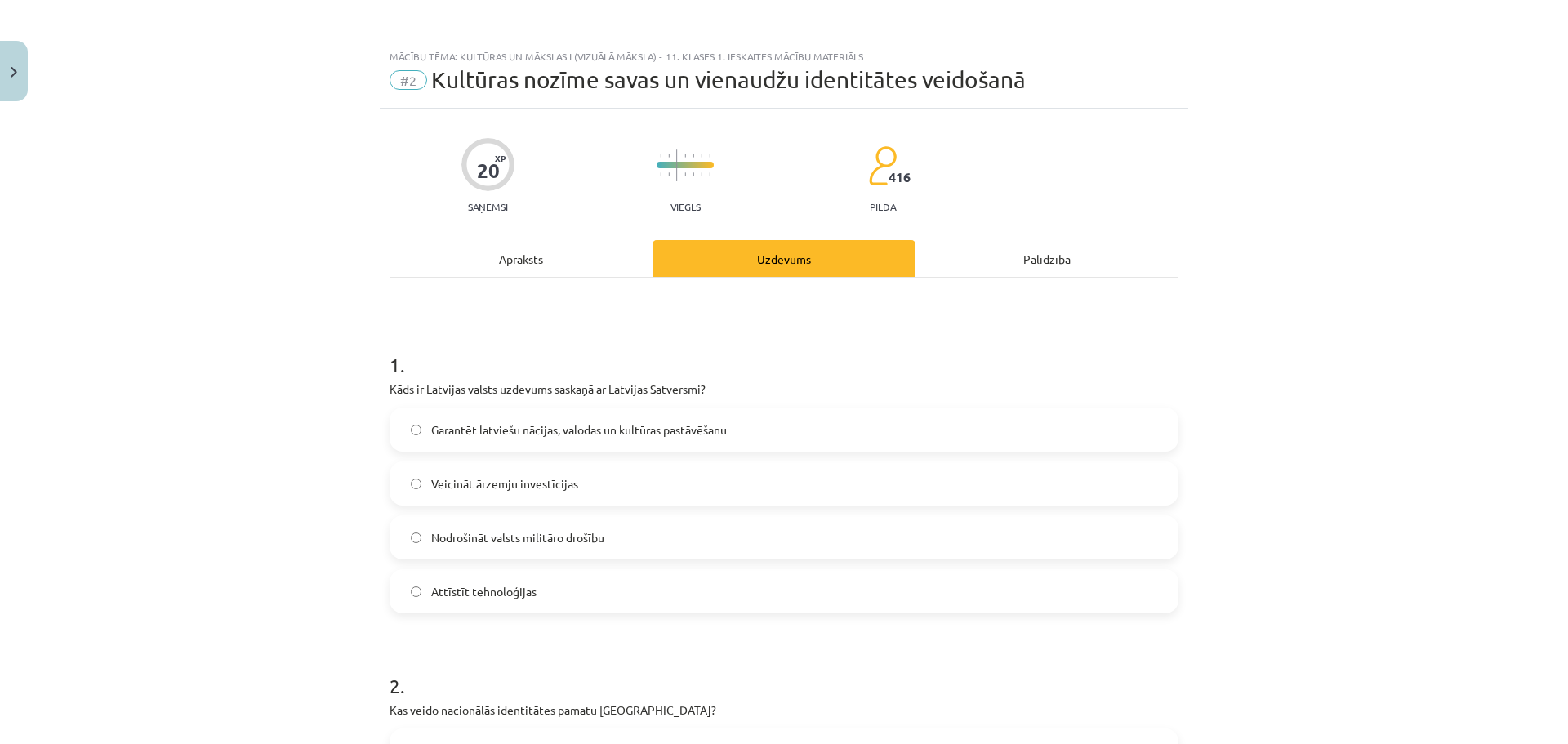
click at [536, 265] on div "Apraksts" at bounding box center [520, 258] width 263 height 36
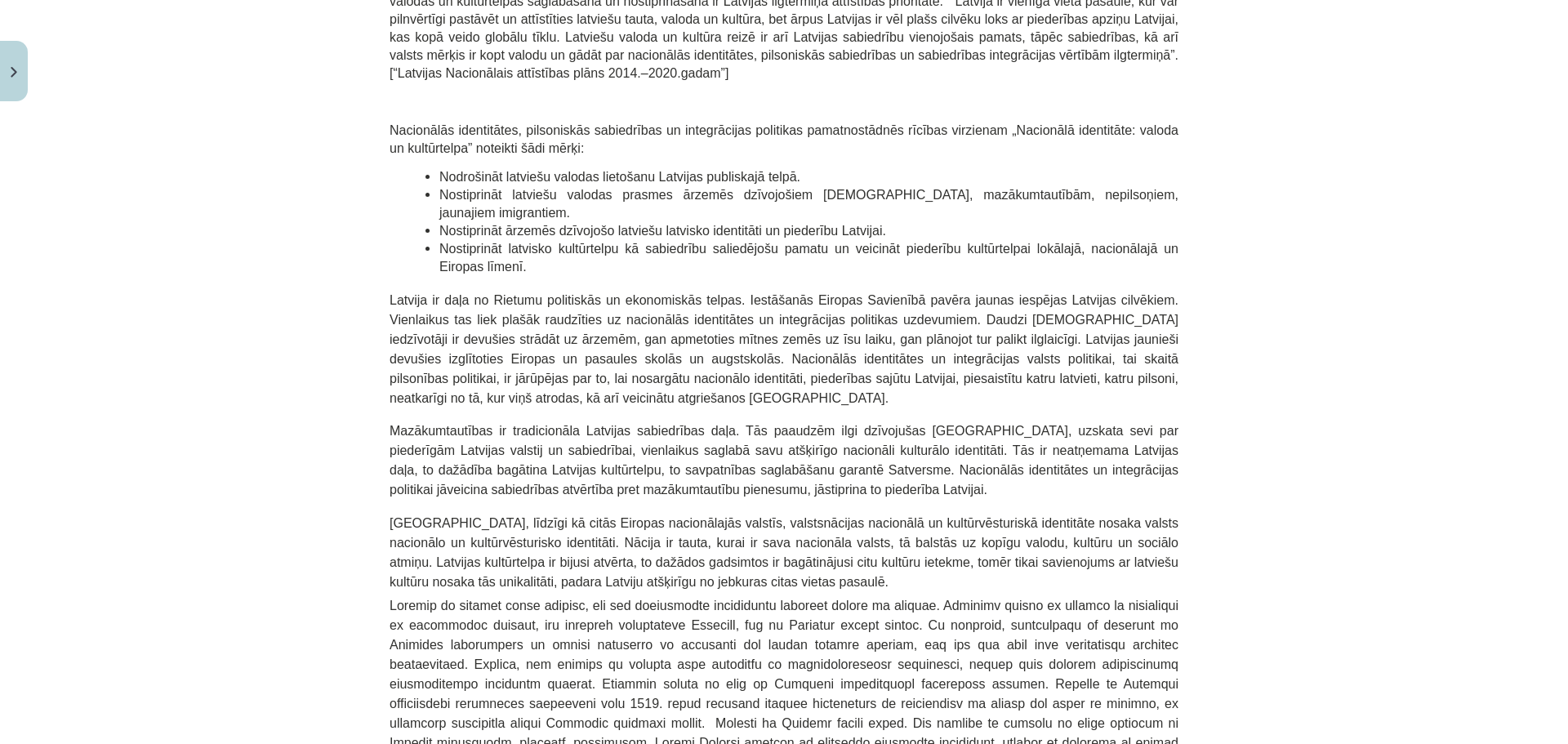
scroll to position [1103, 0]
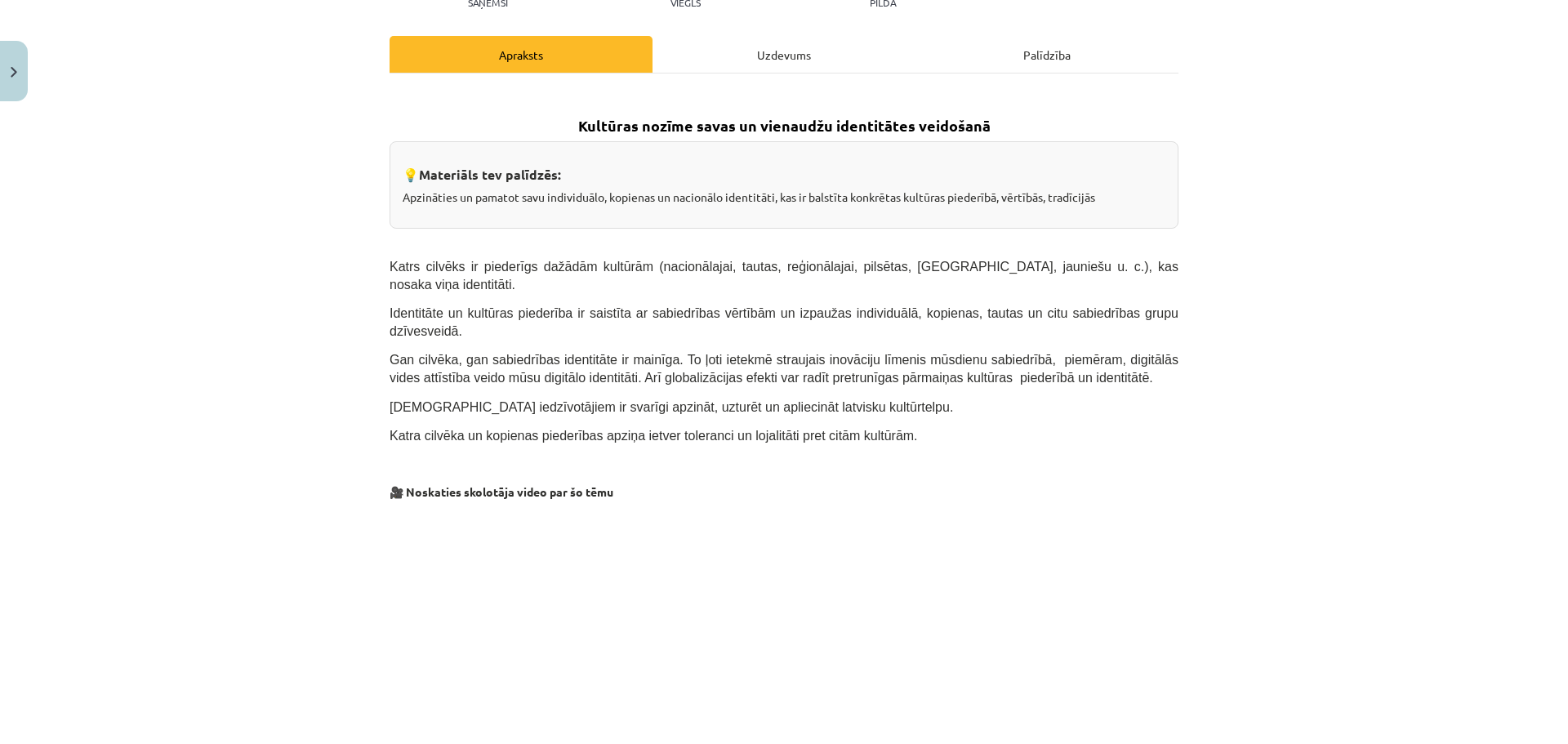
click at [760, 64] on div "Uzdevums" at bounding box center [784, 54] width 263 height 36
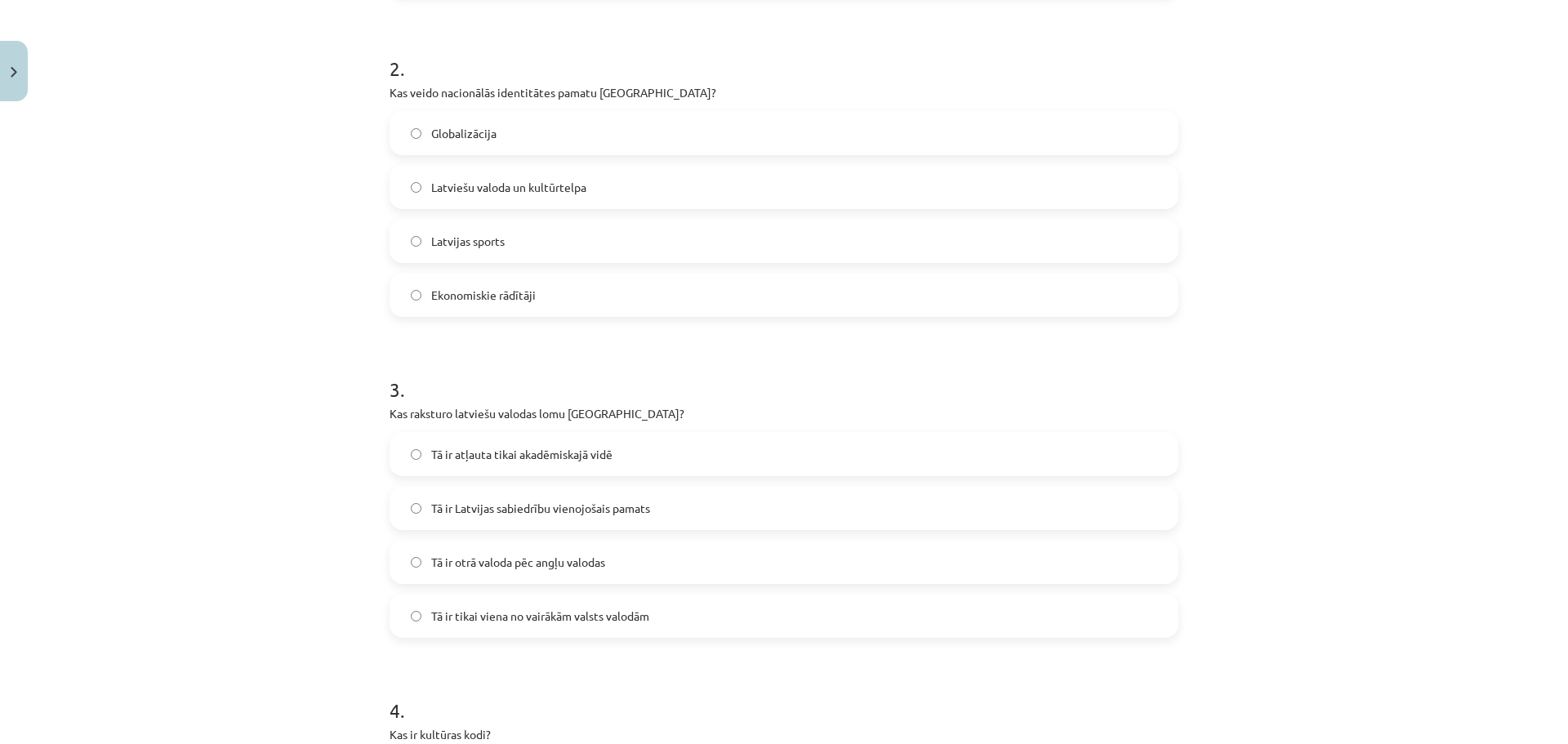
scroll to position [776, 0]
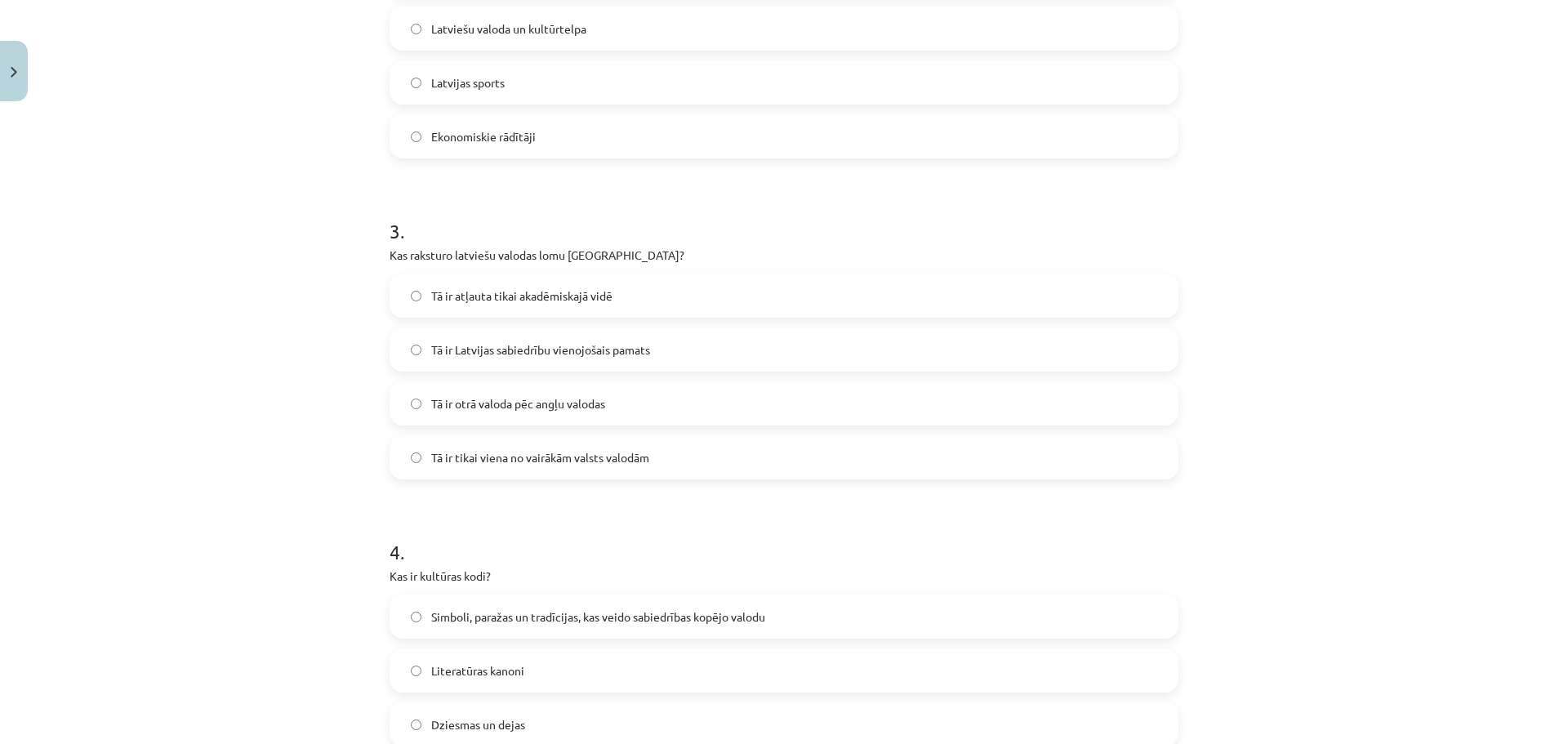
click at [523, 350] on span "Tā ir Latvijas sabiedrību vienojošais pamats" at bounding box center [541, 350] width 219 height 17
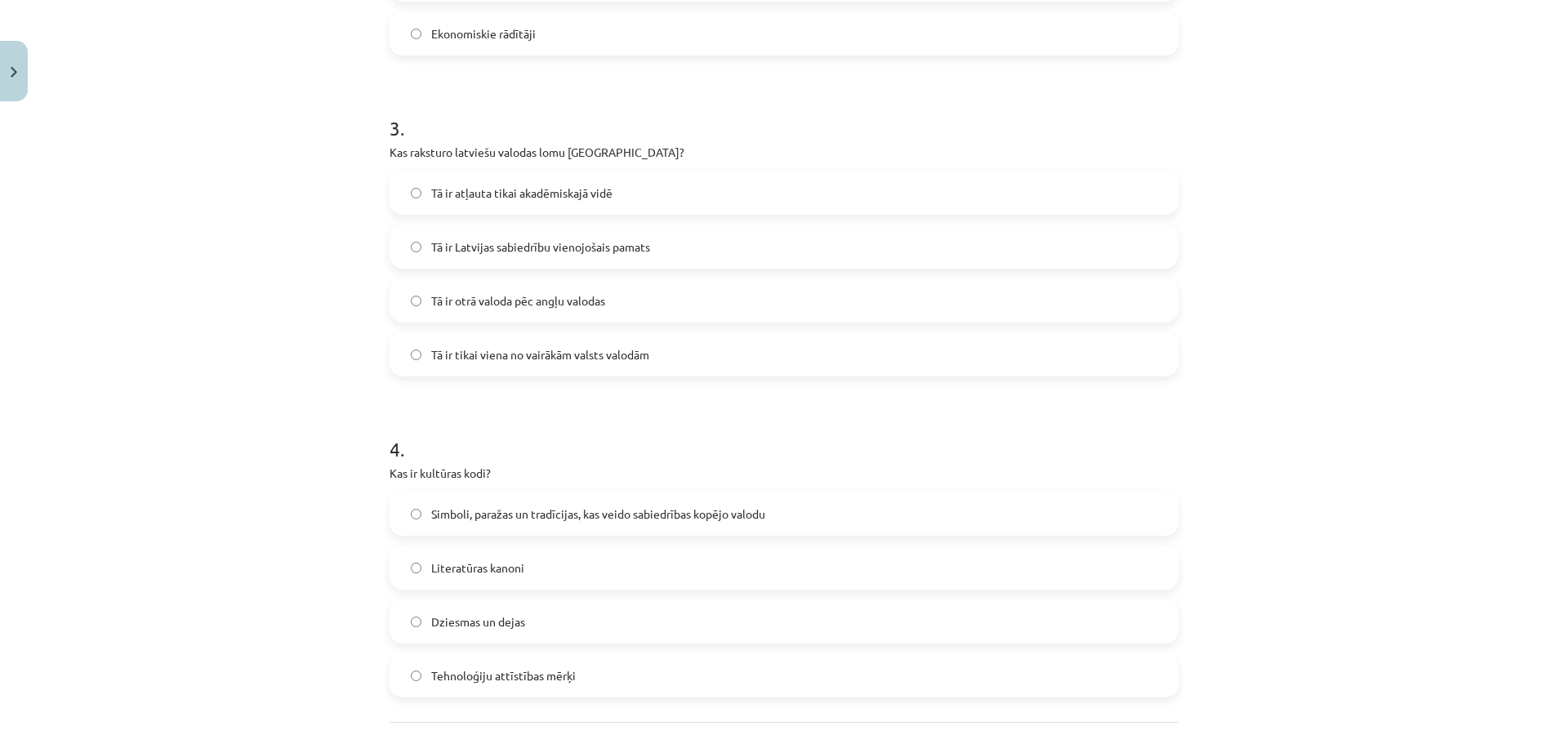
scroll to position [1022, 0]
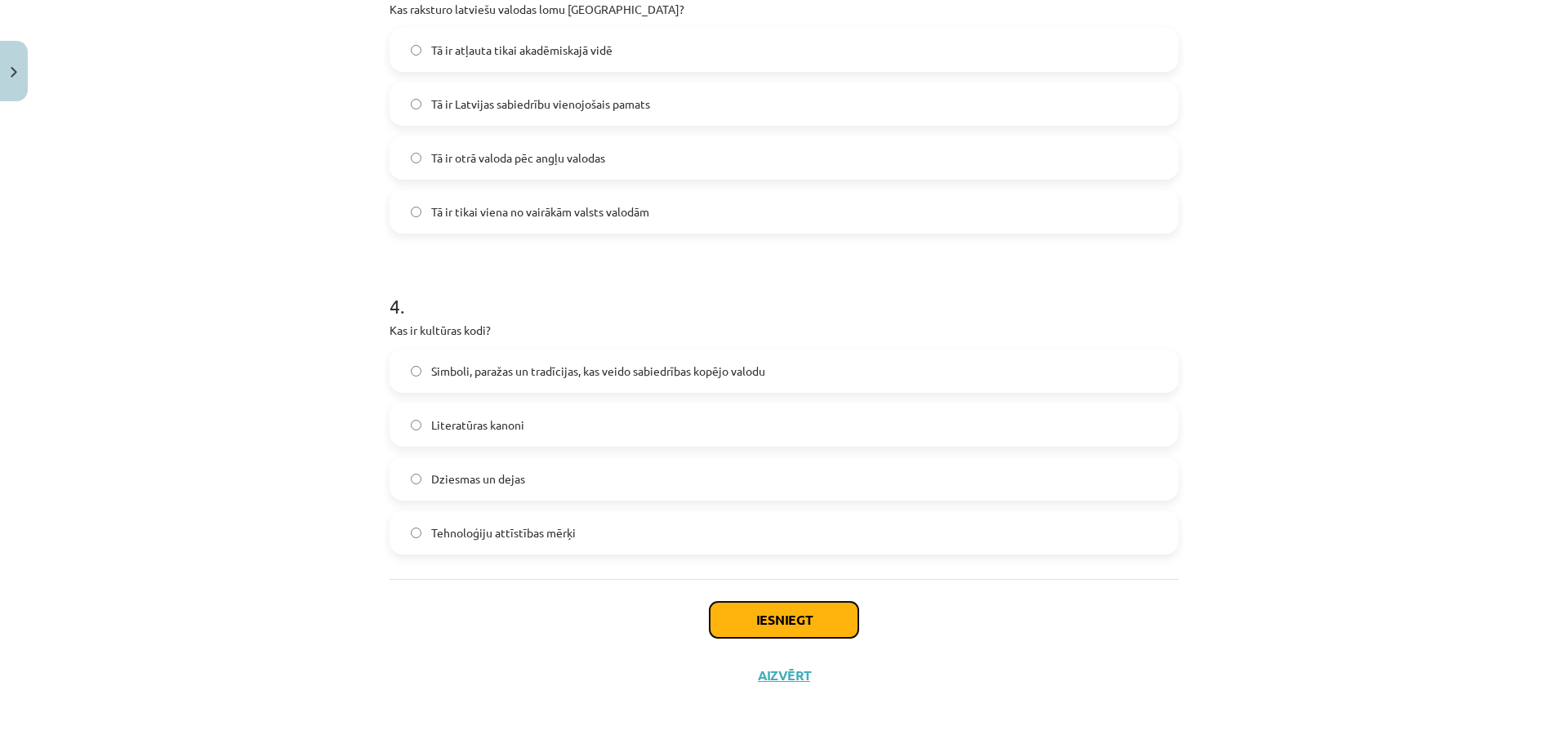
click at [798, 623] on button "Iesniegt" at bounding box center [784, 620] width 148 height 36
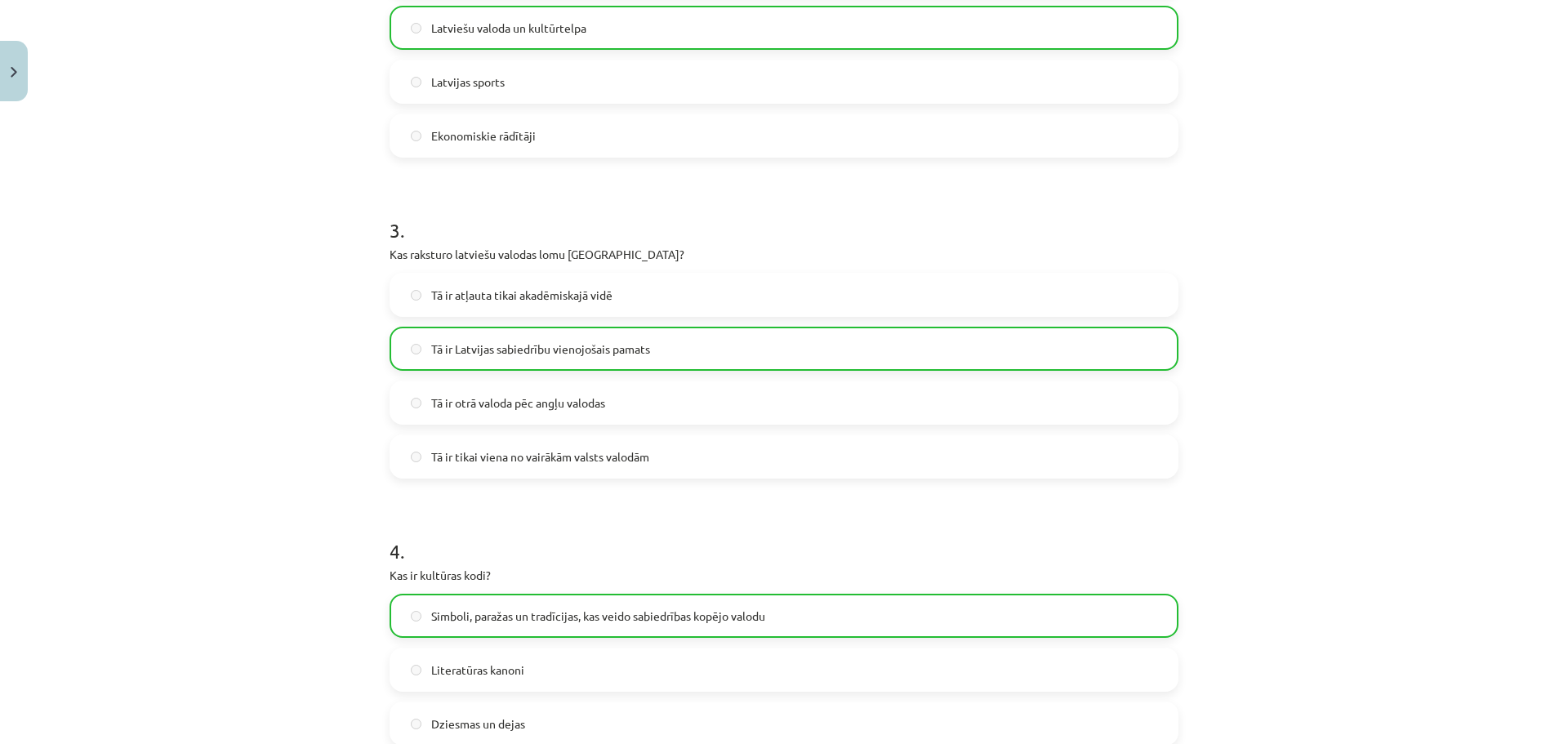
scroll to position [1074, 0]
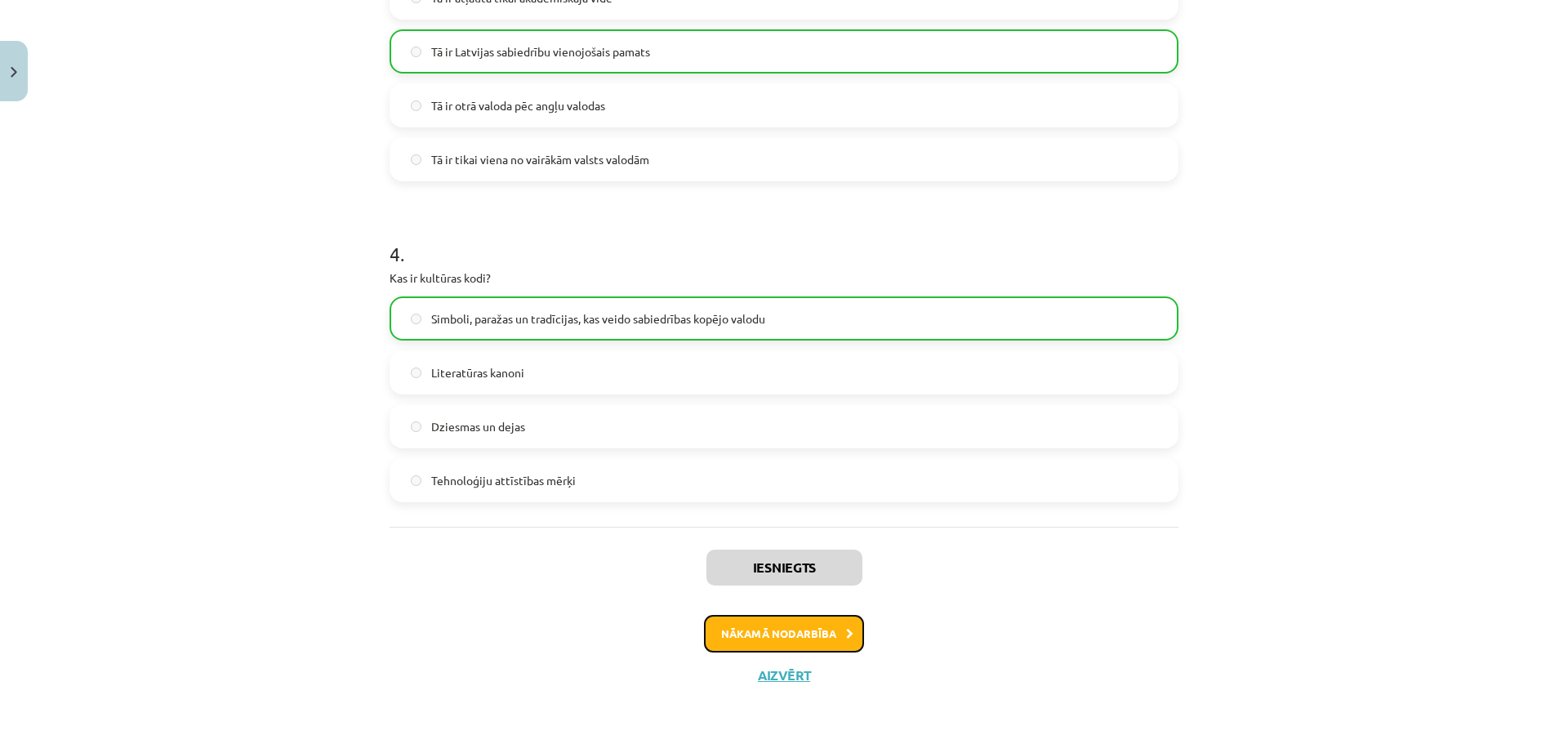
click at [770, 635] on button "Nākamā nodarbība" at bounding box center [784, 633] width 160 height 37
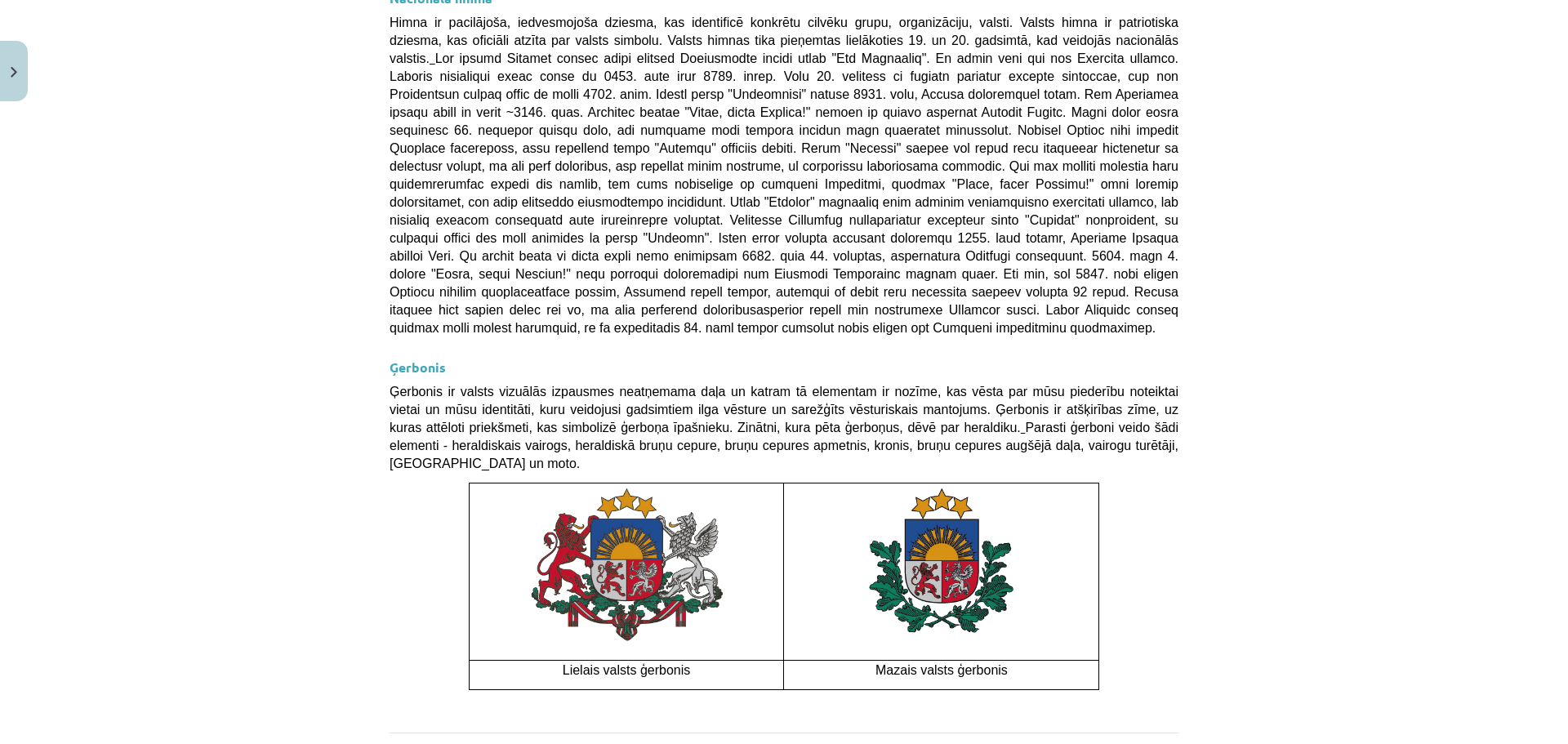
scroll to position [1072, 0]
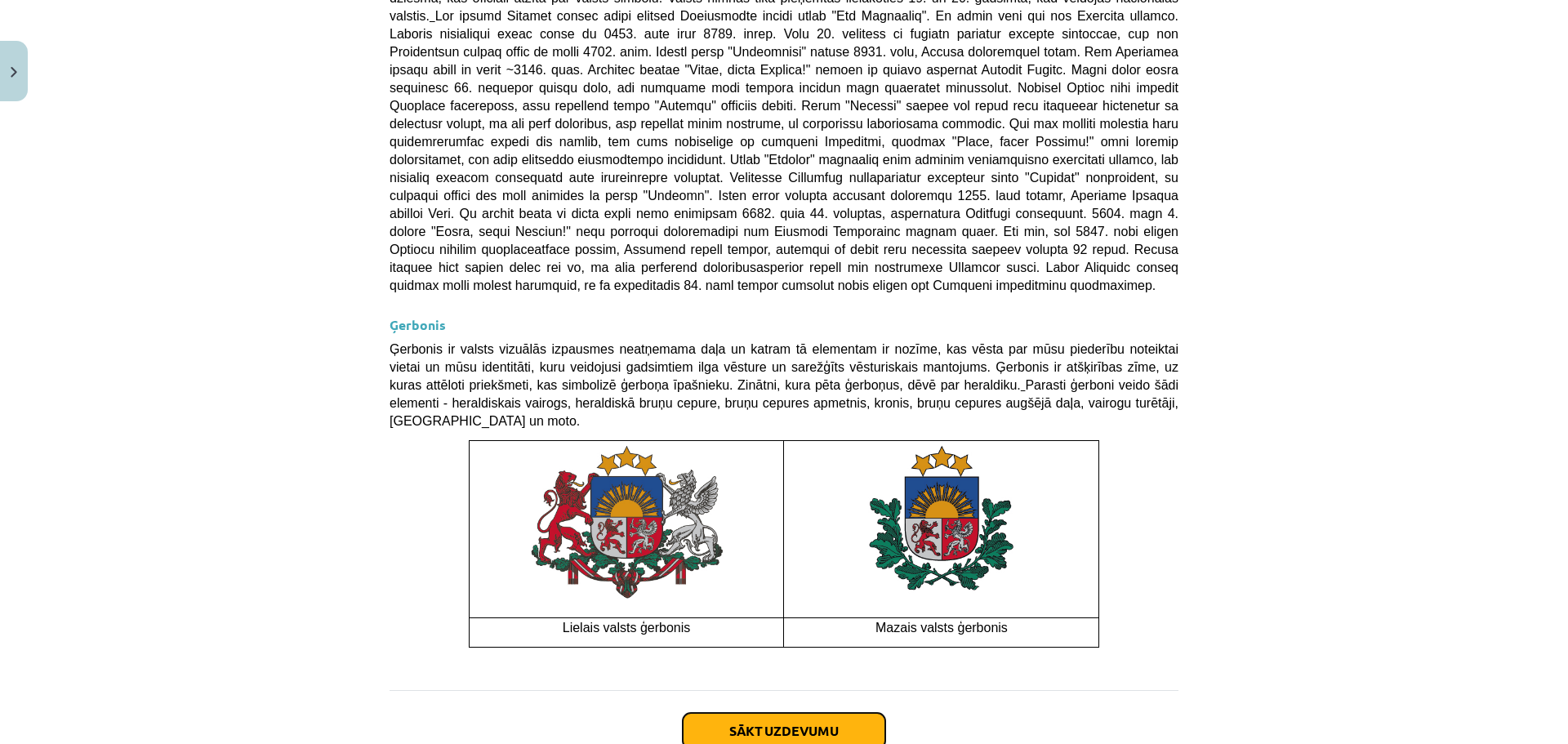
click at [777, 713] on button "Sākt uzdevumu" at bounding box center [784, 731] width 203 height 36
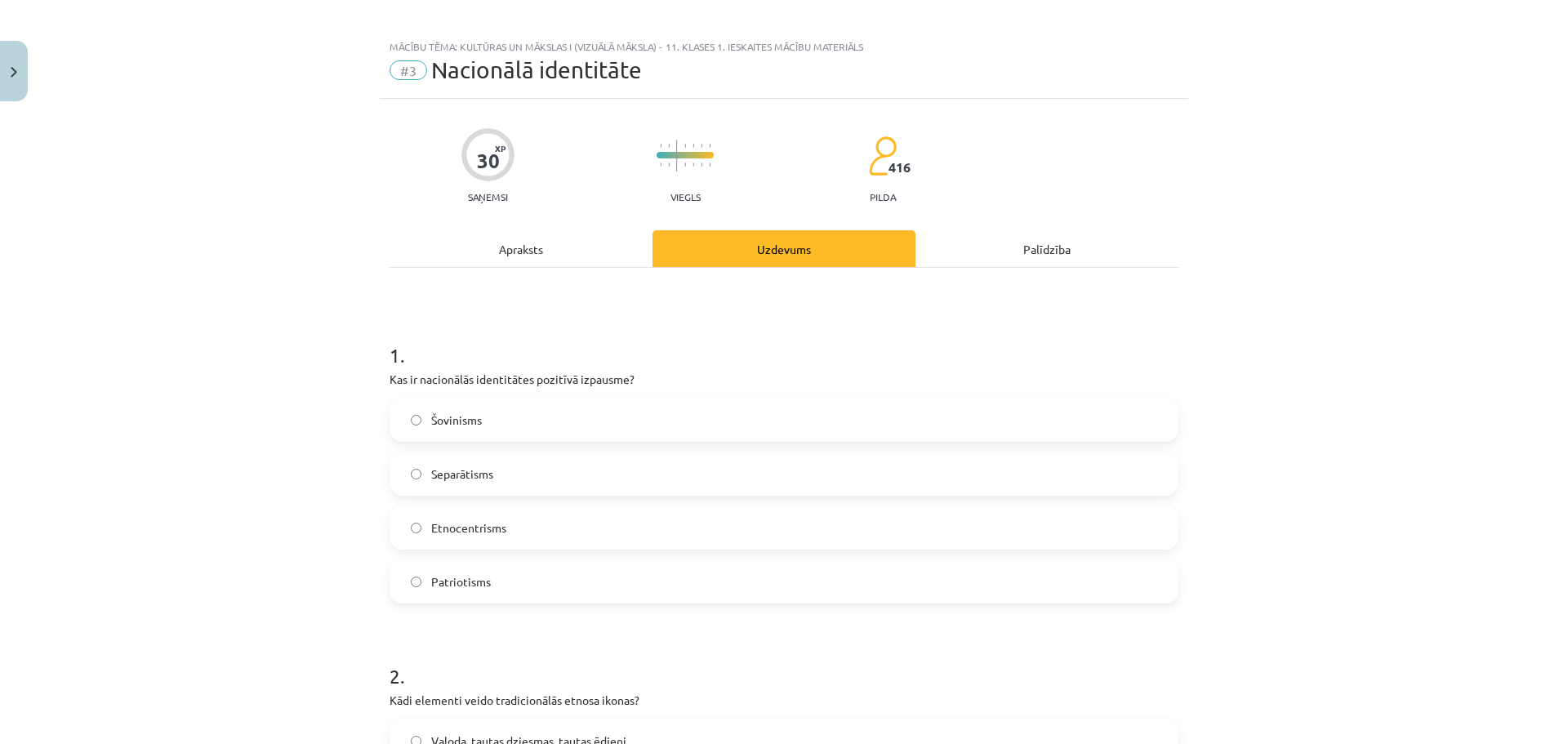
scroll to position [0, 0]
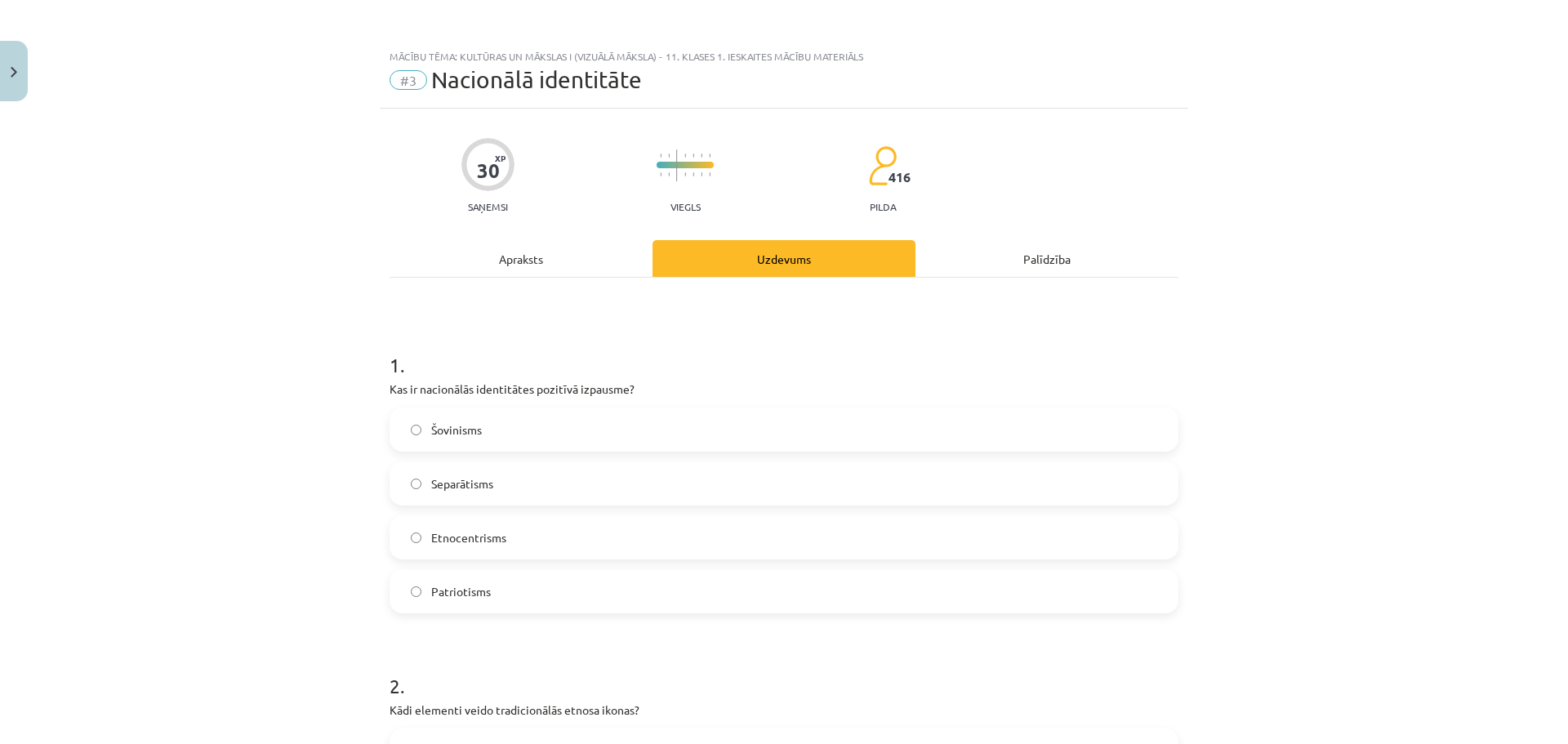
click at [525, 261] on div "Apraksts" at bounding box center [520, 258] width 263 height 36
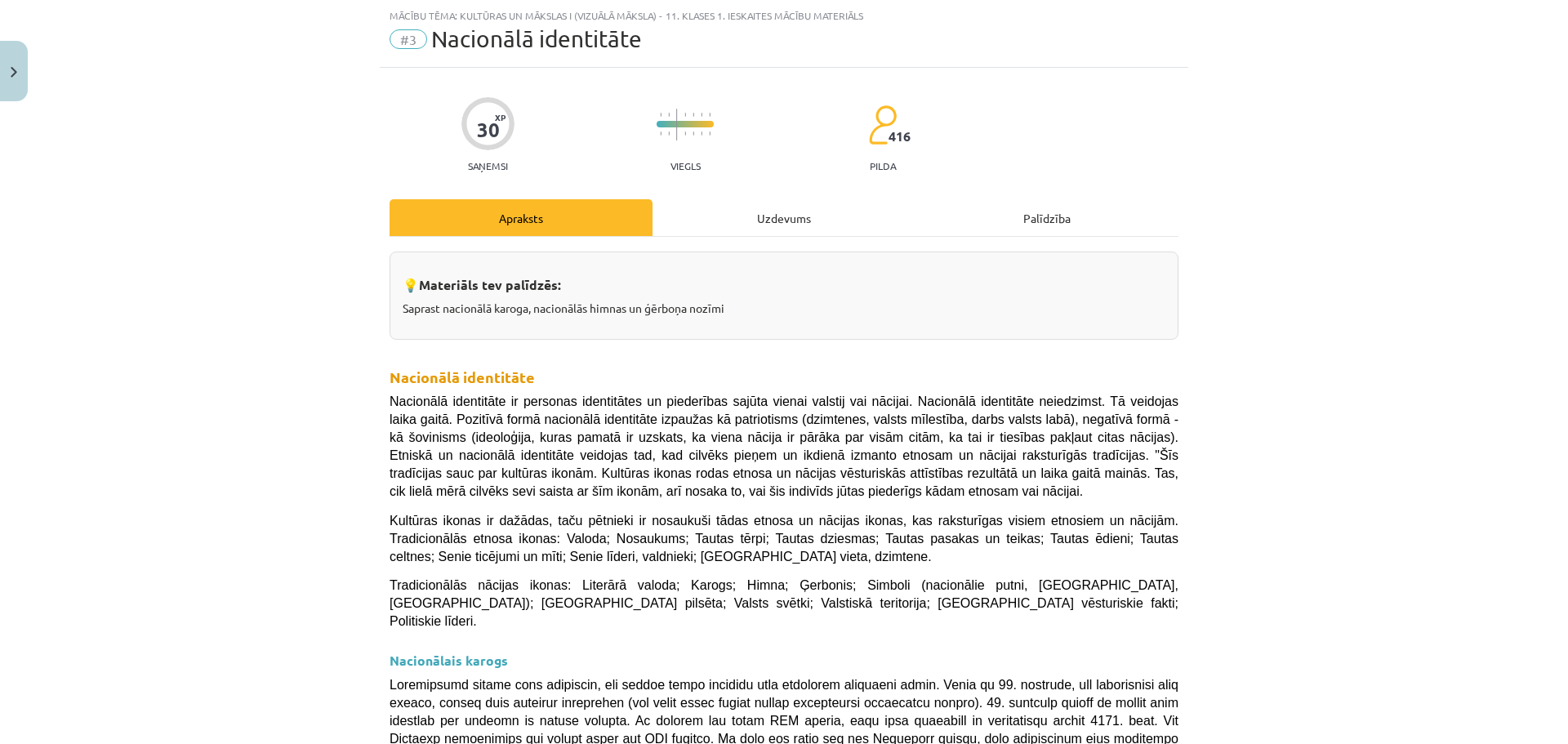
click at [744, 223] on div "Uzdevums" at bounding box center [784, 218] width 263 height 36
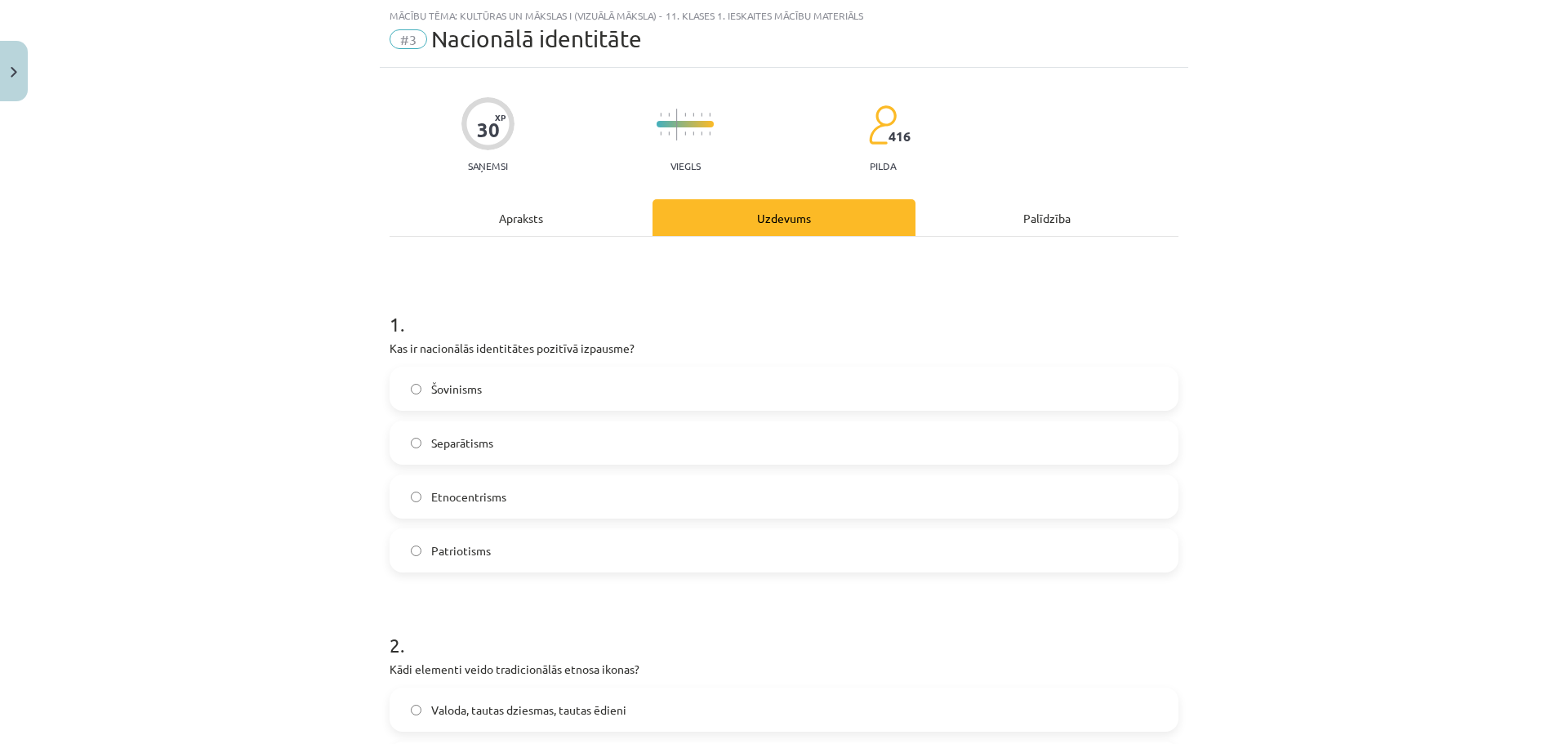
click at [512, 220] on div "Apraksts" at bounding box center [520, 218] width 263 height 36
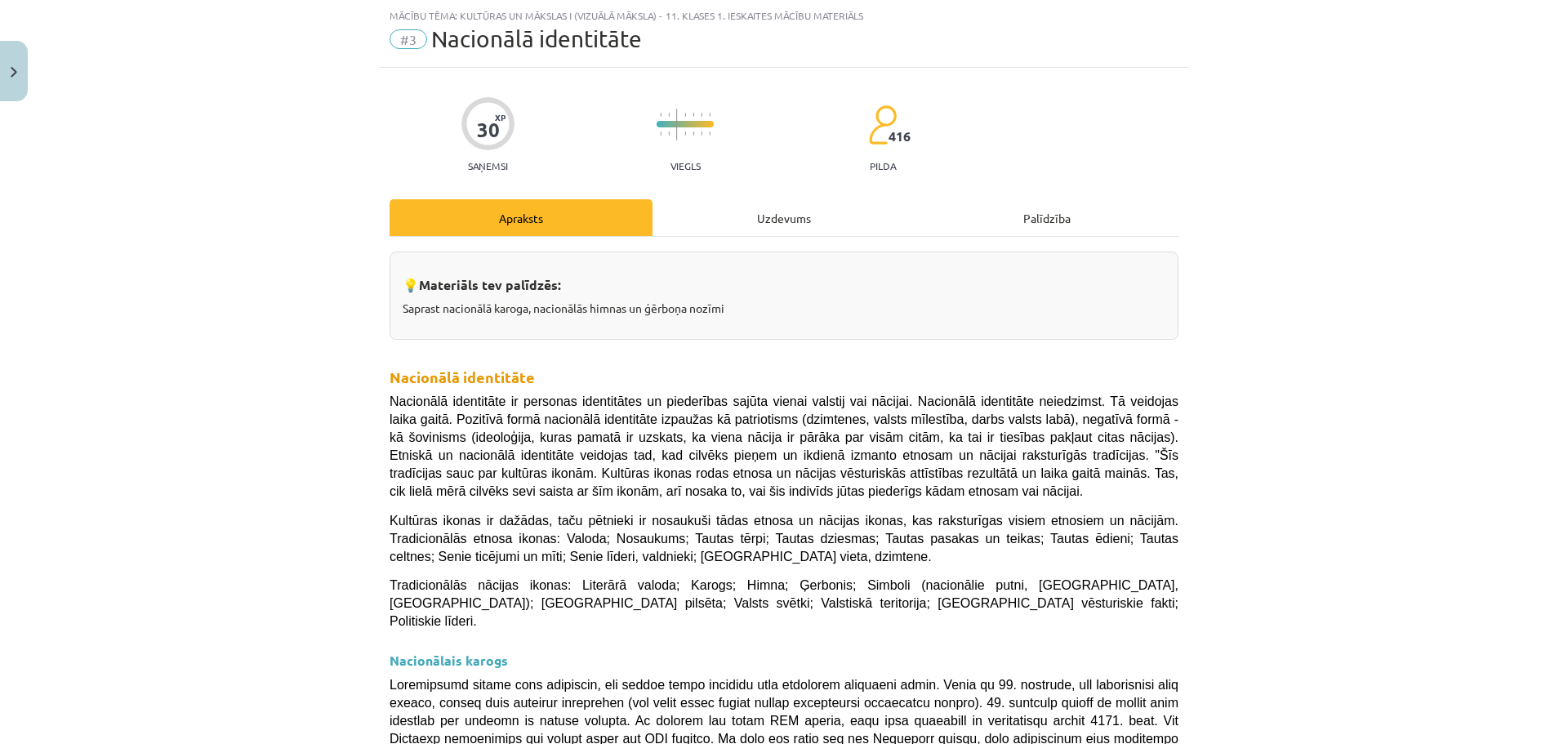
click at [795, 219] on div "Uzdevums" at bounding box center [784, 218] width 263 height 36
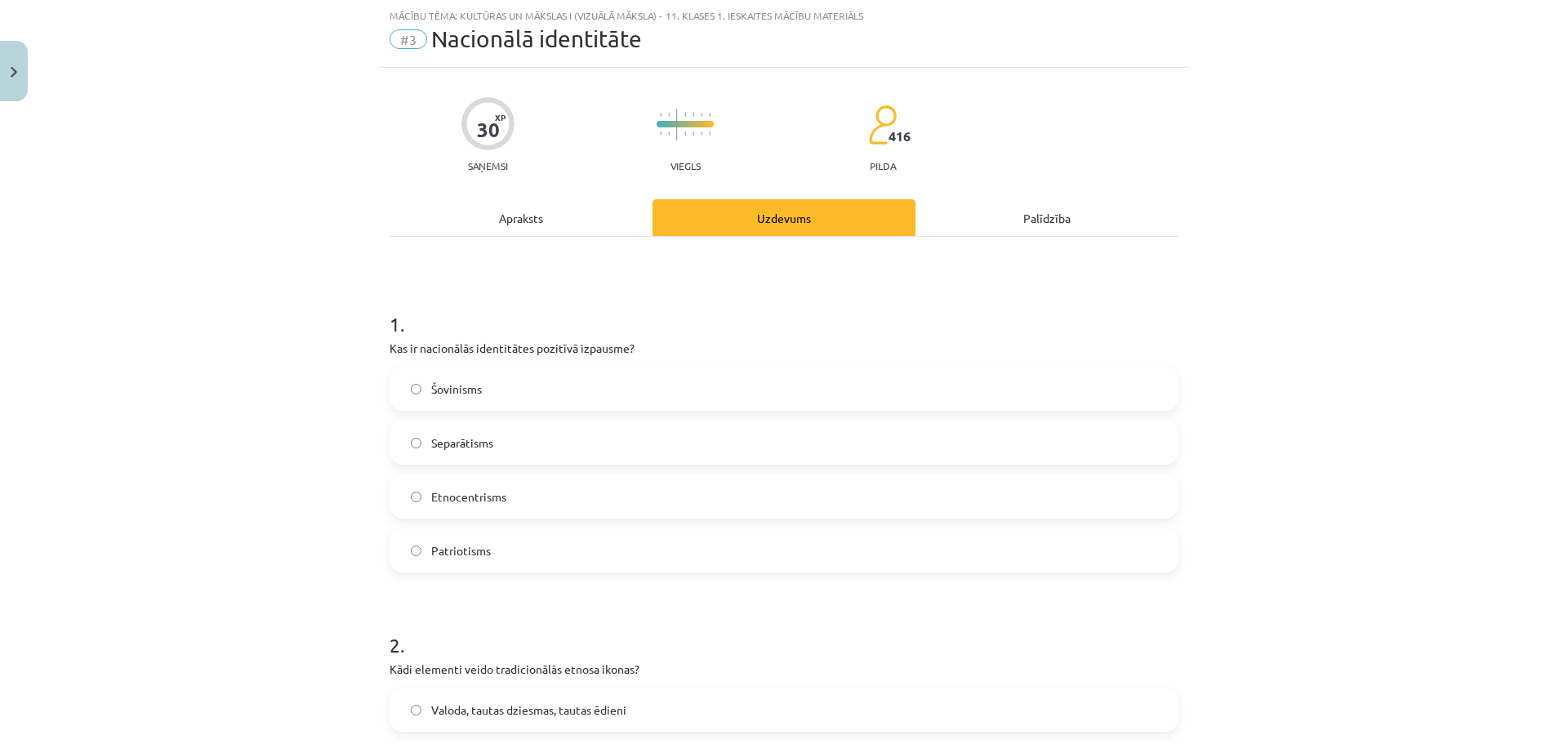
click at [521, 219] on div "Apraksts" at bounding box center [520, 218] width 263 height 36
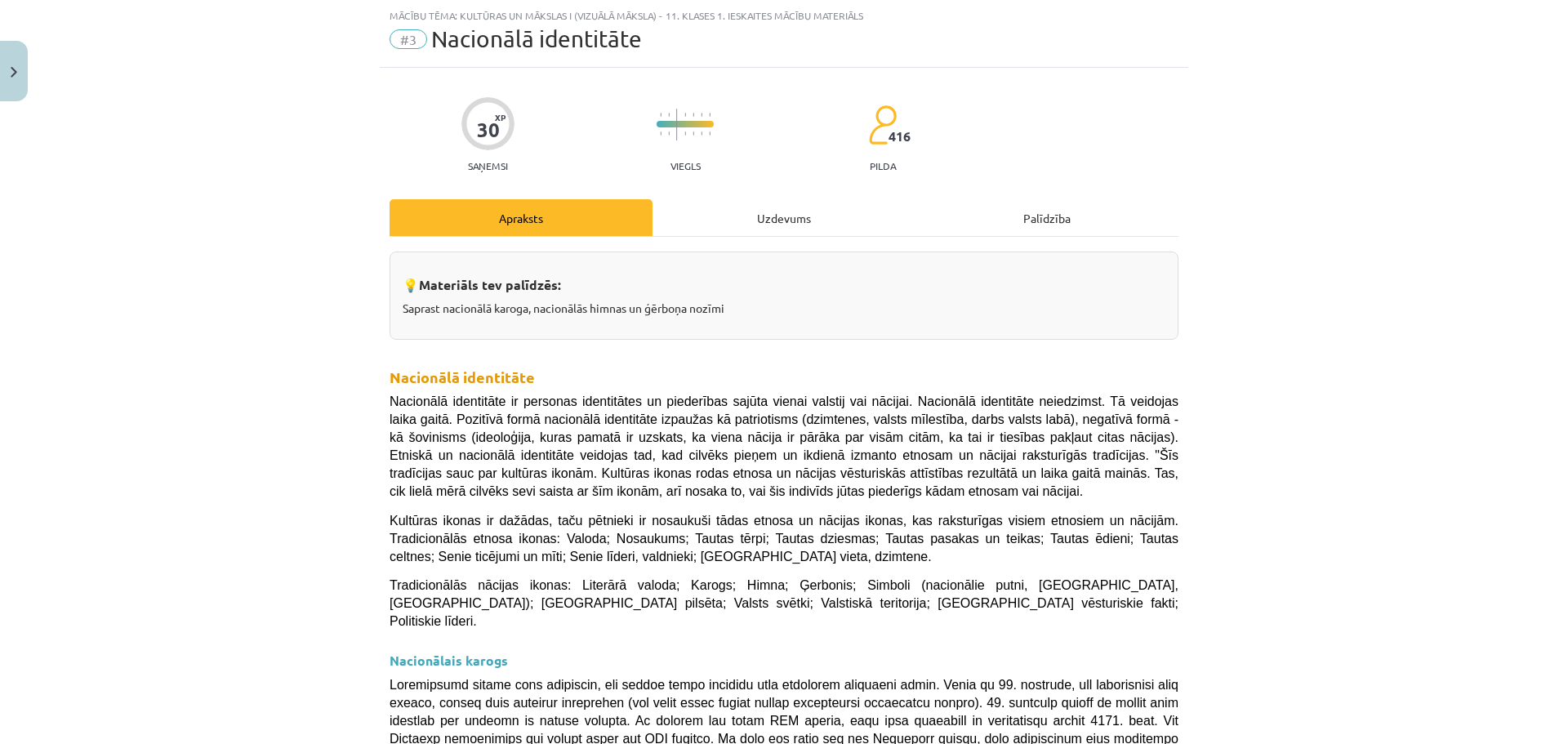
click at [770, 214] on div "Uzdevums" at bounding box center [784, 218] width 263 height 36
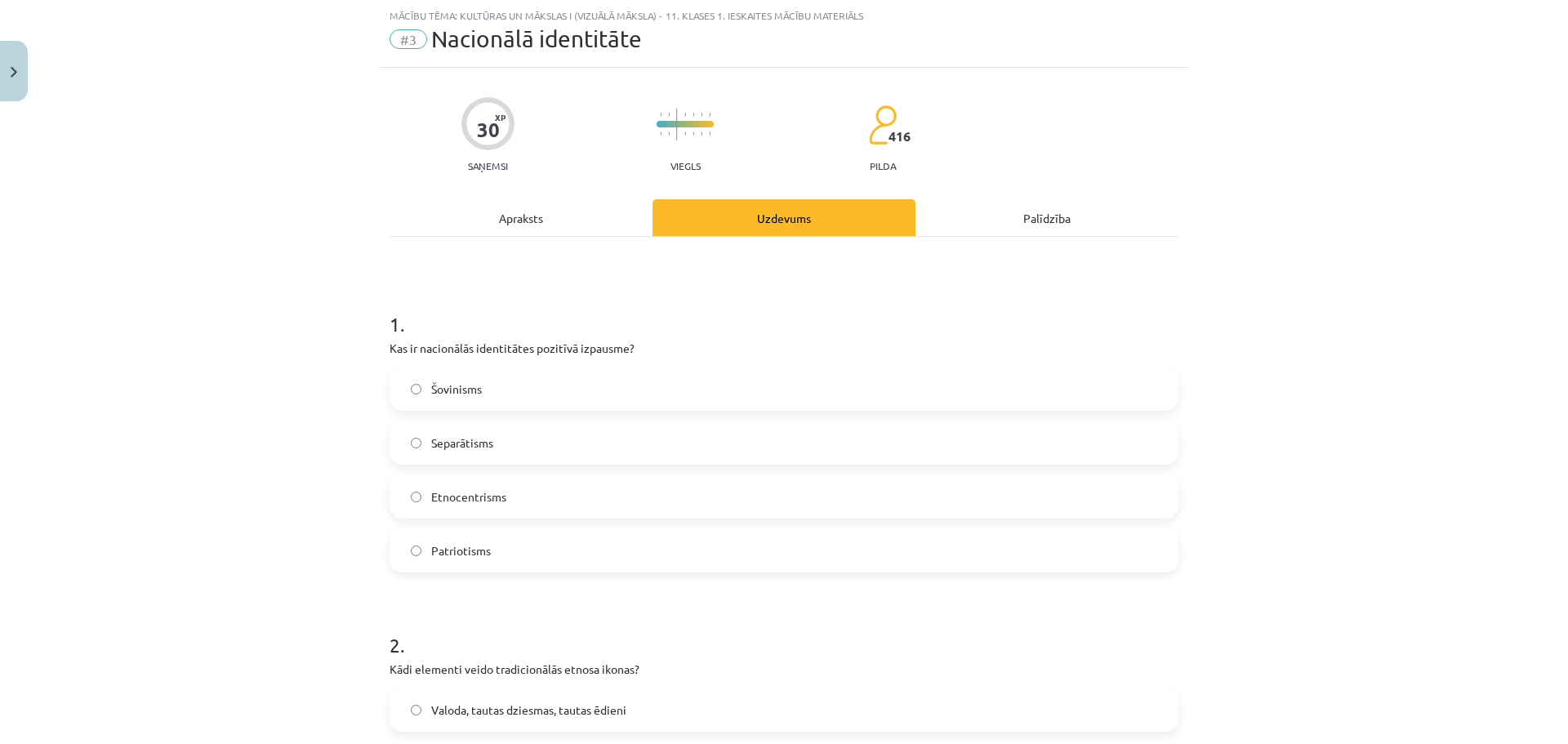
click at [514, 232] on div "Apraksts" at bounding box center [520, 218] width 263 height 36
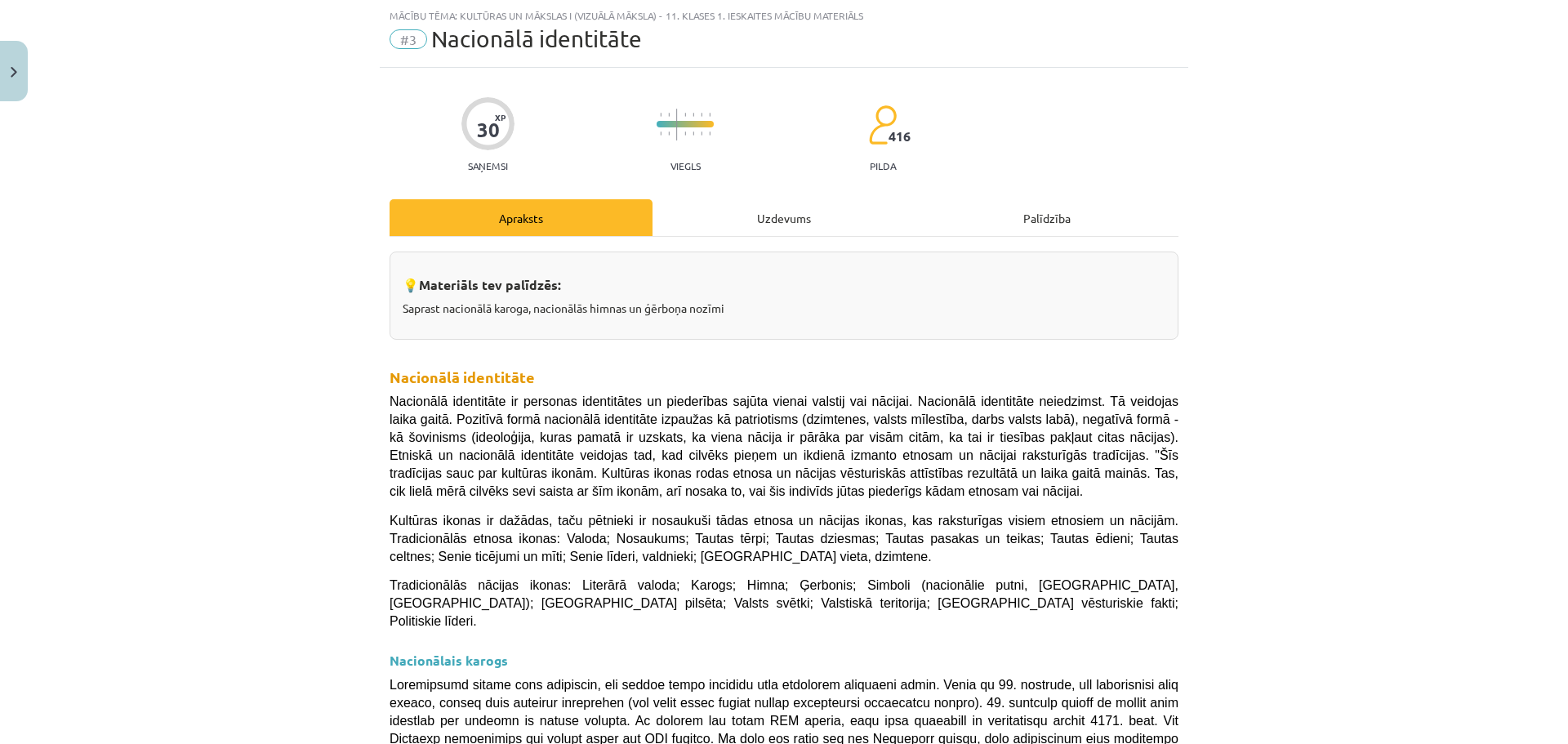
click at [778, 217] on div "Uzdevums" at bounding box center [784, 218] width 263 height 36
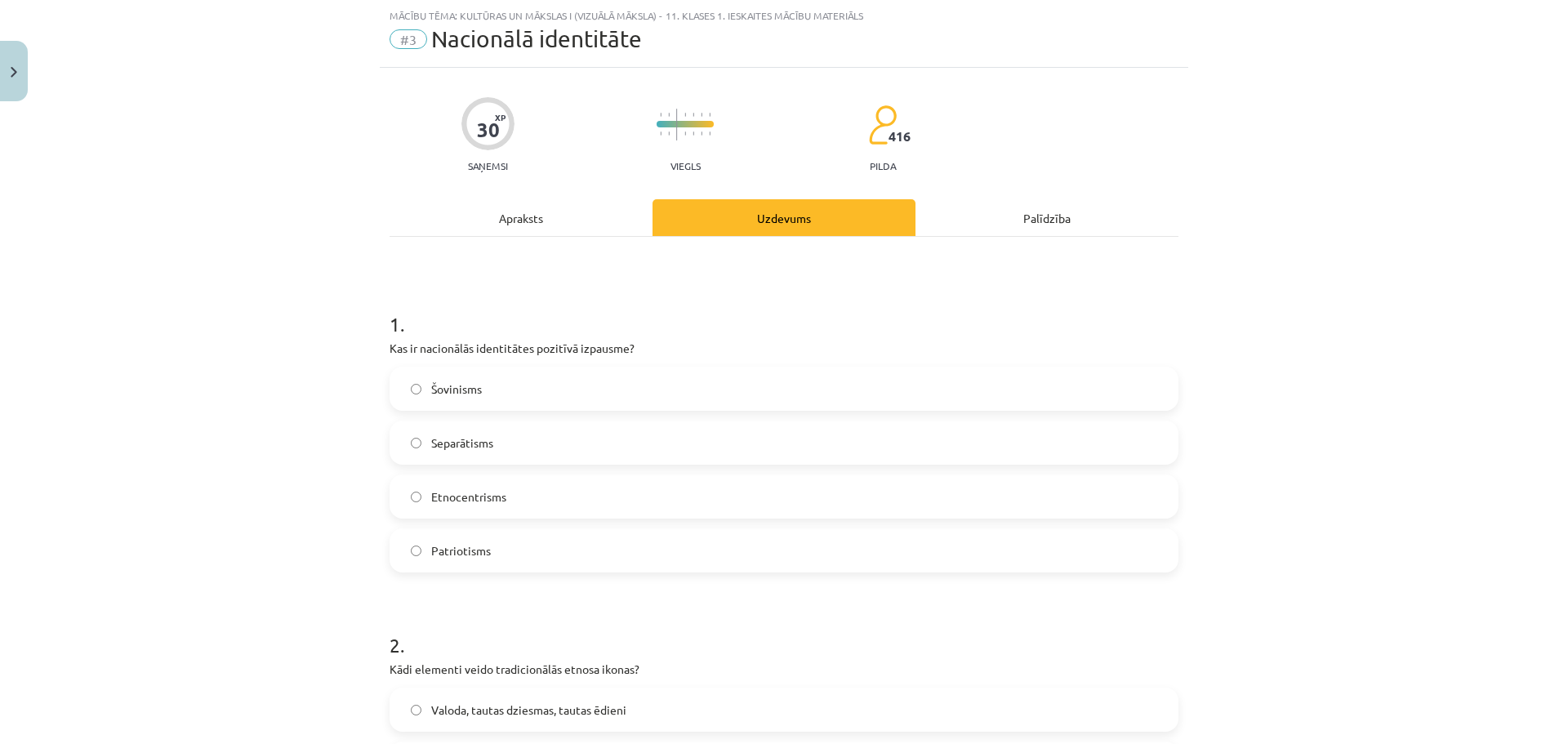
click at [449, 539] on label "Patriotisms" at bounding box center [784, 550] width 785 height 41
click at [557, 215] on div "Apraksts" at bounding box center [520, 218] width 263 height 36
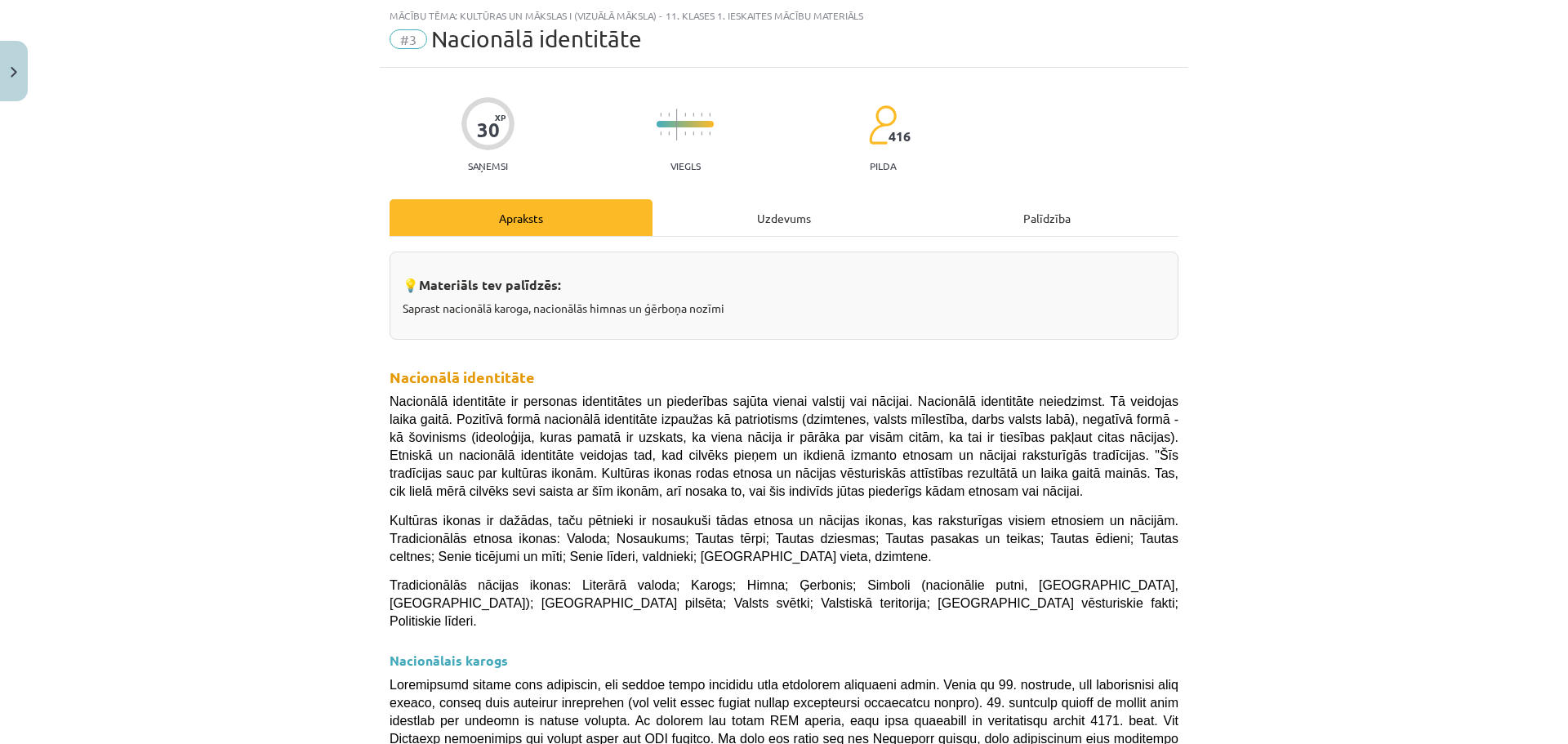
click at [795, 211] on div "Uzdevums" at bounding box center [784, 218] width 263 height 36
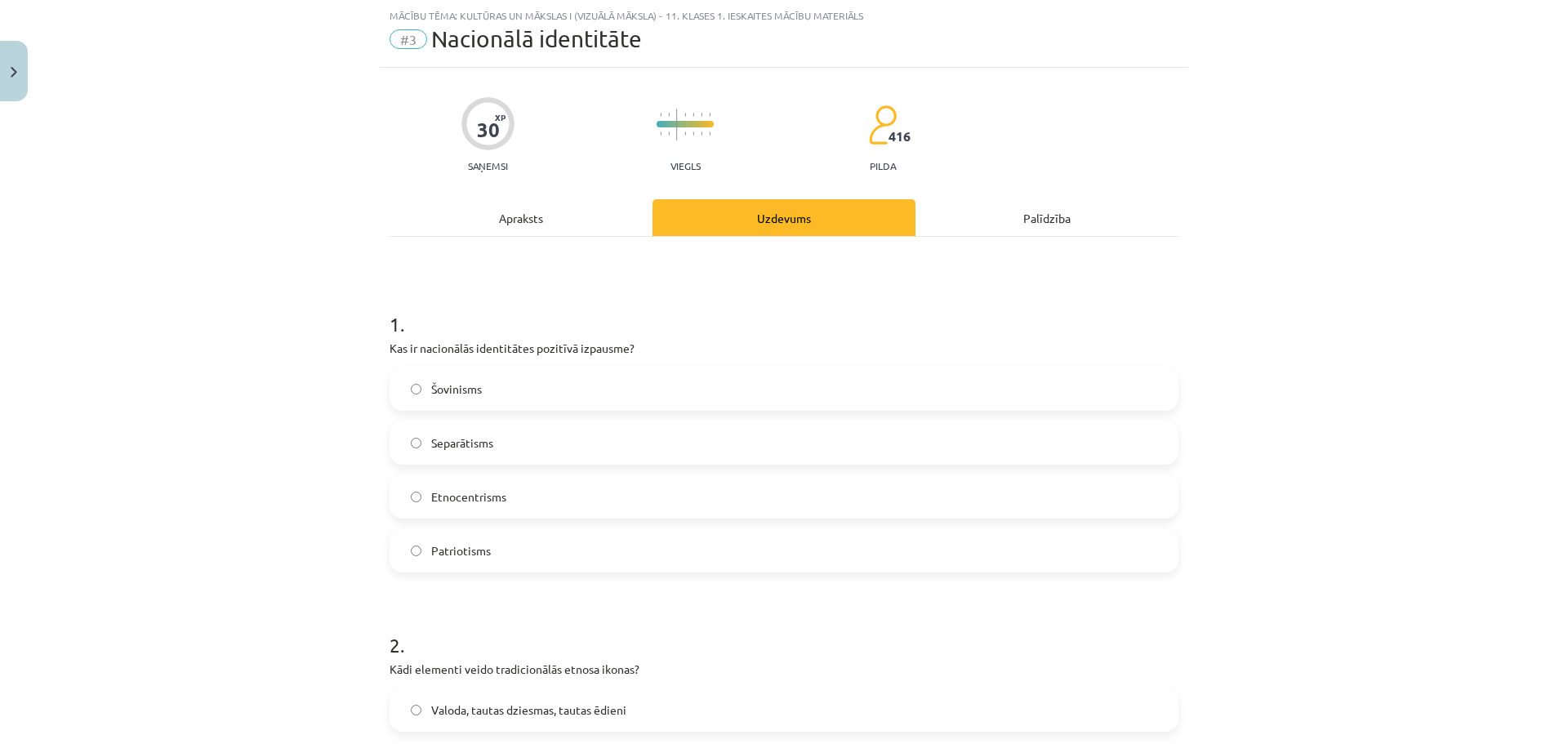
click at [533, 208] on div "Apraksts" at bounding box center [520, 218] width 263 height 36
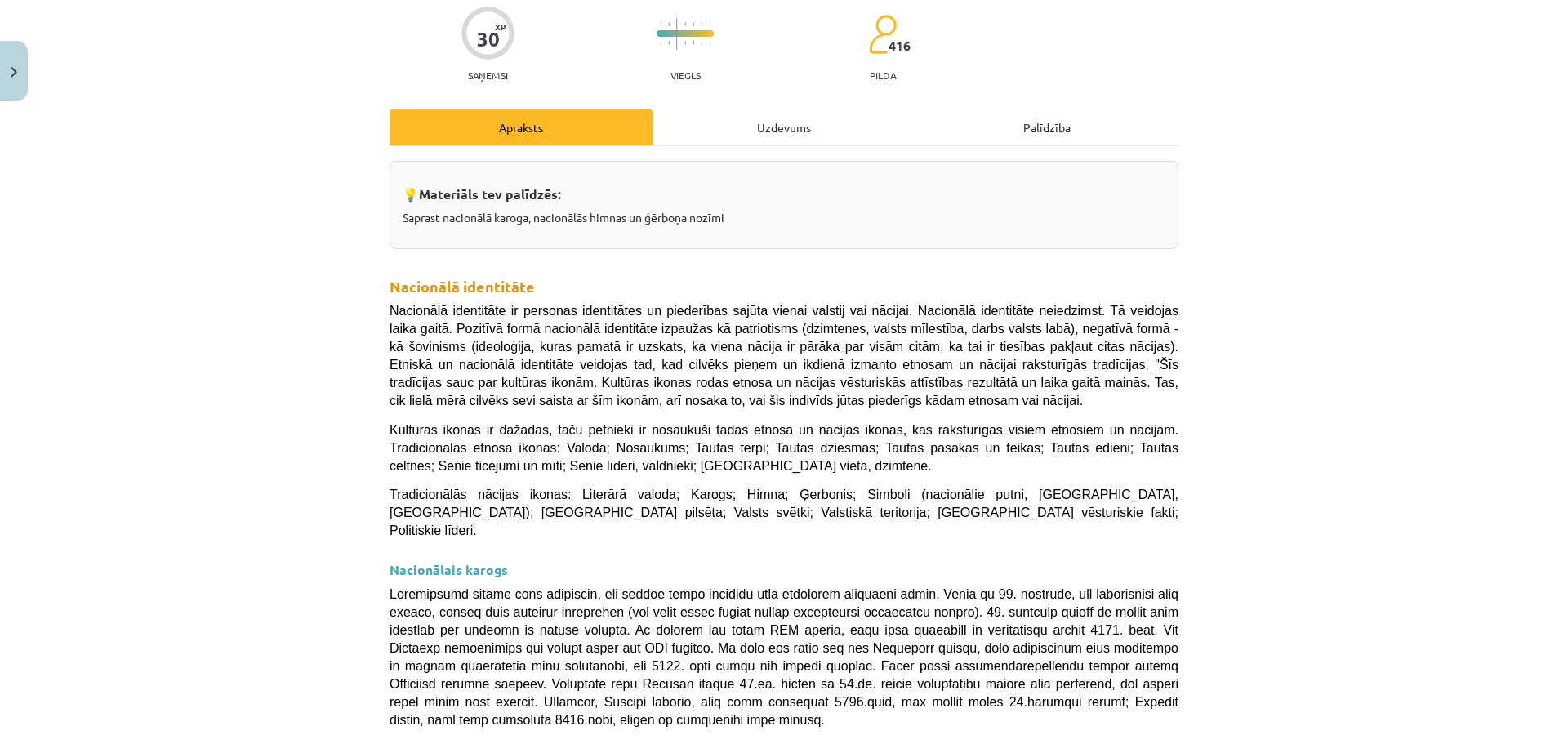
scroll to position [204, 0]
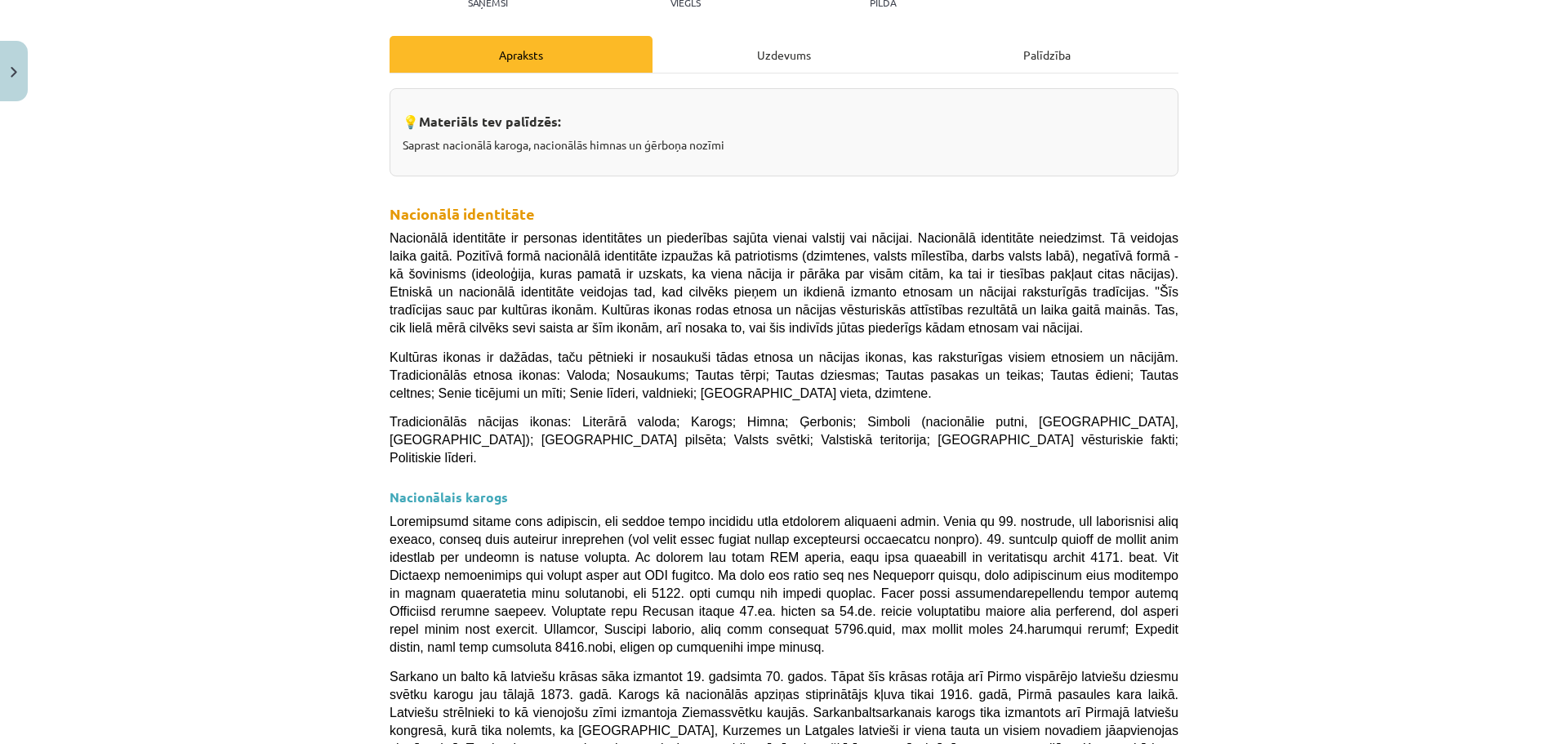
click at [787, 56] on div "Uzdevums" at bounding box center [784, 54] width 263 height 36
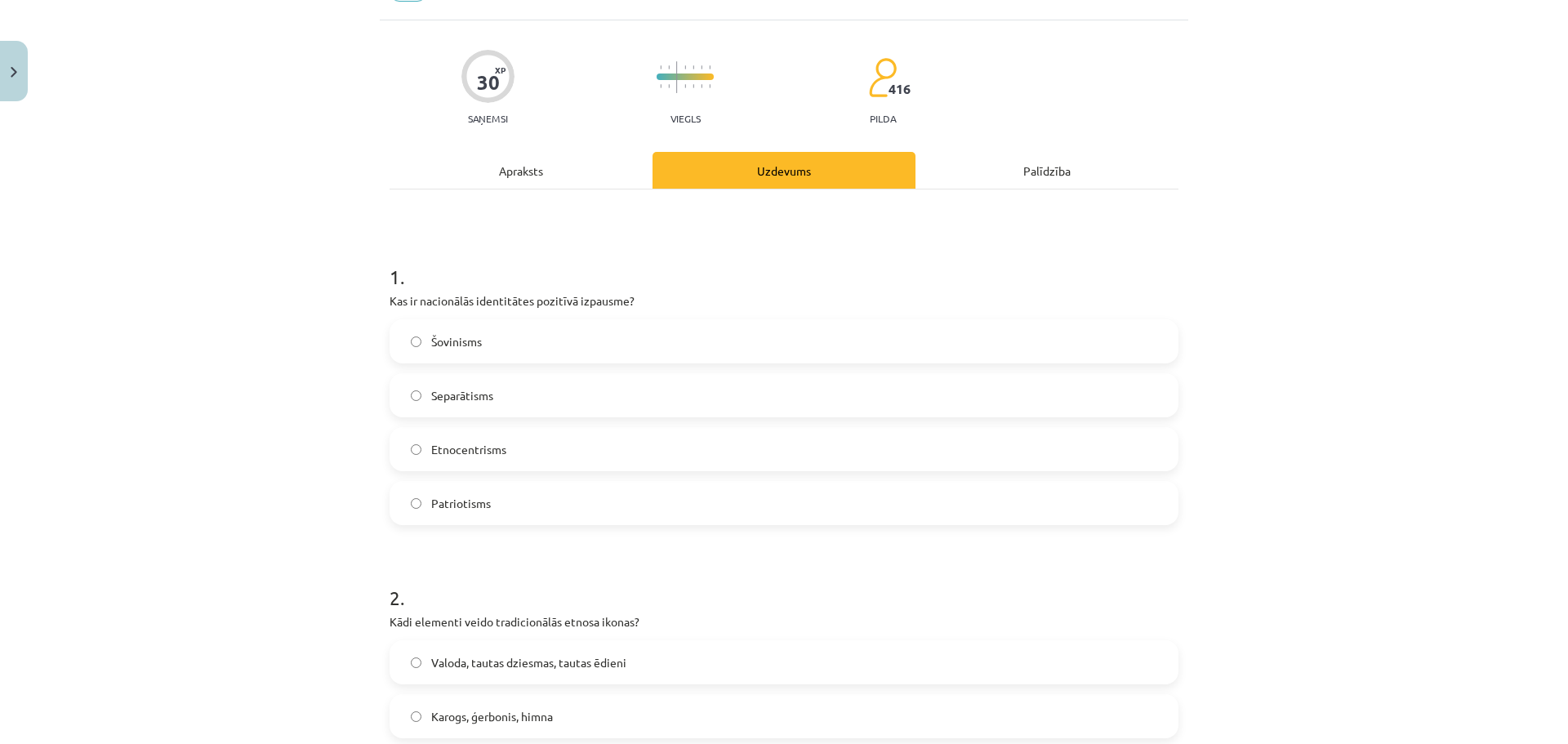
scroll to position [286, 0]
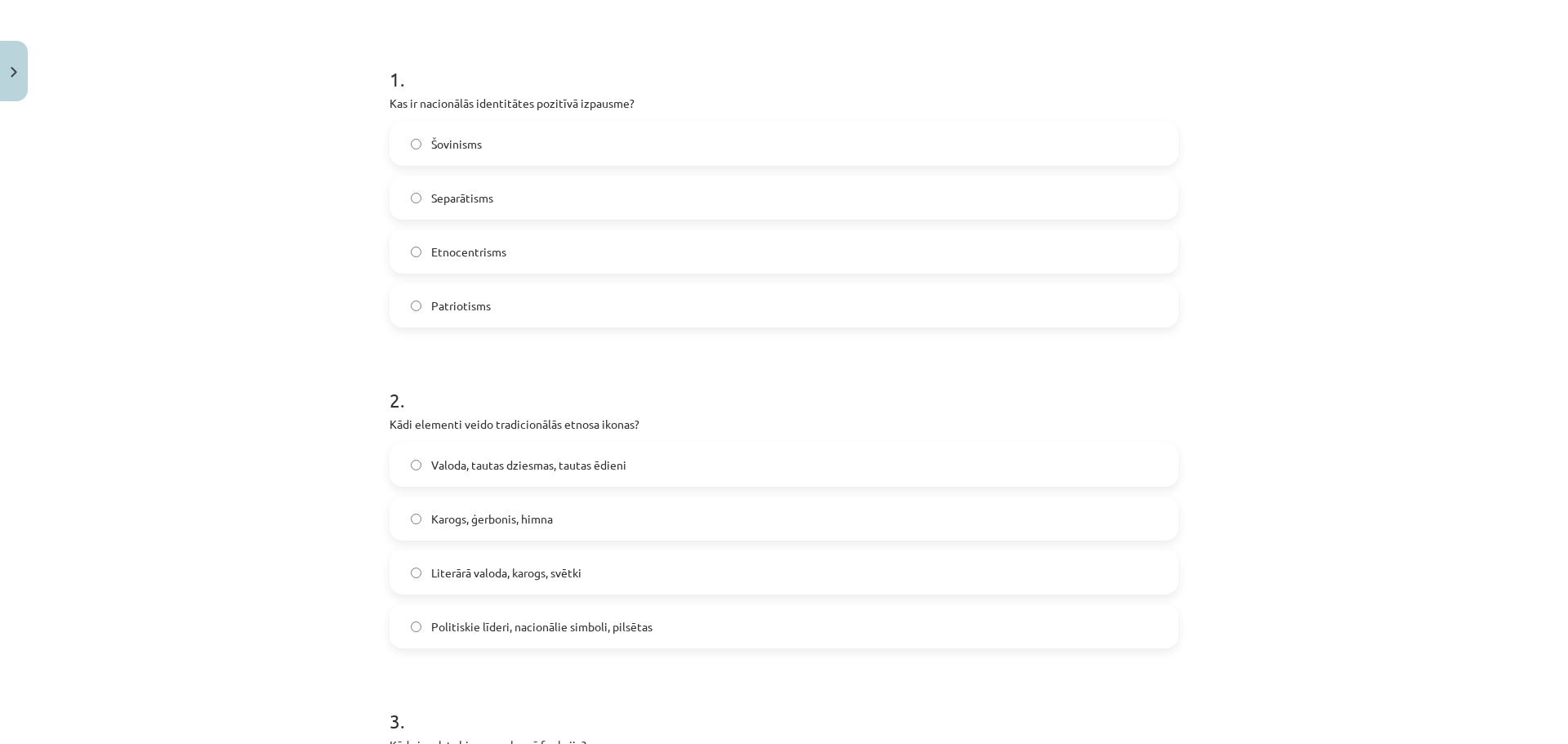
click at [610, 459] on span "Valoda, tautas dziesmas, tautas ēdieni" at bounding box center [529, 465] width 195 height 17
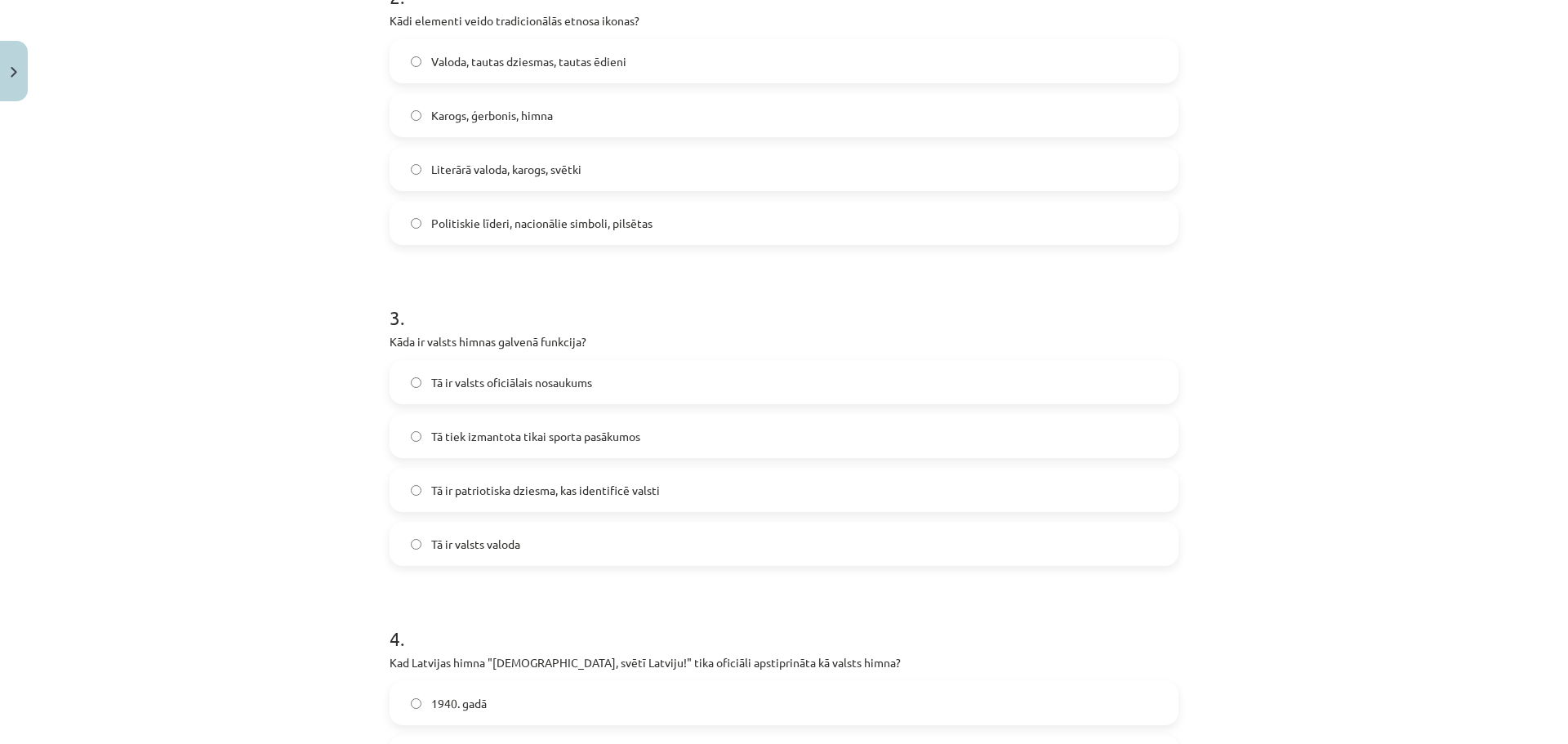
scroll to position [694, 0]
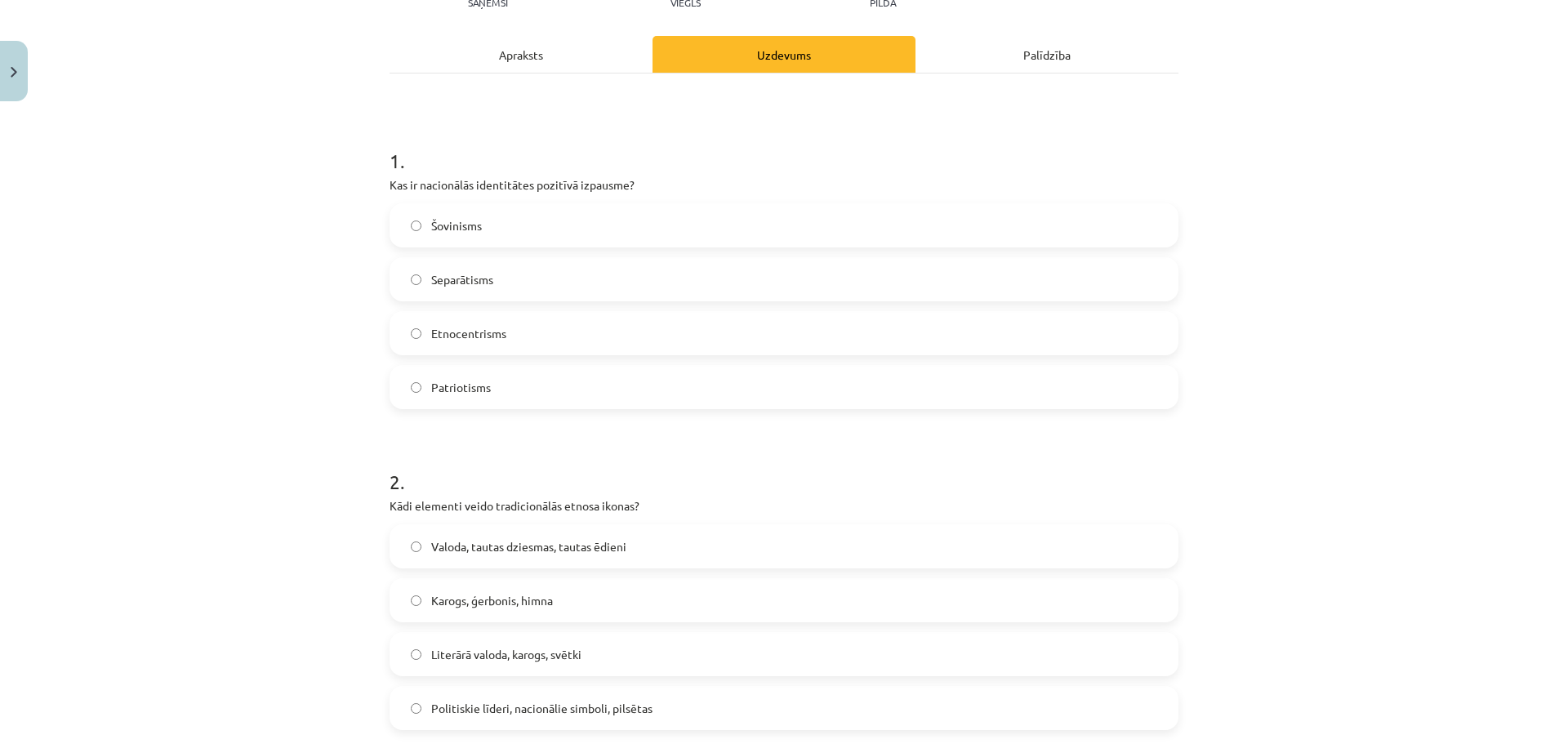
click at [523, 64] on div "Apraksts" at bounding box center [520, 54] width 263 height 36
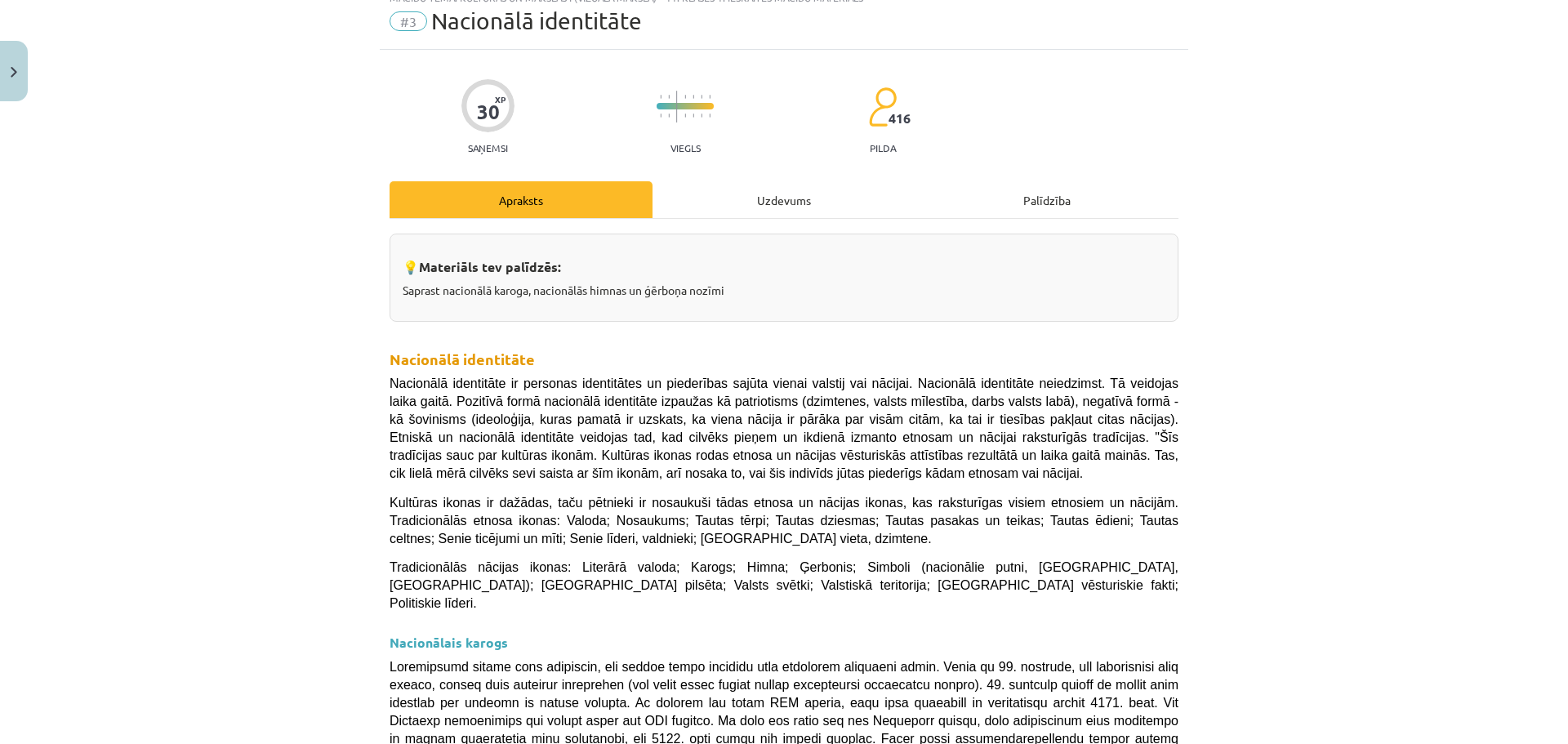
scroll to position [41, 0]
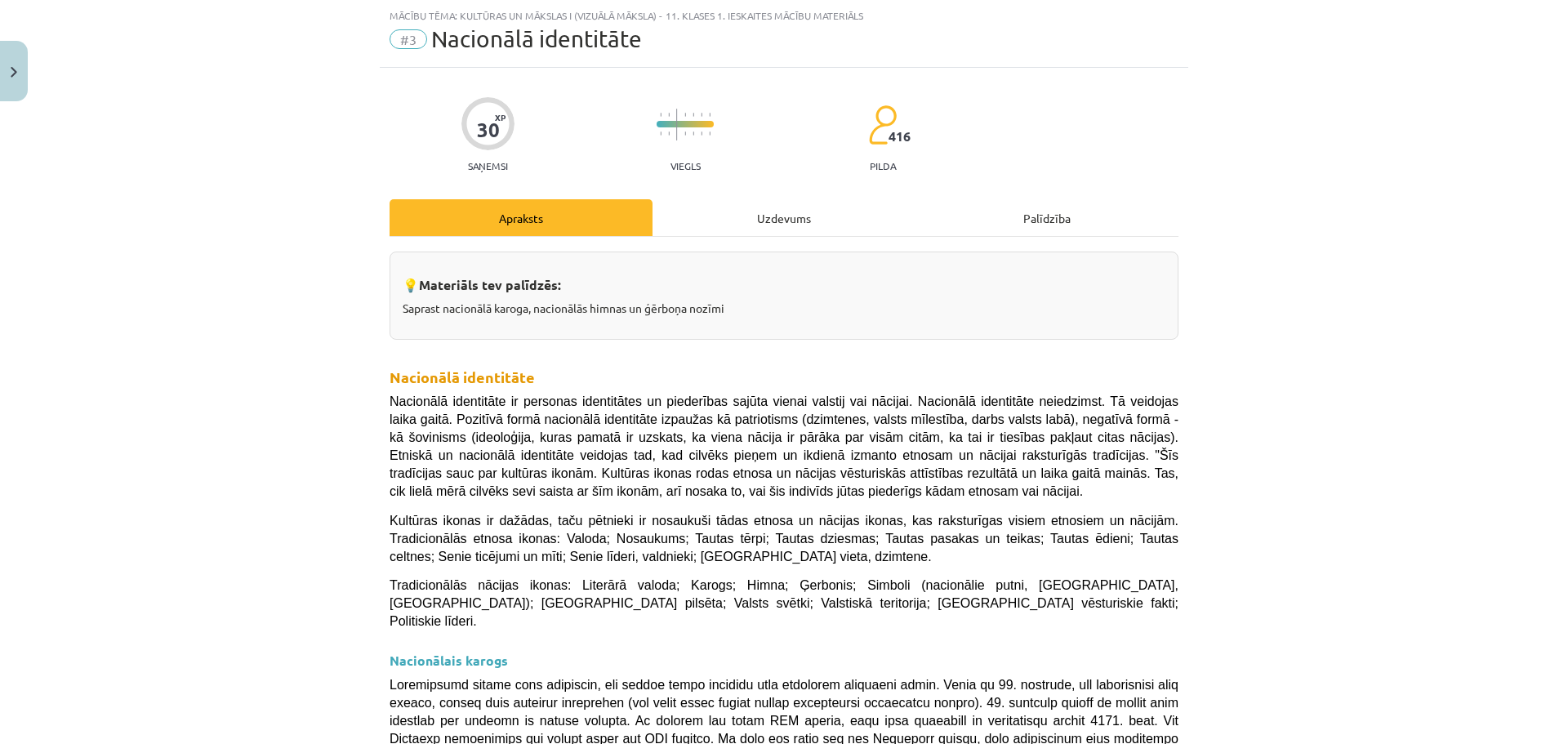
click at [770, 230] on div "Uzdevums" at bounding box center [784, 218] width 263 height 36
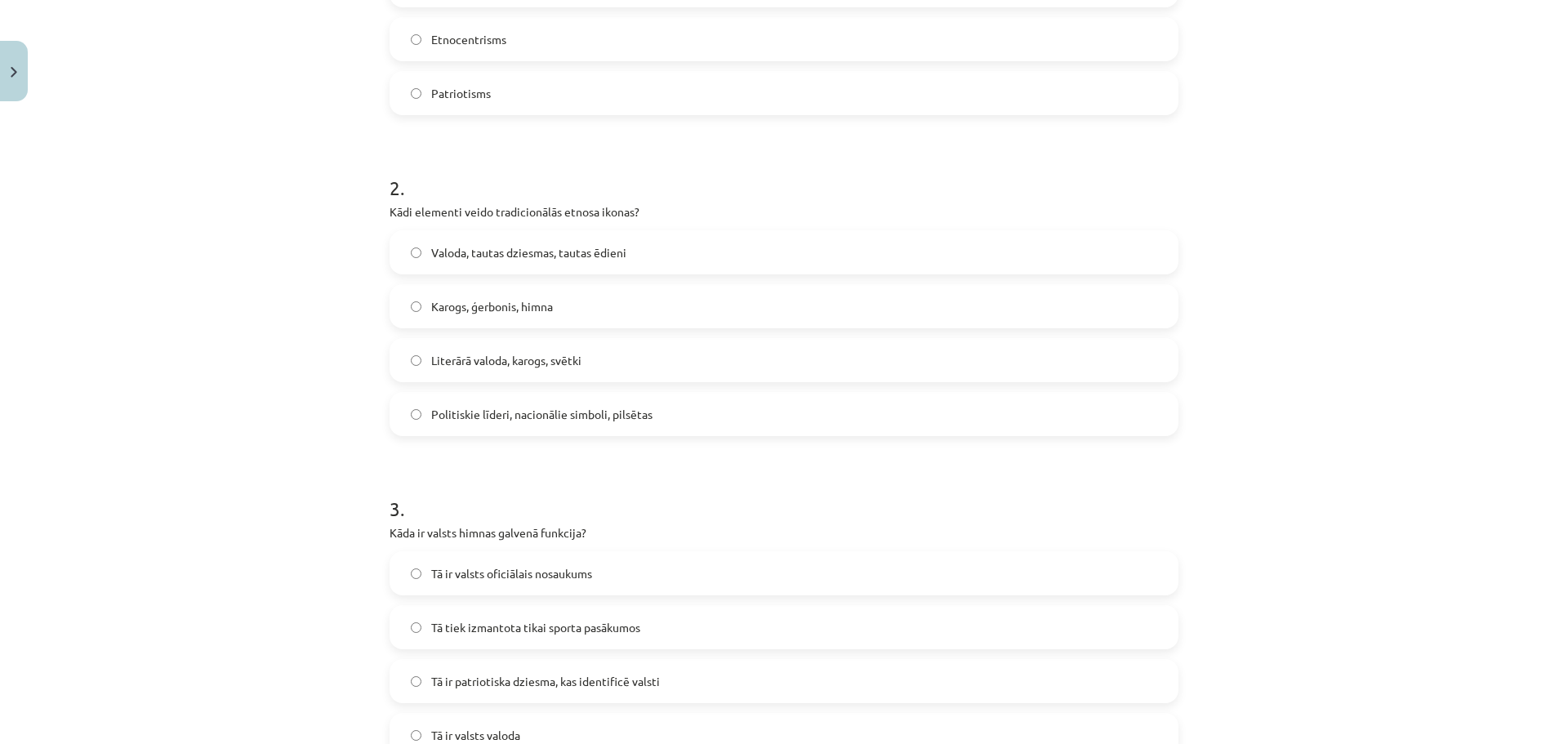
scroll to position [531, 0]
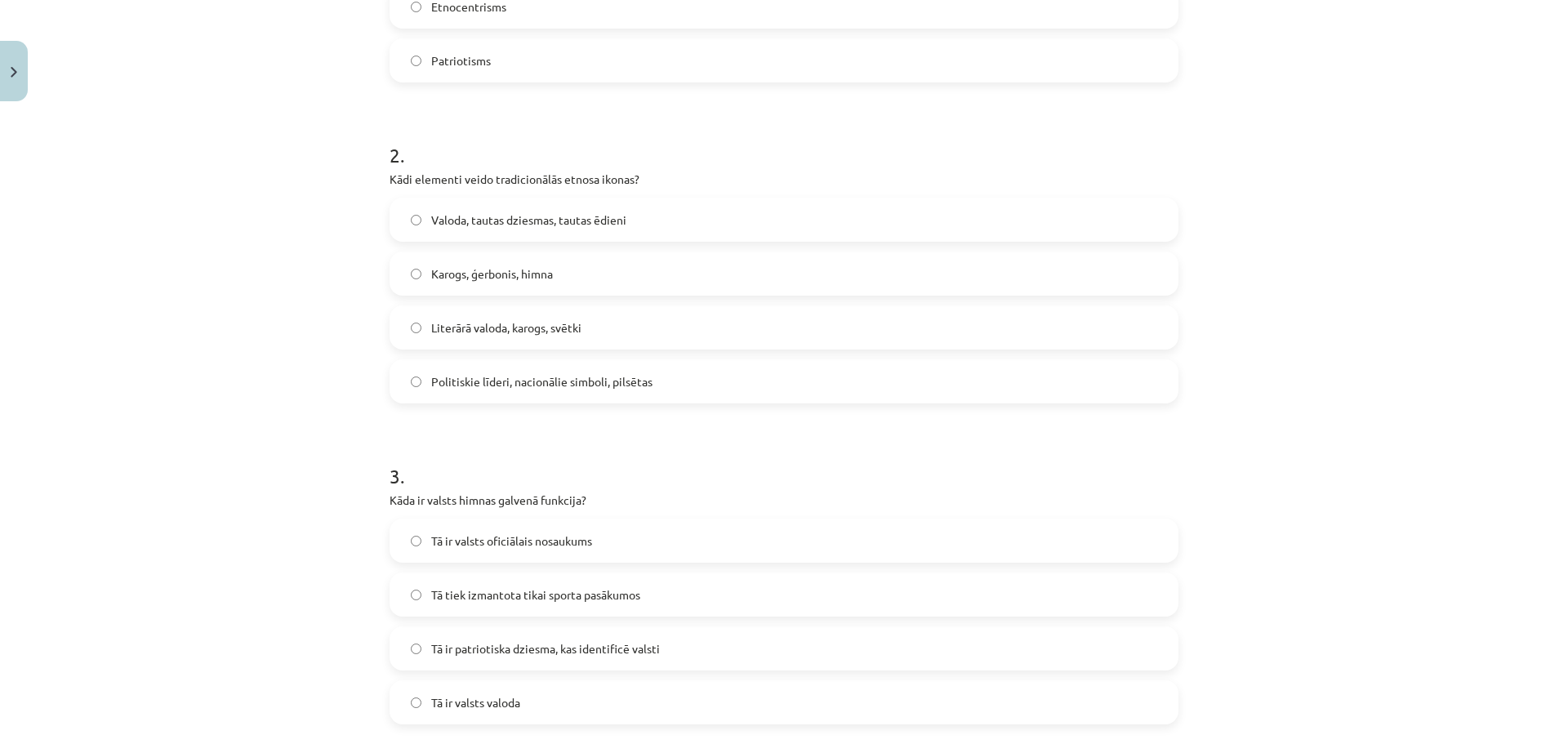
click at [535, 660] on label "Tā ir patriotiska dziesma, kas identificē valsti" at bounding box center [784, 648] width 785 height 41
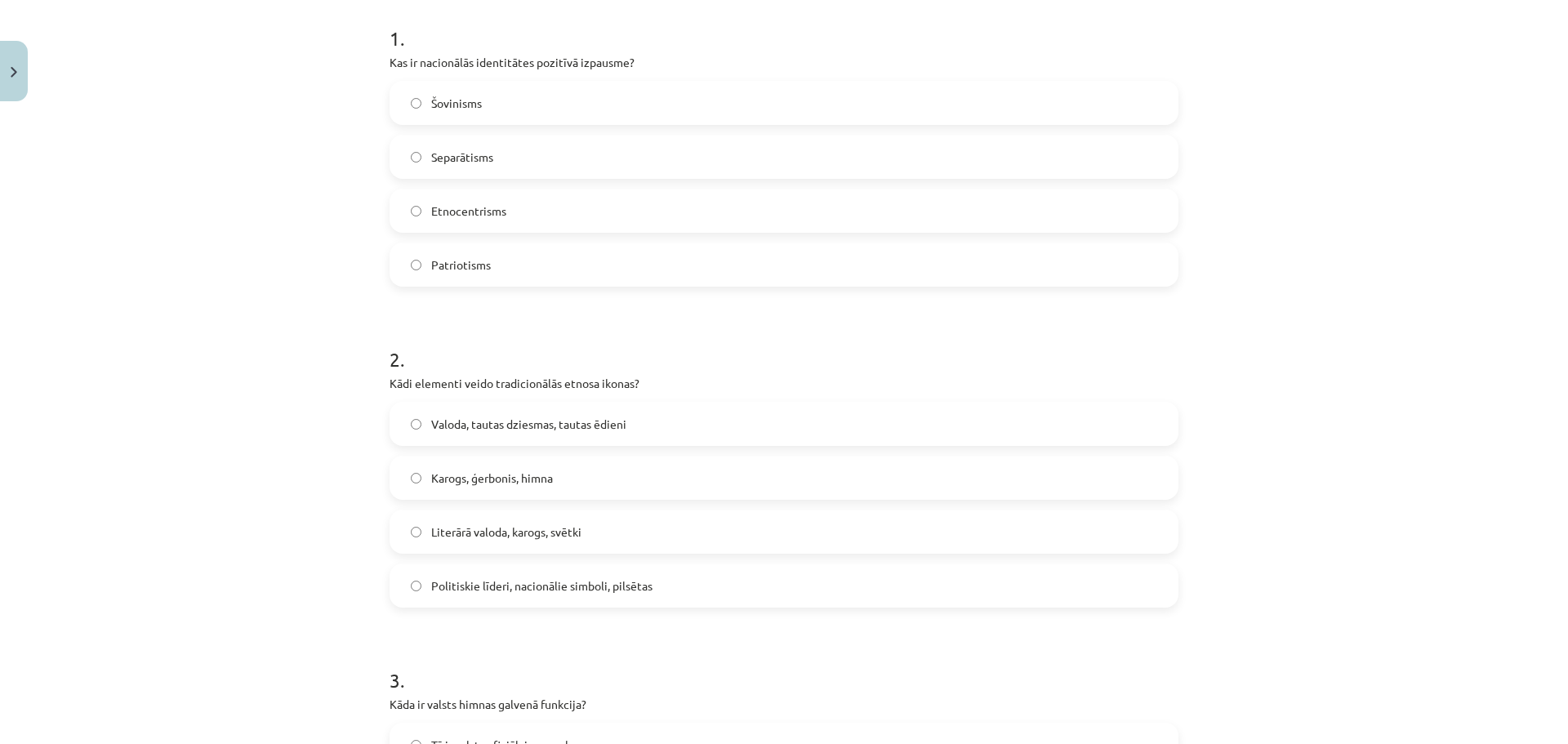
scroll to position [0, 0]
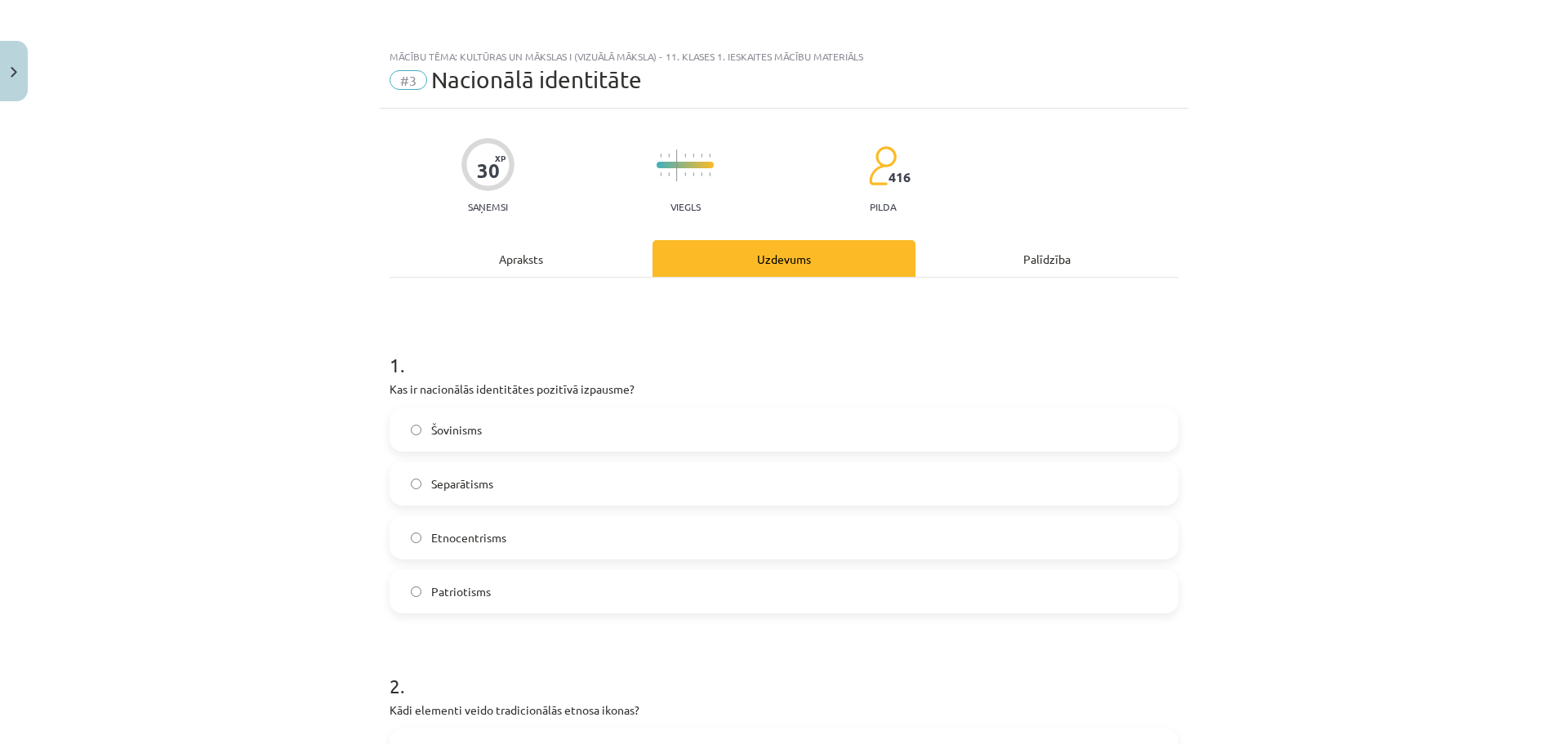
click at [552, 261] on div "Apraksts" at bounding box center [520, 258] width 263 height 36
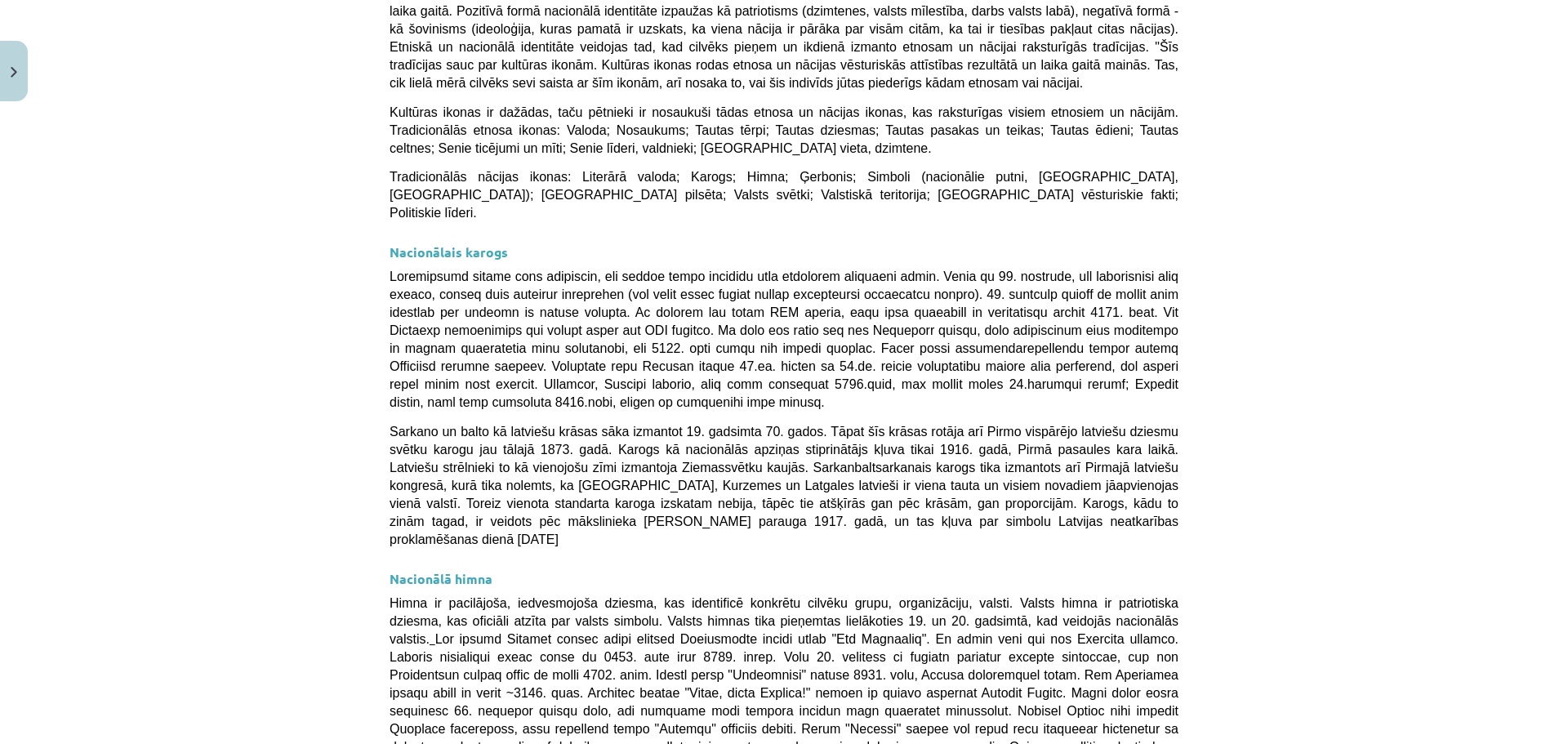
scroll to position [531, 0]
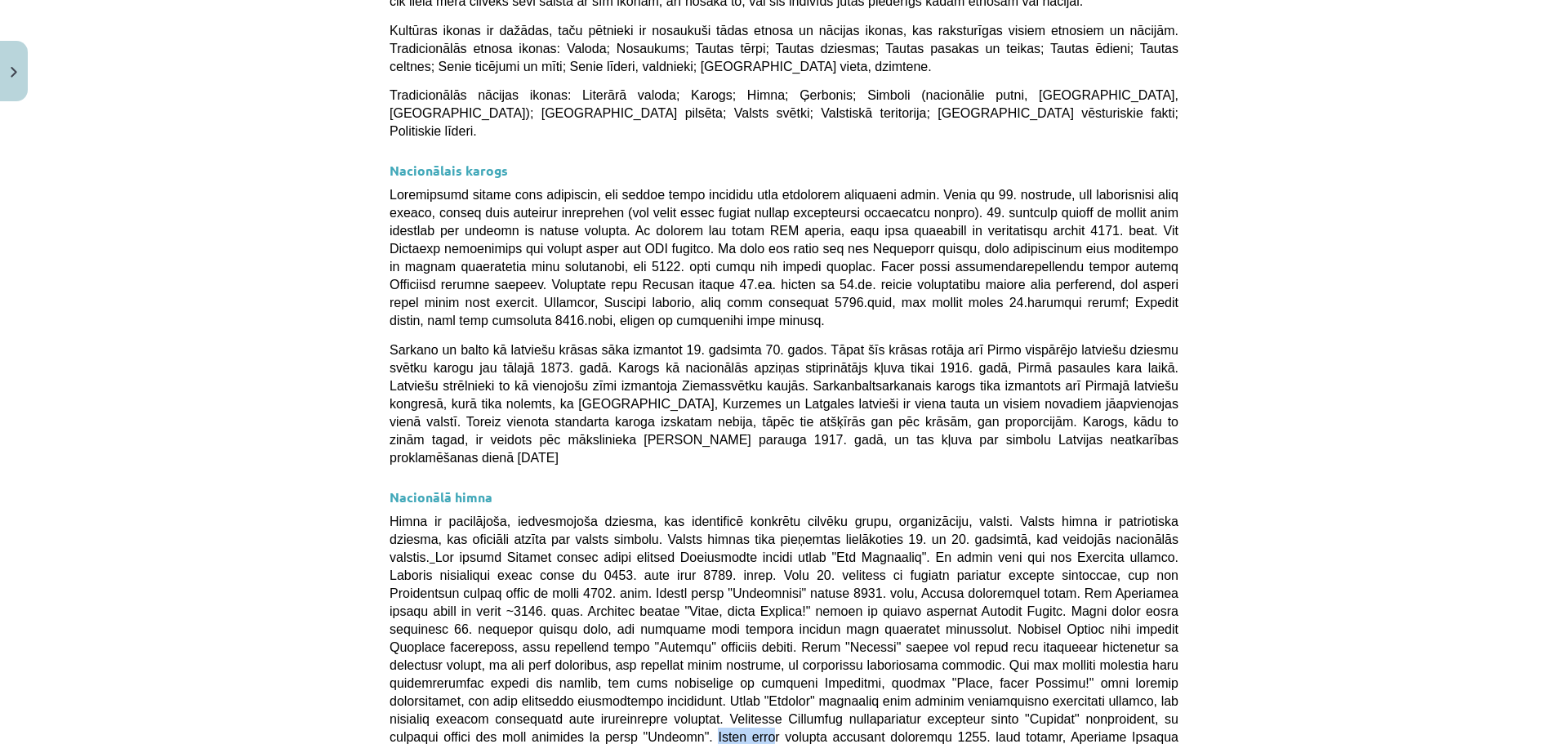
drag, startPoint x: 1155, startPoint y: 641, endPoint x: 1168, endPoint y: 641, distance: 13.0
click at [1168, 641] on span "Himna ir pacilājoša, iedvesmojoša dziesma, kas identificē konkrētu cilvēku grup…" at bounding box center [784, 674] width 789 height 319
drag, startPoint x: 1050, startPoint y: 666, endPoint x: 403, endPoint y: 670, distance: 647.0
click at [403, 670] on p "Himna ir pacilājoša, iedvesmojoša dziesma, kas identificē konkrētu cilvēku grup…" at bounding box center [784, 674] width 789 height 323
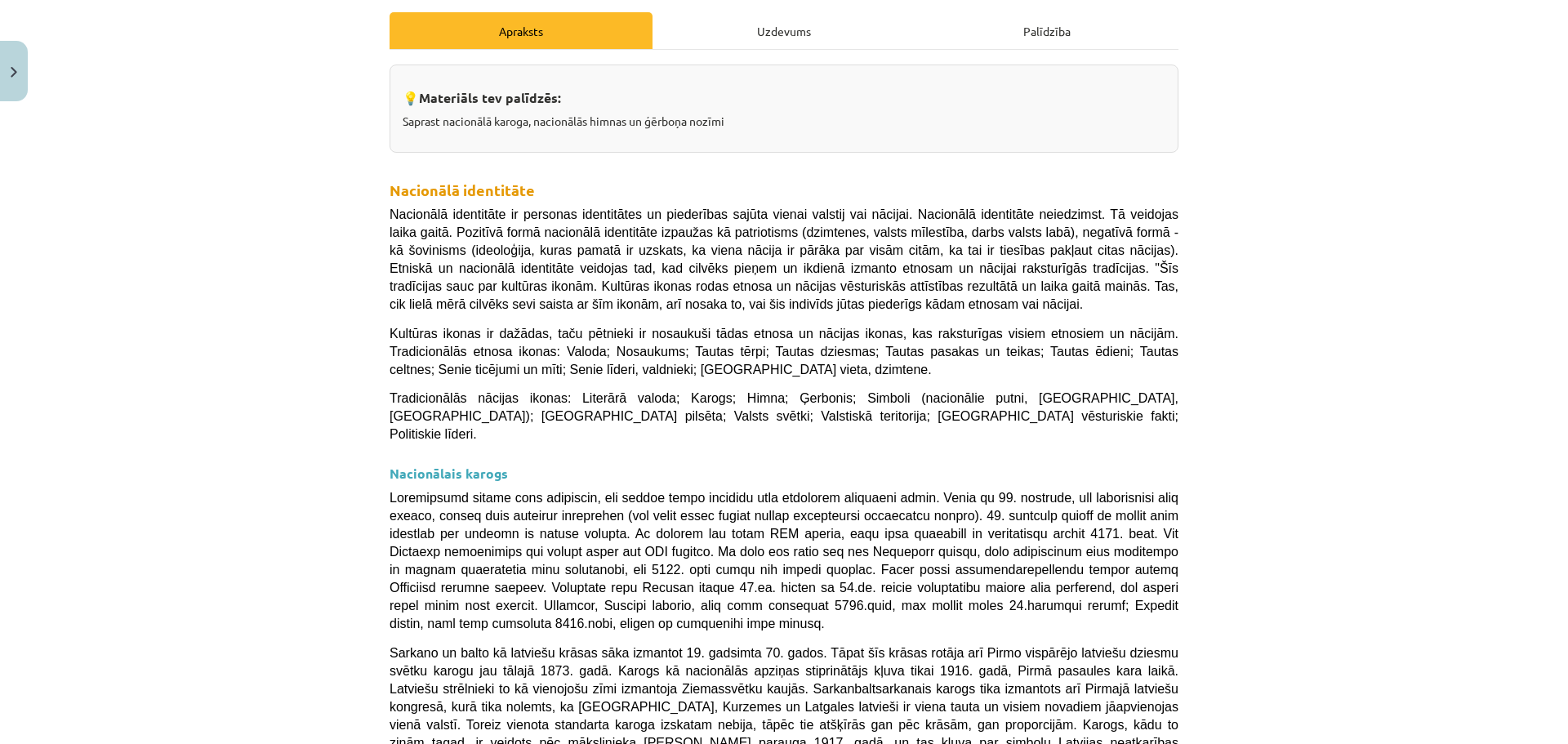
scroll to position [490, 0]
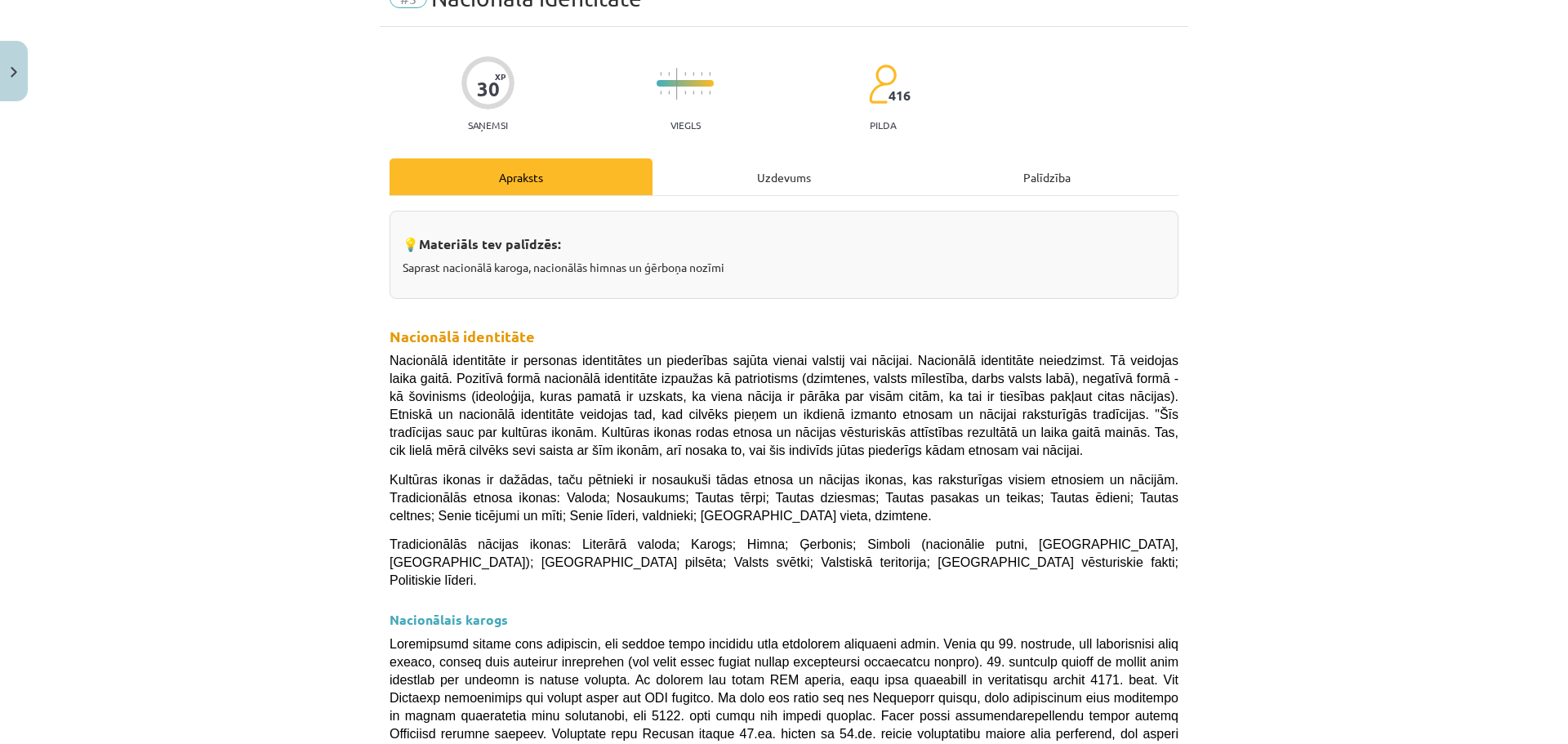
click at [780, 174] on div "Uzdevums" at bounding box center [784, 176] width 263 height 36
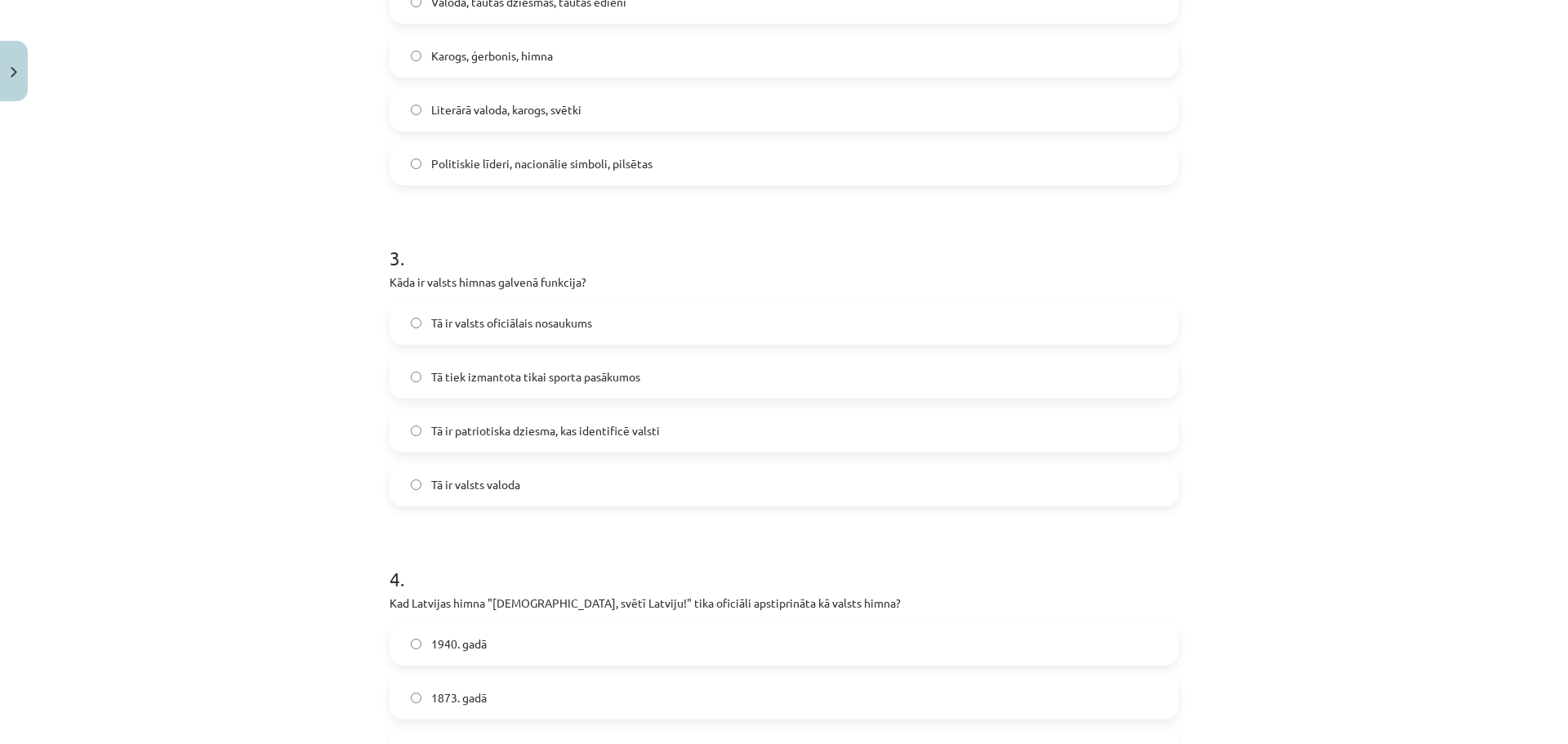
scroll to position [940, 0]
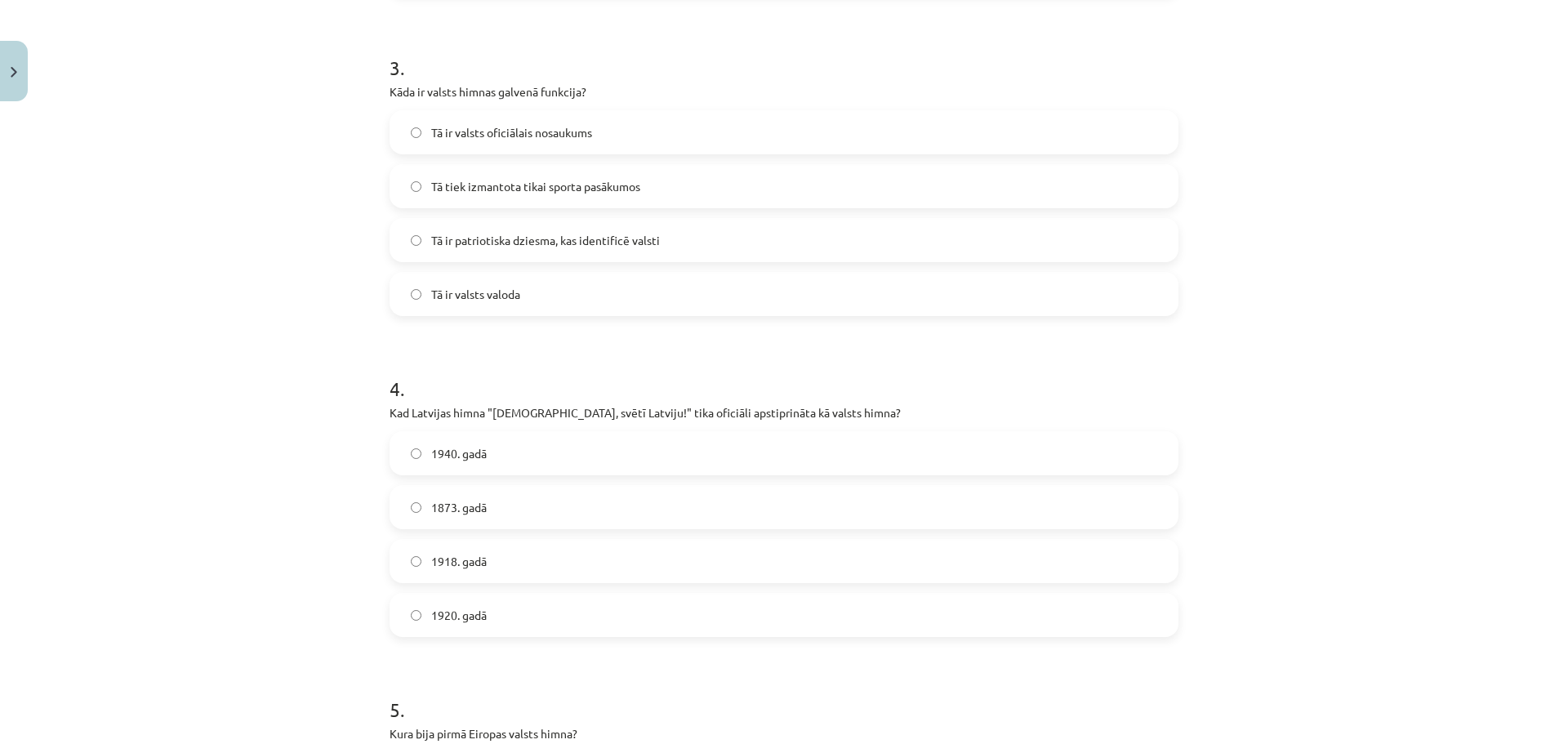
click at [487, 621] on label "1920. gadā" at bounding box center [784, 615] width 785 height 41
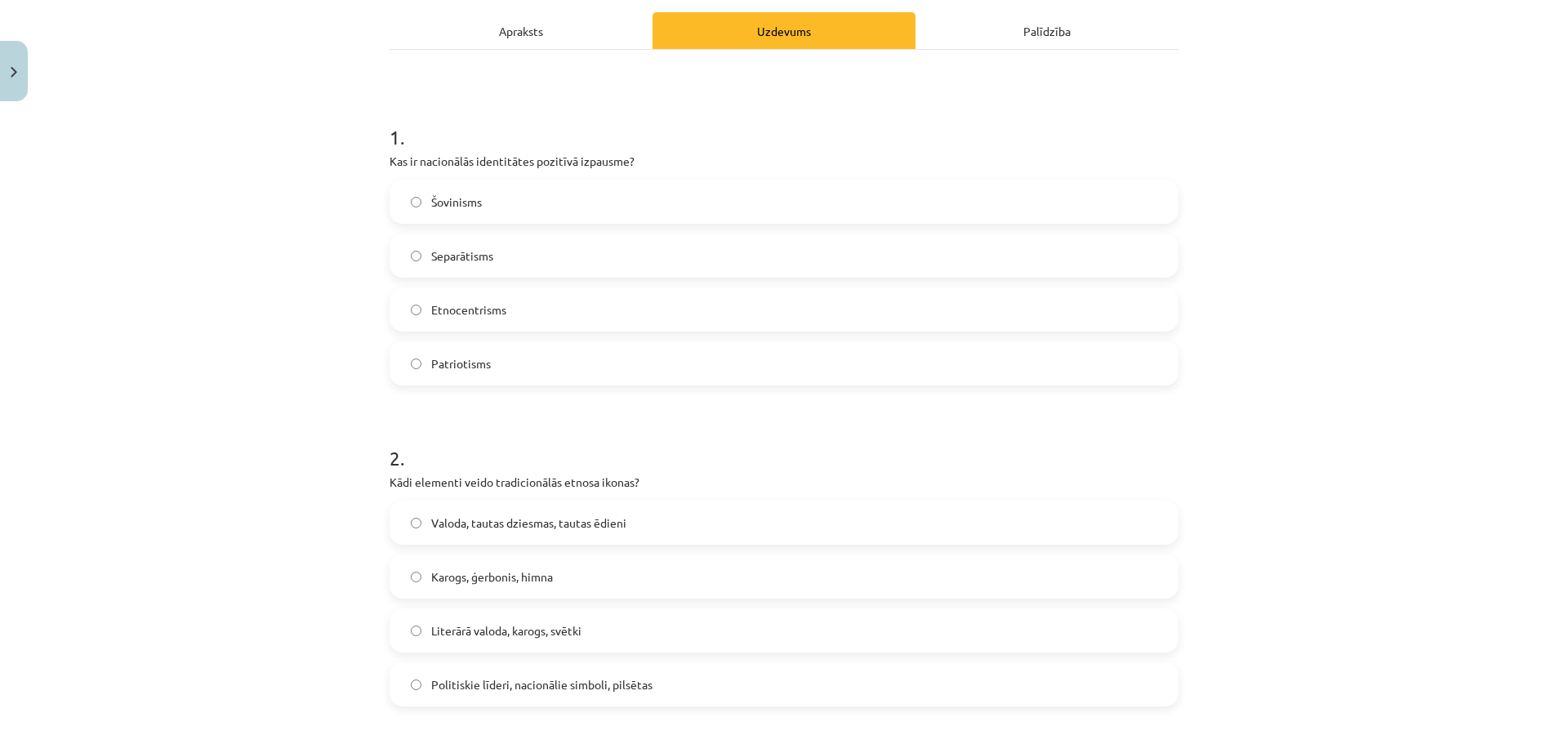
scroll to position [0, 0]
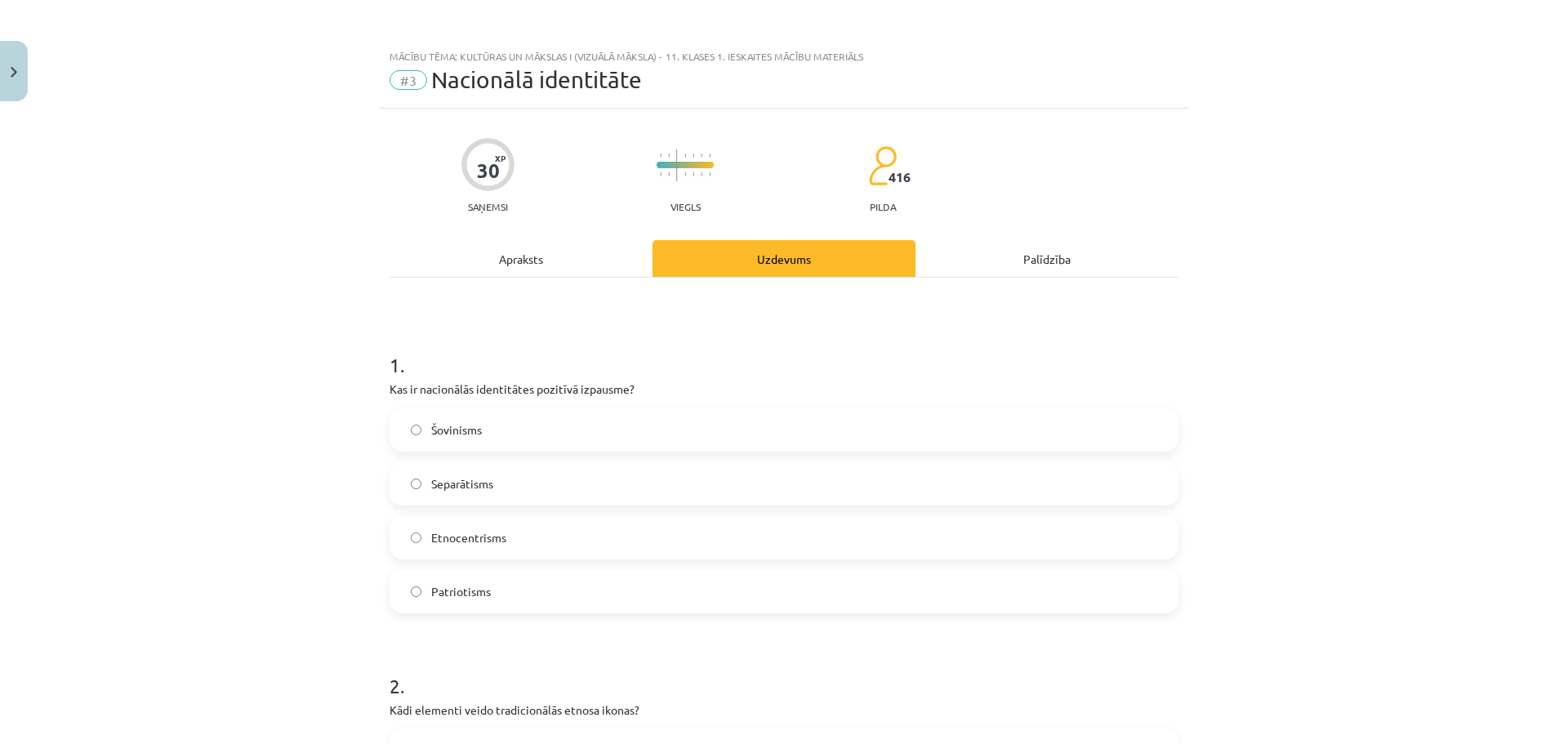
click at [547, 263] on div "Apraksts" at bounding box center [520, 258] width 263 height 36
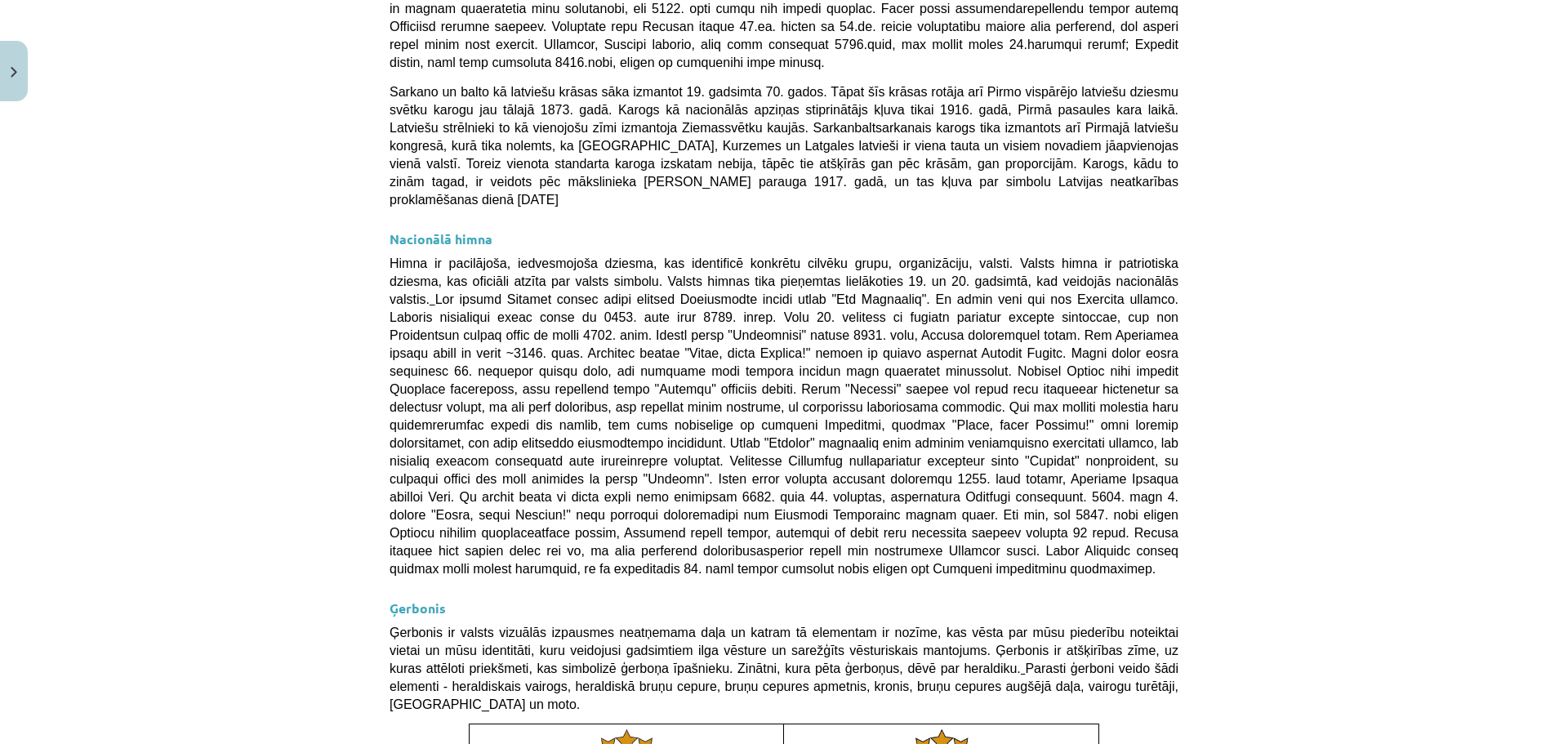
scroll to position [746, 0]
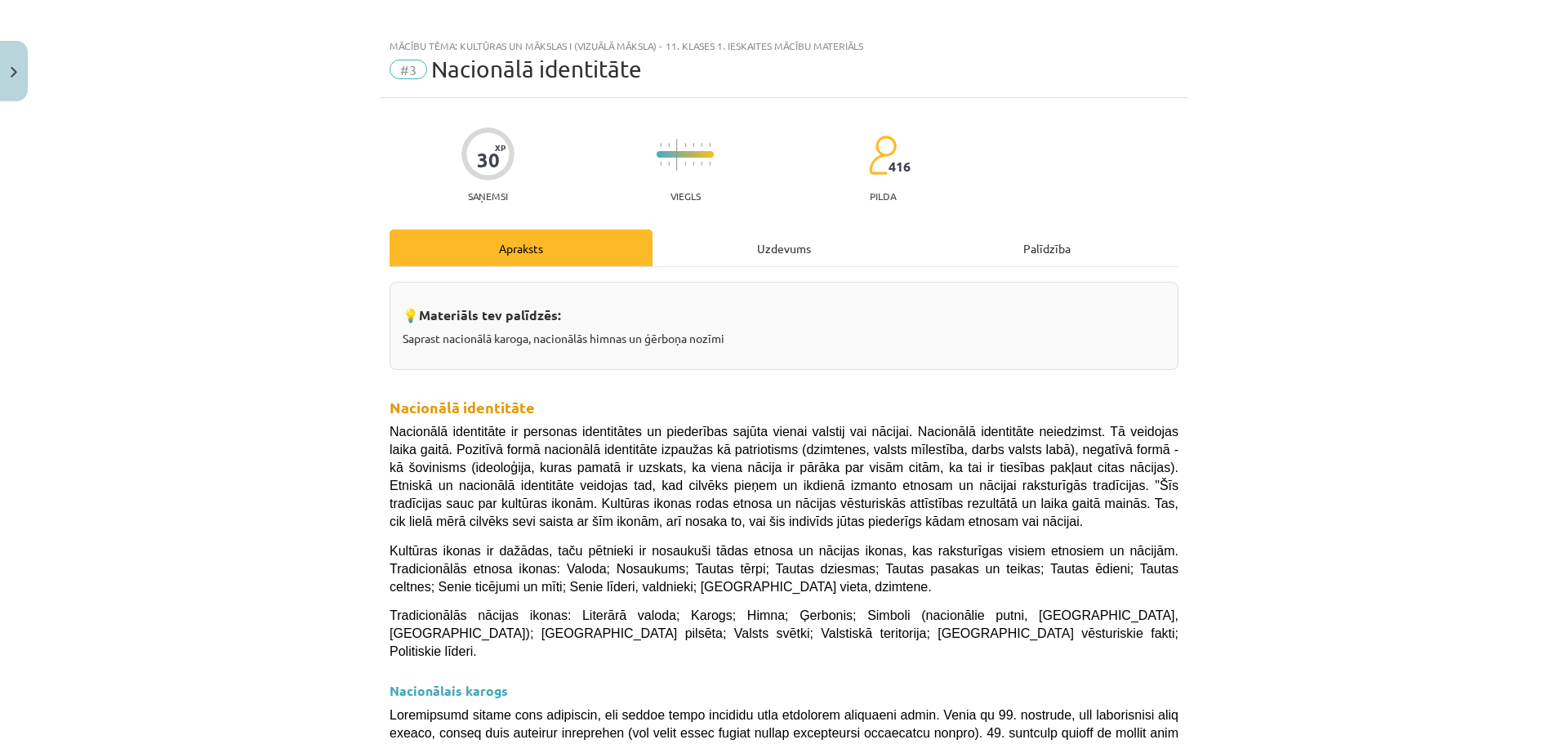
click at [785, 244] on div "Uzdevums" at bounding box center [784, 248] width 263 height 36
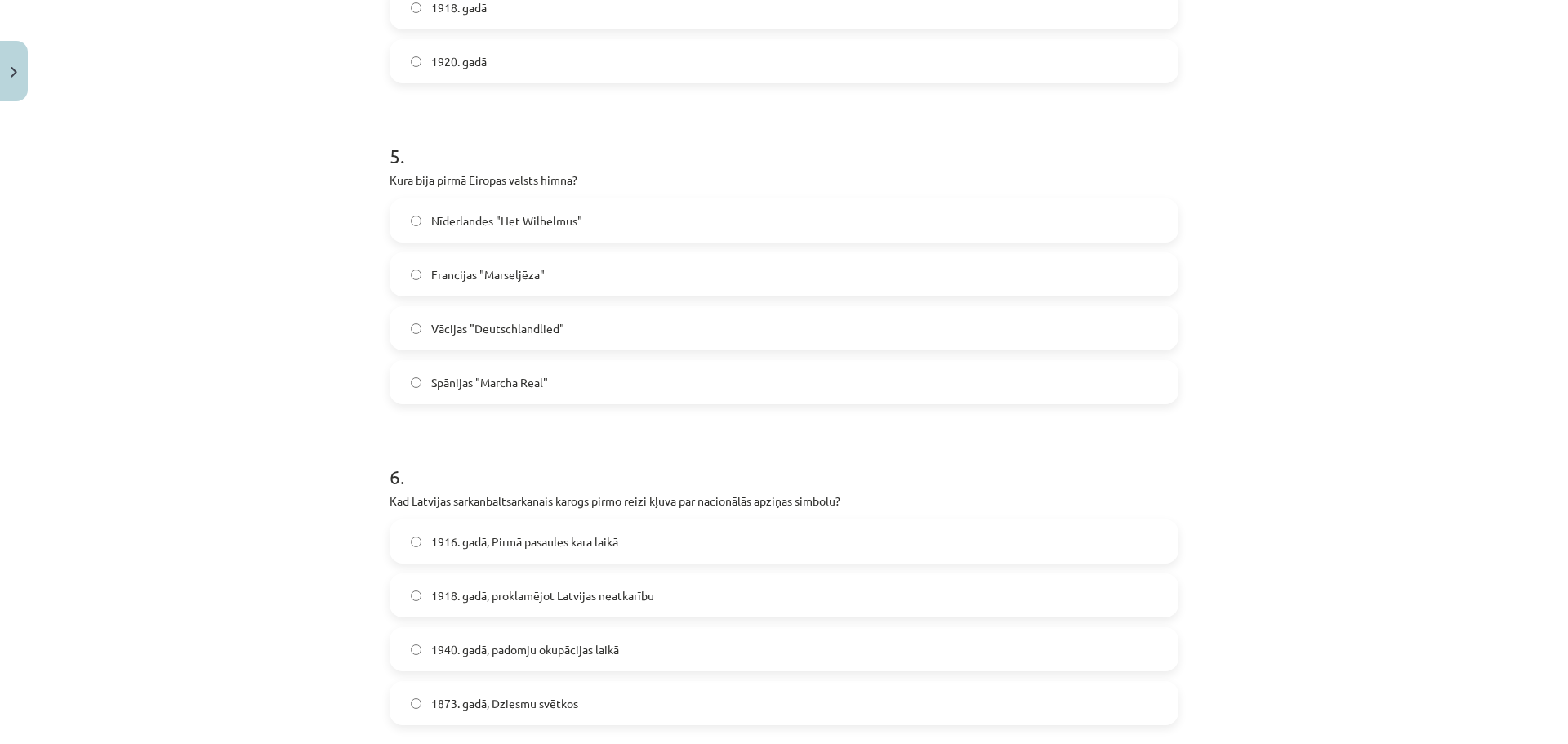
scroll to position [1593, 0]
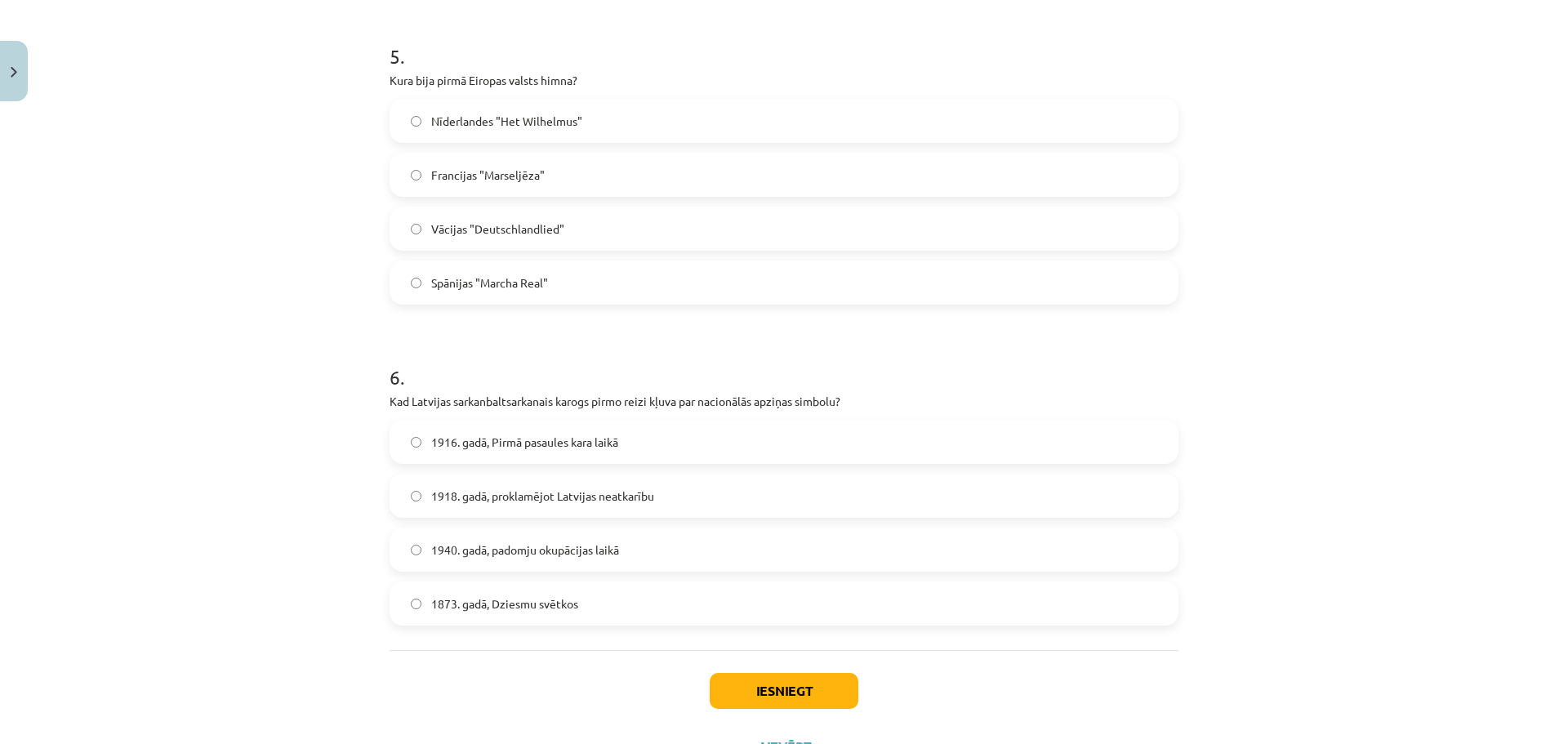
click at [547, 122] on span "Nīderlandes "Het Wilhelmus"" at bounding box center [507, 121] width 151 height 17
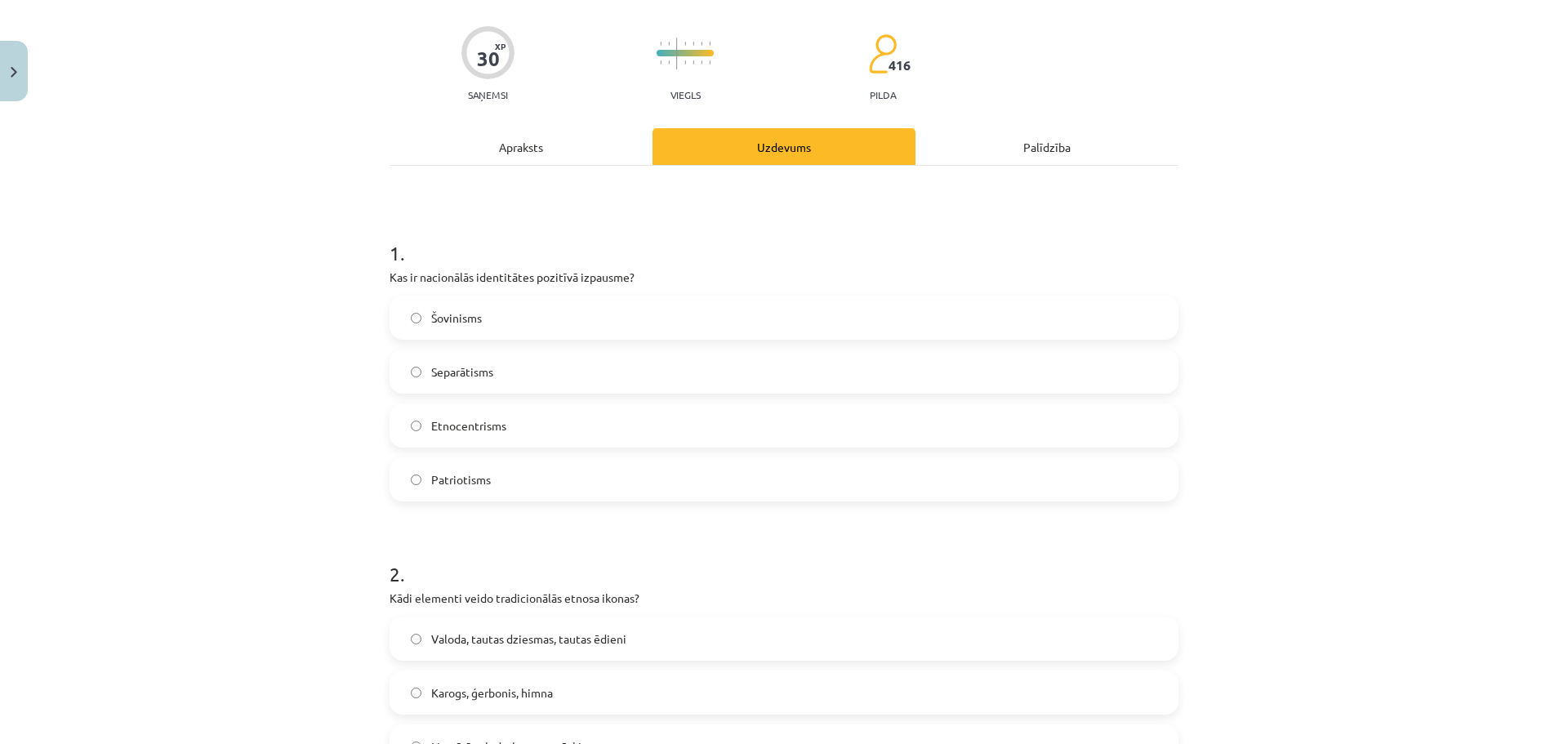
click at [567, 145] on div "Apraksts" at bounding box center [520, 147] width 263 height 36
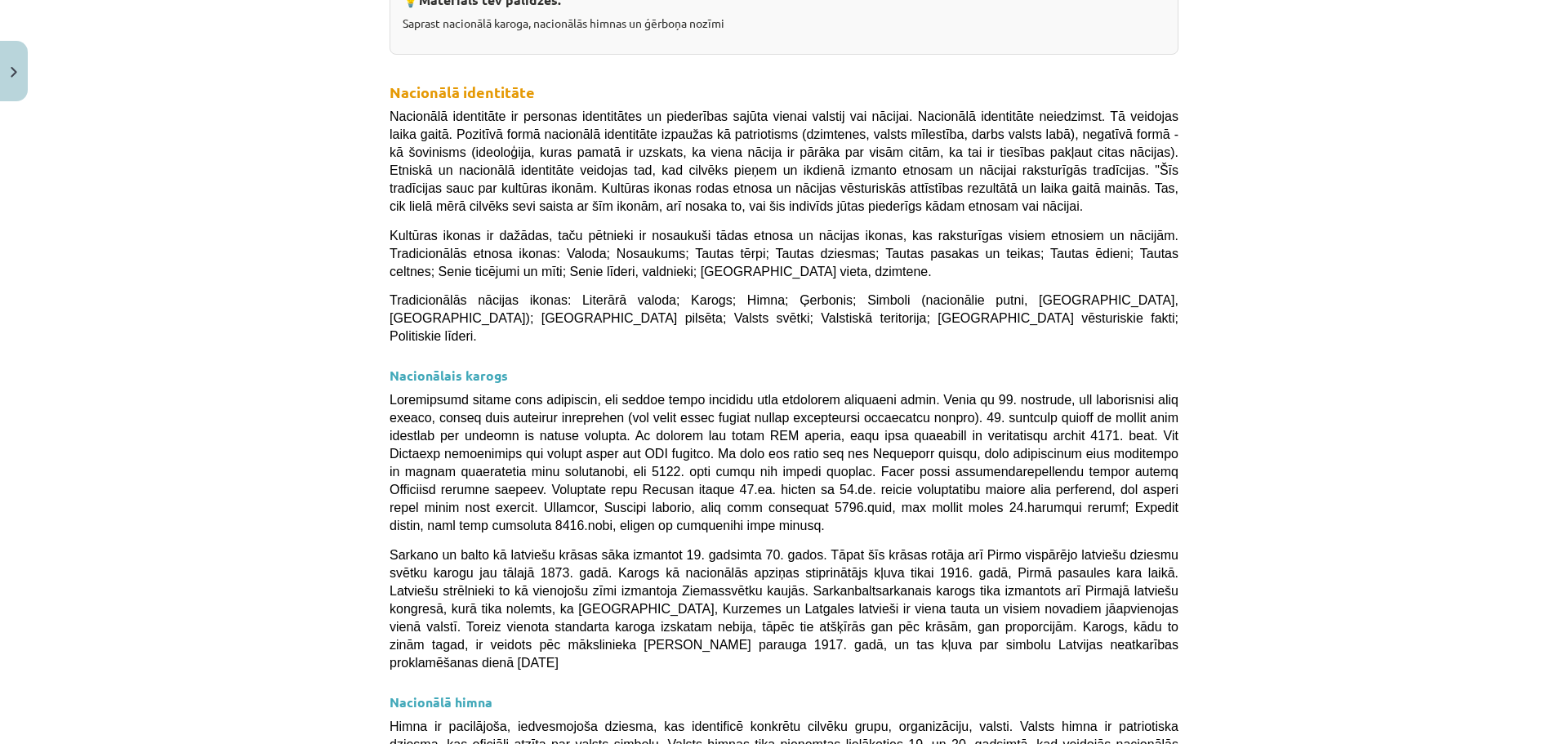
scroll to position [41, 0]
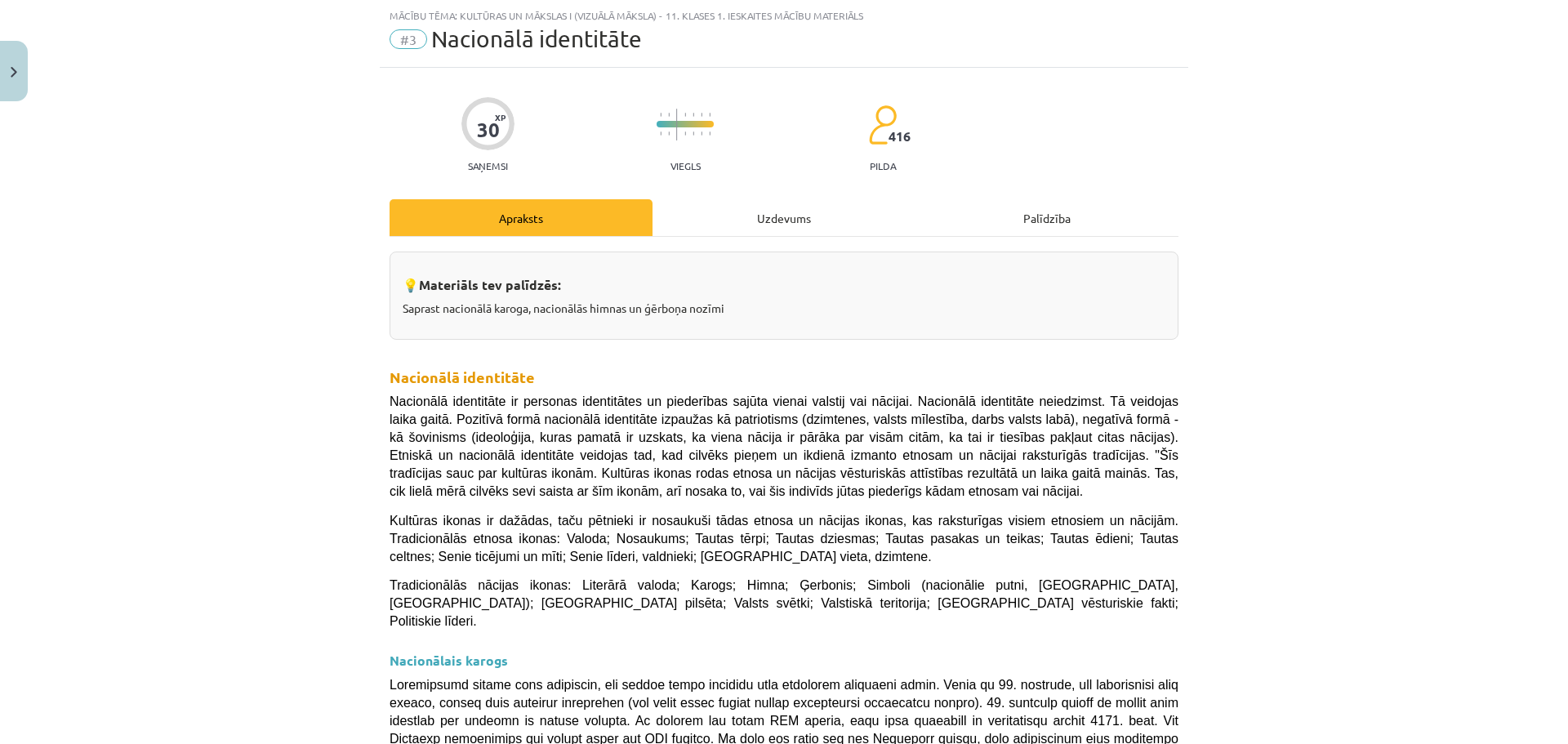
click at [788, 220] on div "Uzdevums" at bounding box center [784, 218] width 263 height 36
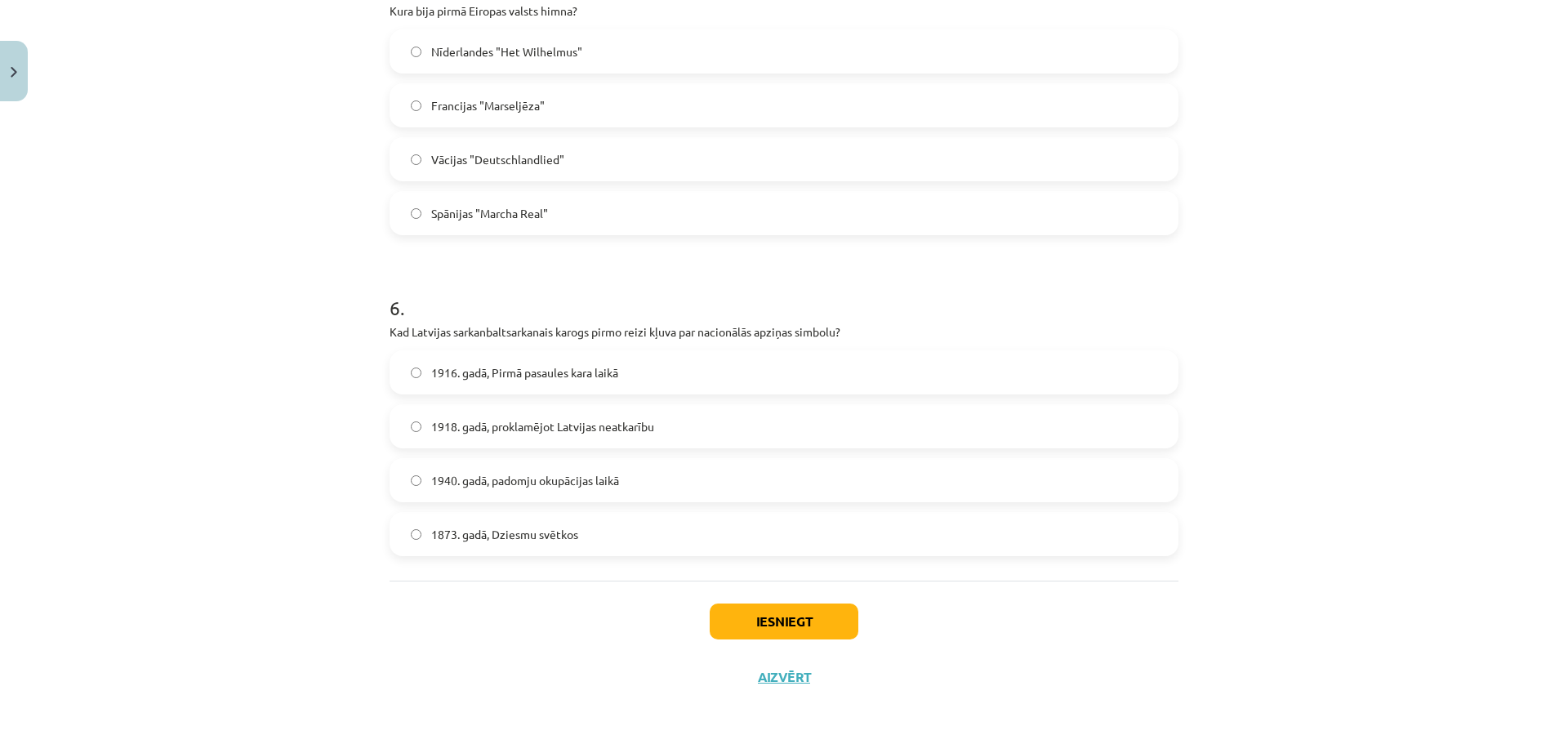
scroll to position [1664, 0]
click at [627, 476] on label "1940. gadā, padomju okupācijas laikā" at bounding box center [784, 478] width 785 height 41
click at [801, 607] on button "Iesniegt" at bounding box center [784, 620] width 148 height 36
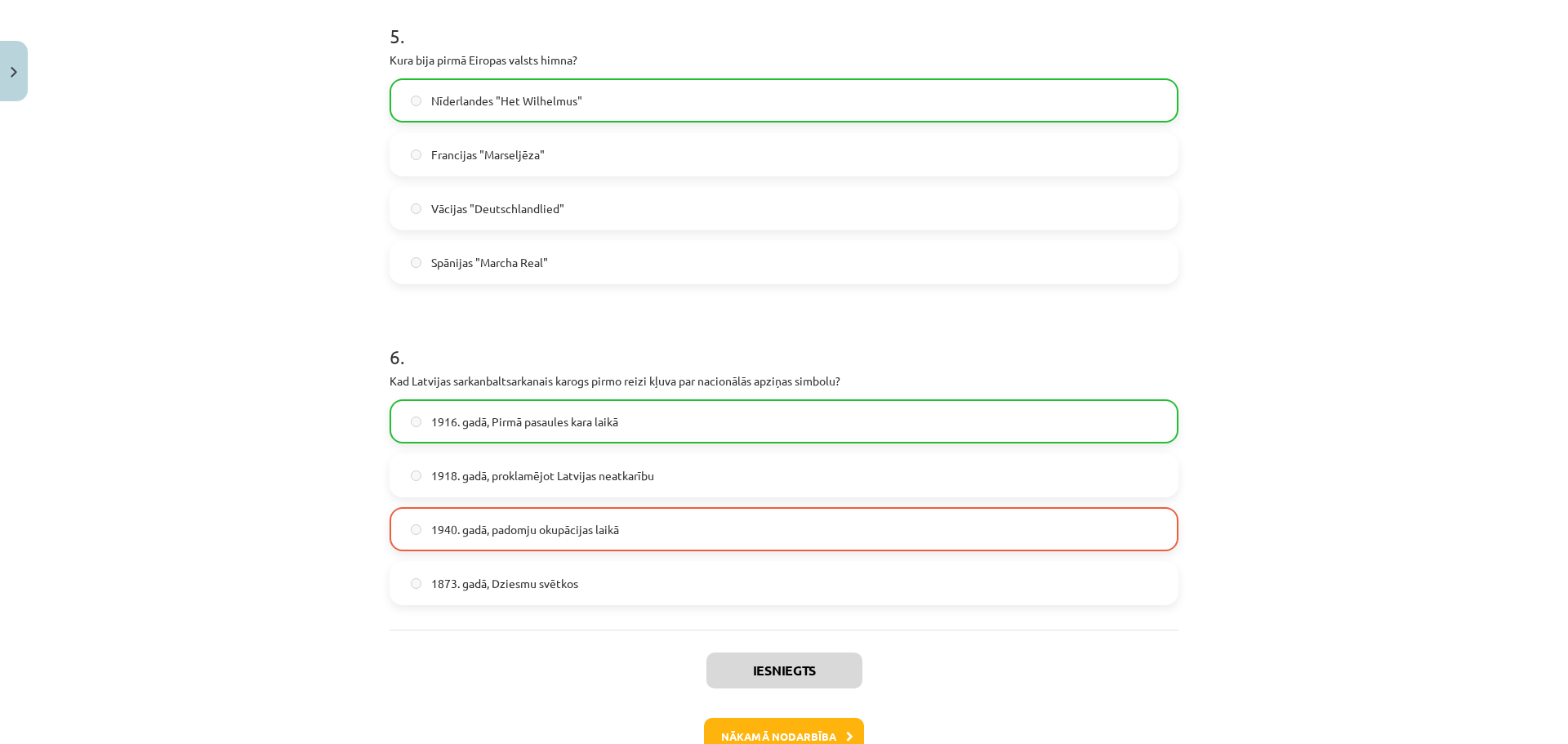
scroll to position [1716, 0]
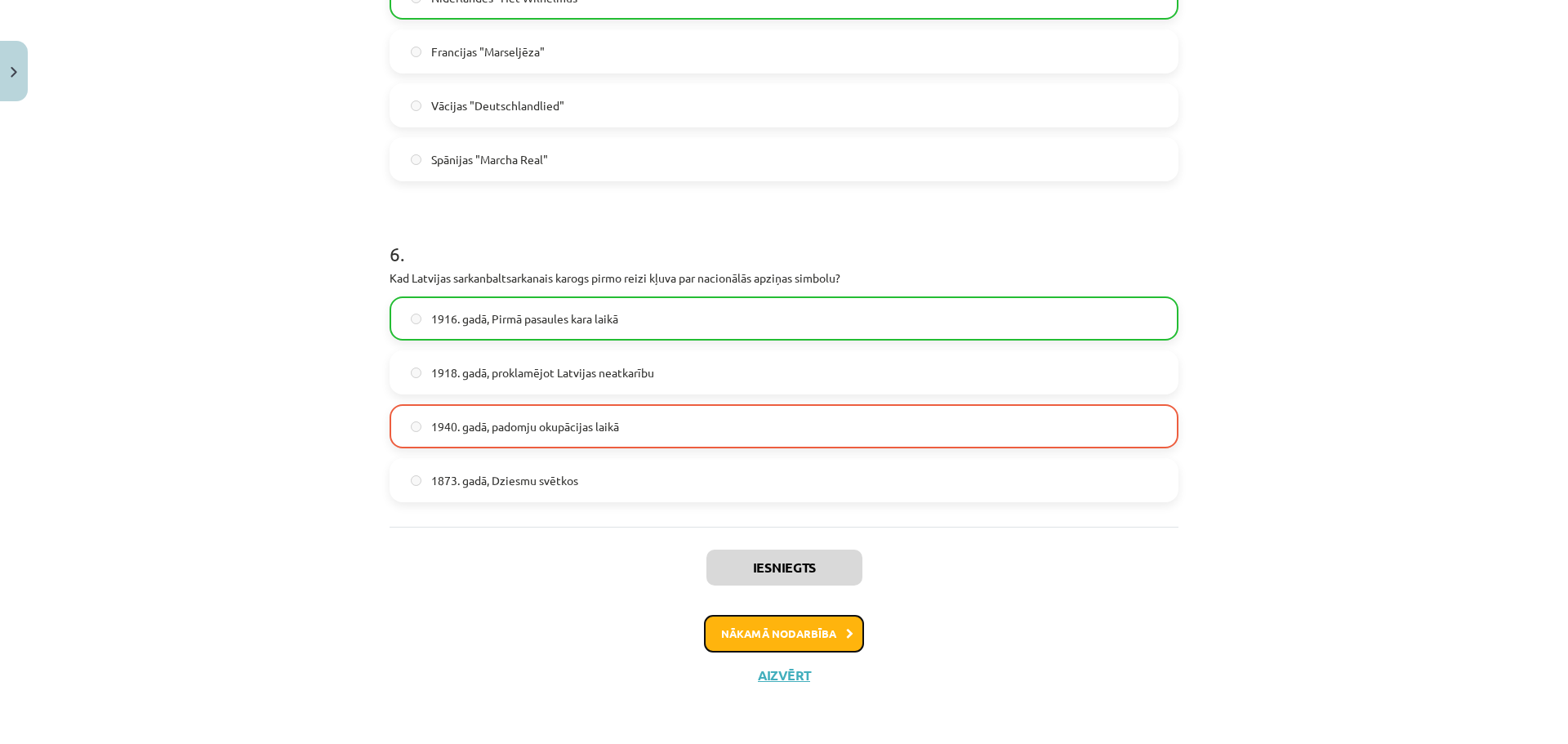
click at [818, 639] on button "Nākamā nodarbība" at bounding box center [784, 633] width 160 height 37
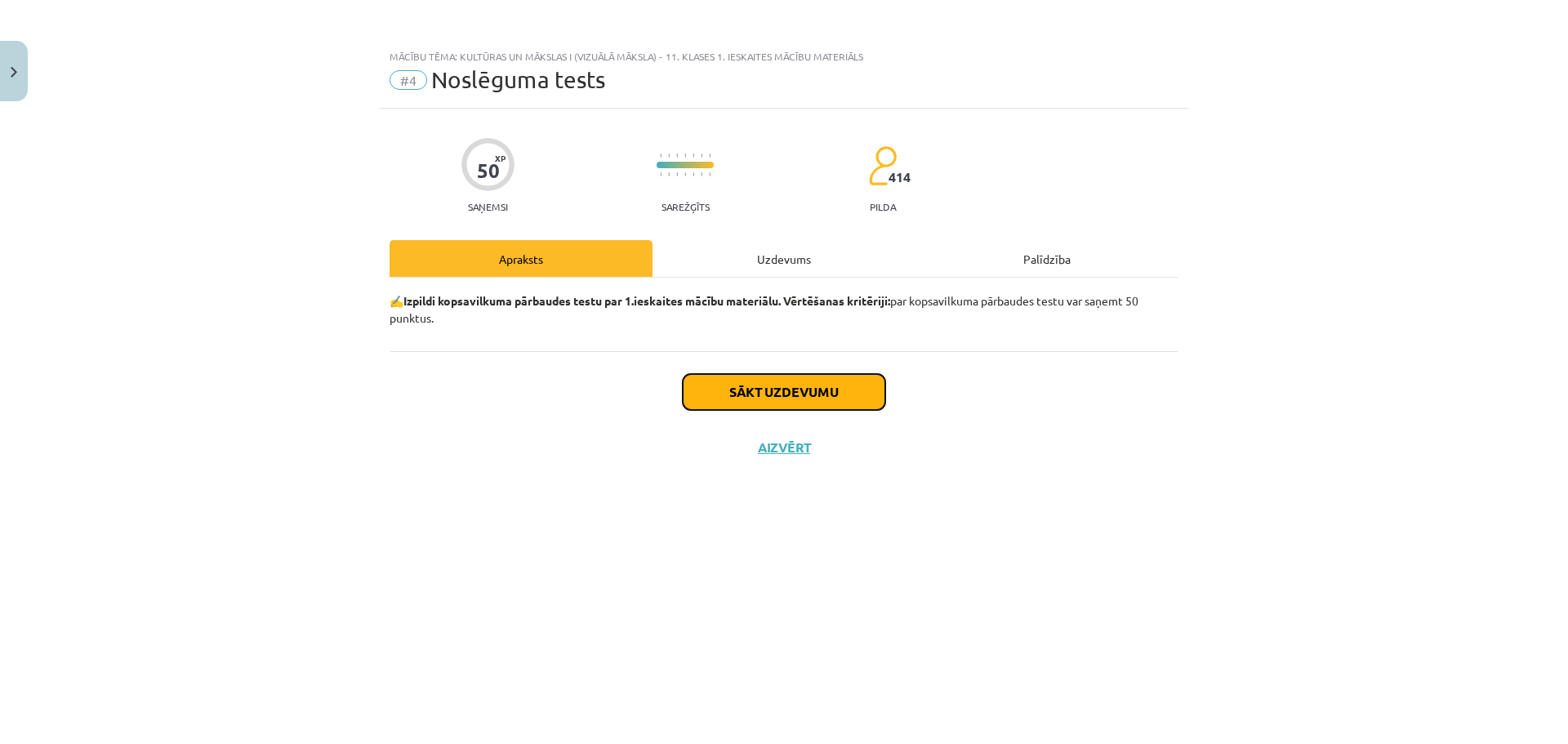
click at [763, 393] on button "Sākt uzdevumu" at bounding box center [784, 392] width 203 height 36
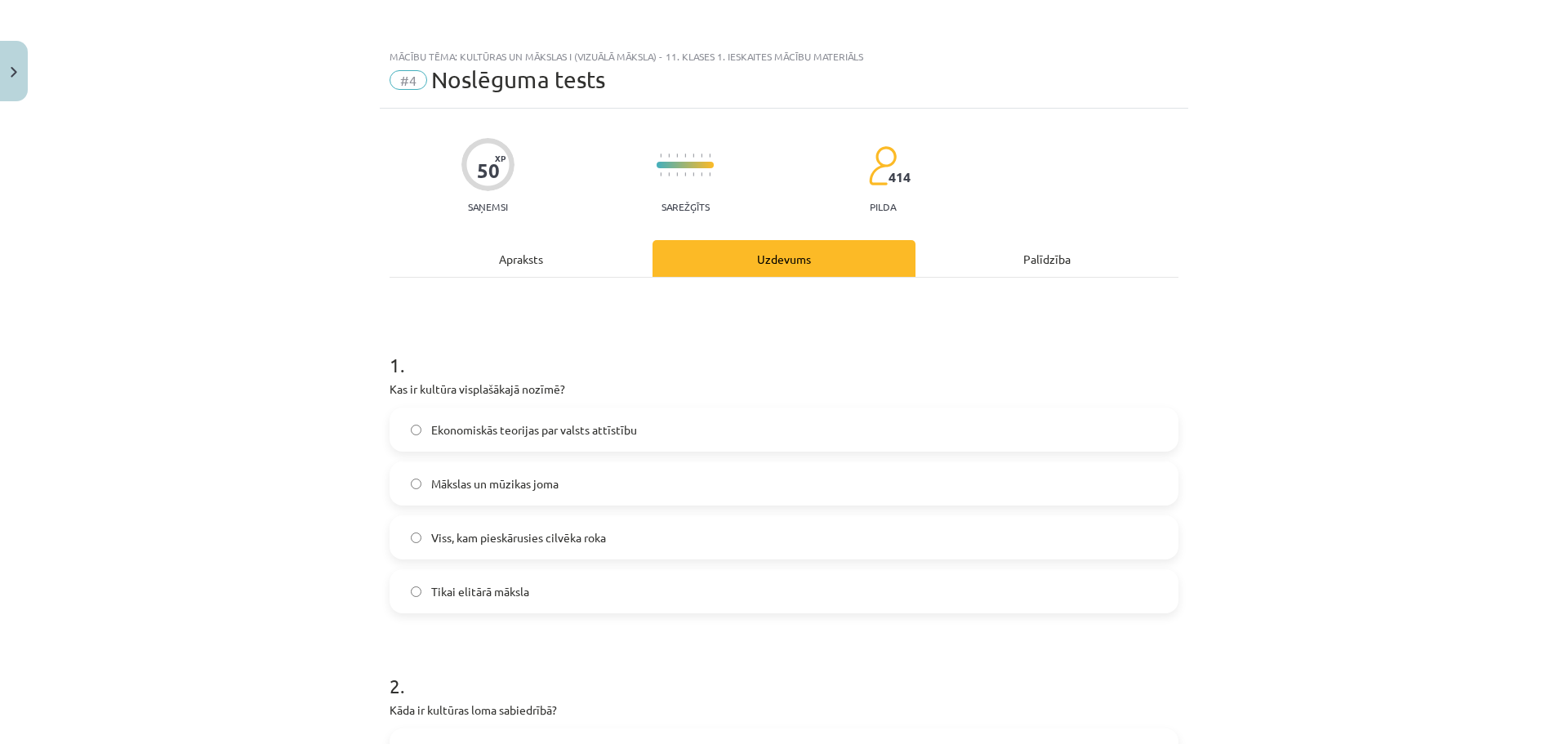
click at [538, 257] on div "Apraksts" at bounding box center [520, 258] width 263 height 36
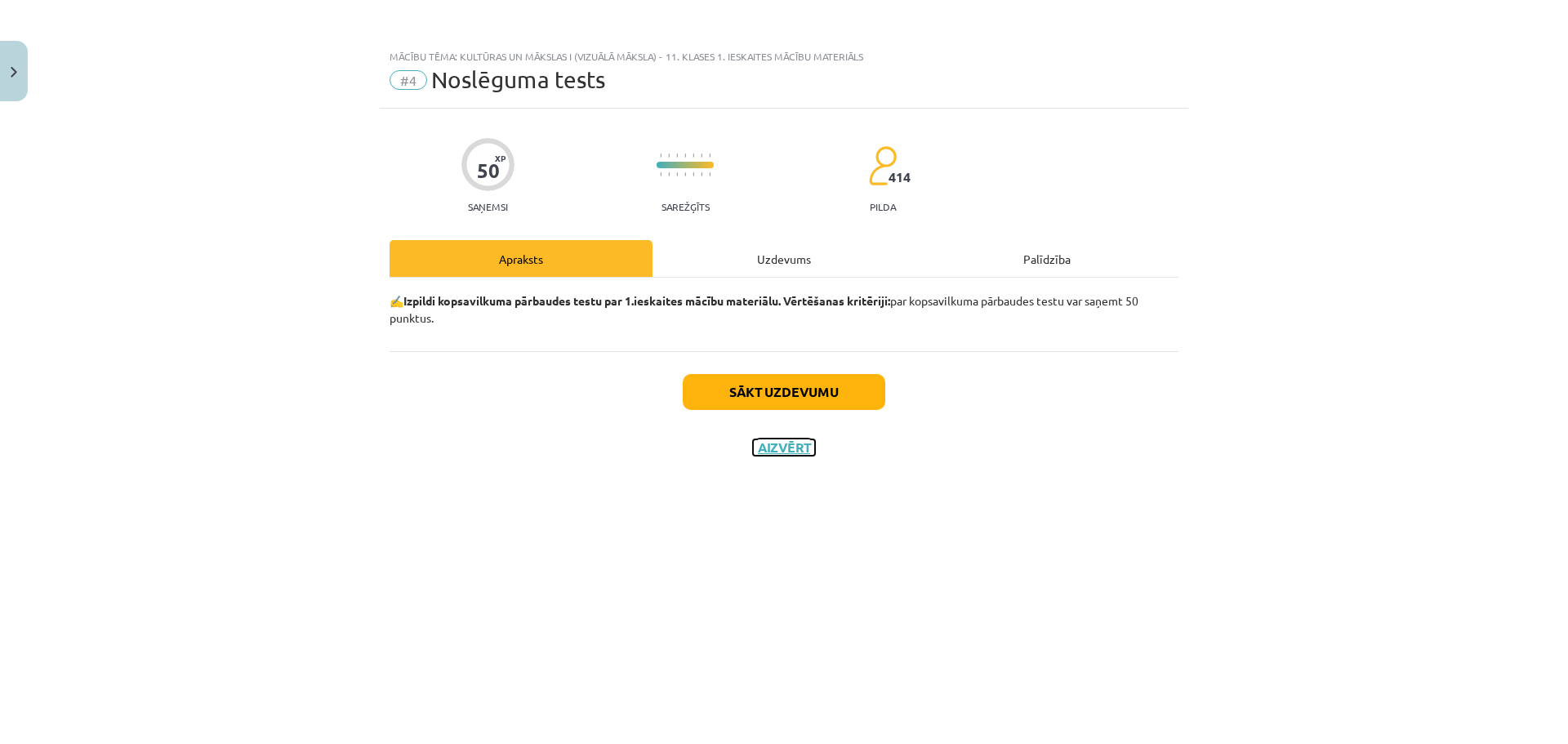
click at [801, 447] on button "Aizvērt" at bounding box center [784, 447] width 62 height 17
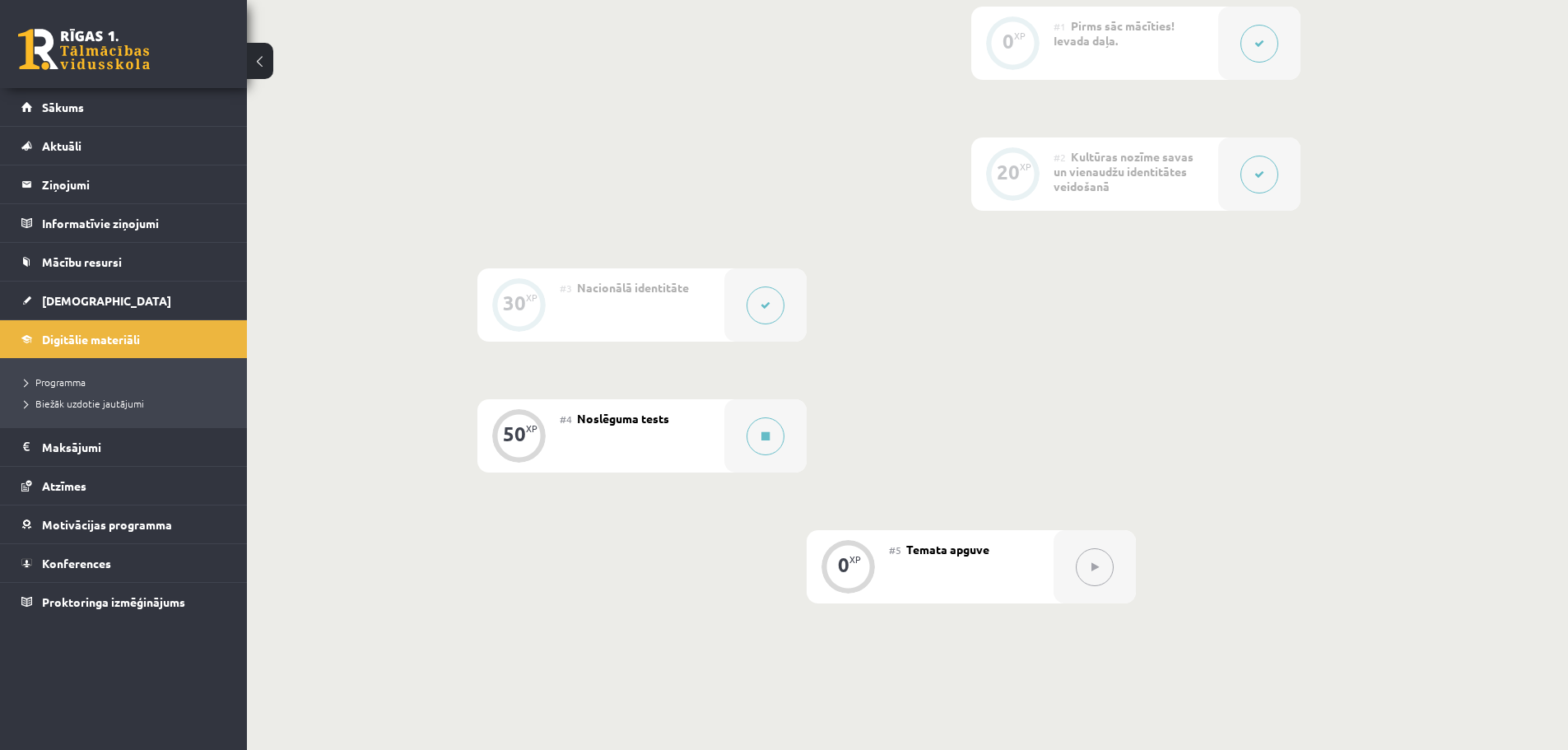
scroll to position [494, 0]
